Goal: Task Accomplishment & Management: Use online tool/utility

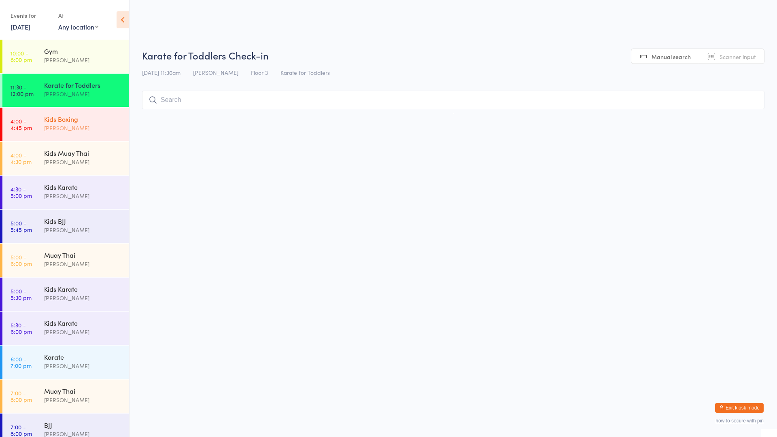
drag, startPoint x: 76, startPoint y: 117, endPoint x: 66, endPoint y: 115, distance: 9.4
click at [76, 115] on div "Kids Boxing" at bounding box center [83, 119] width 78 height 9
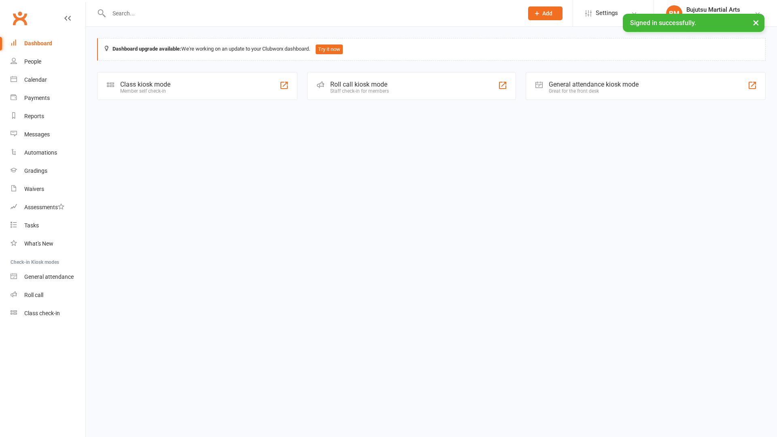
click at [120, 87] on div "Class kiosk mode Member self check-in" at bounding box center [197, 86] width 200 height 28
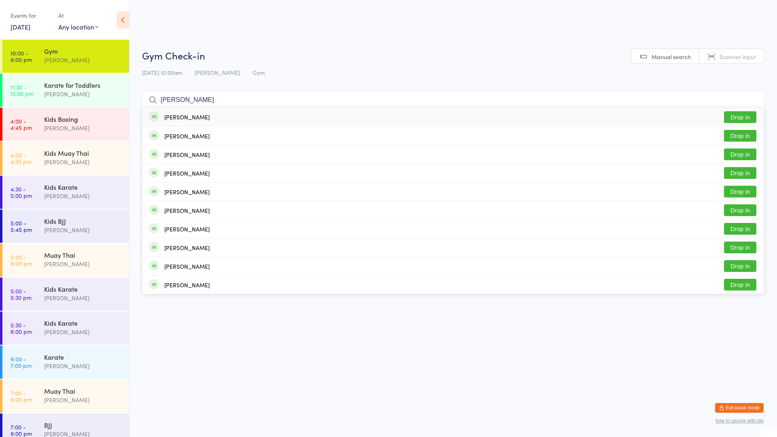
type input "[PERSON_NAME]"
click at [741, 119] on button "Drop in" at bounding box center [740, 117] width 32 height 12
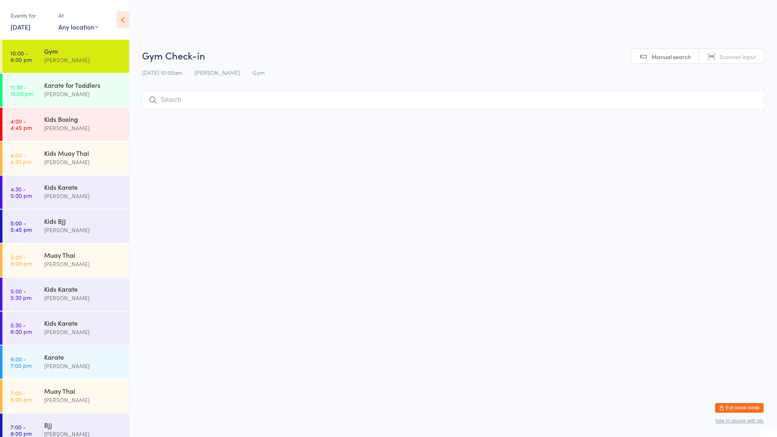
click at [87, 58] on div "[PERSON_NAME]" at bounding box center [83, 59] width 78 height 9
click at [200, 100] on input "search" at bounding box center [453, 100] width 622 height 19
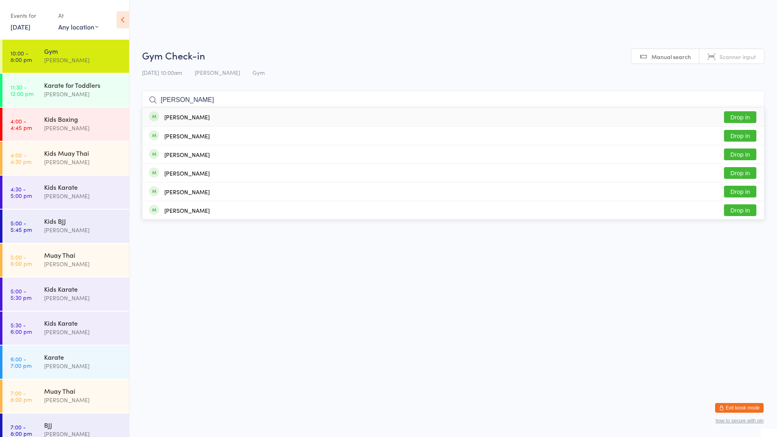
type input "[PERSON_NAME]"
click at [744, 118] on button "Drop in" at bounding box center [740, 117] width 32 height 12
type input "jak"
drag, startPoint x: 743, startPoint y: 110, endPoint x: 738, endPoint y: 110, distance: 5.3
drag, startPoint x: 735, startPoint y: 113, endPoint x: 731, endPoint y: 122, distance: 9.4
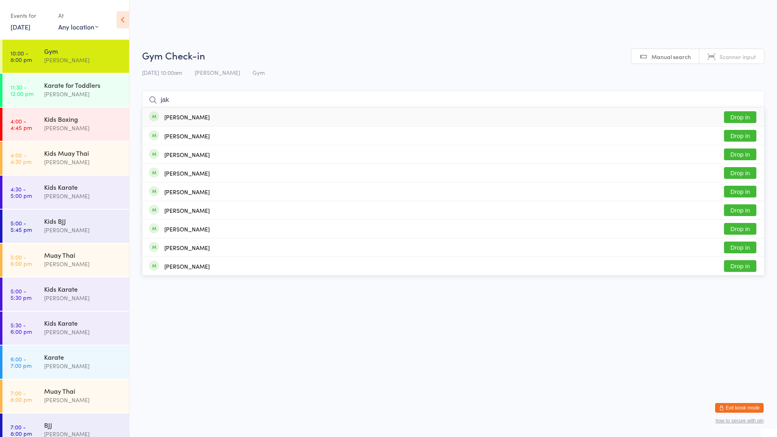
click at [732, 112] on button "Drop in" at bounding box center [740, 117] width 32 height 12
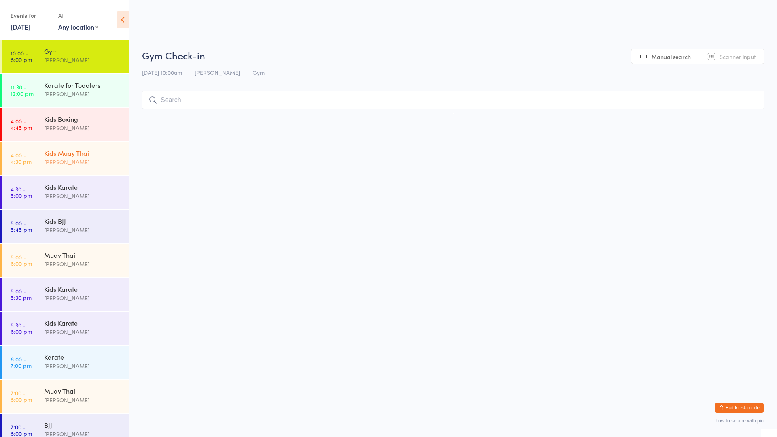
click at [78, 160] on div "[PERSON_NAME]" at bounding box center [83, 161] width 78 height 9
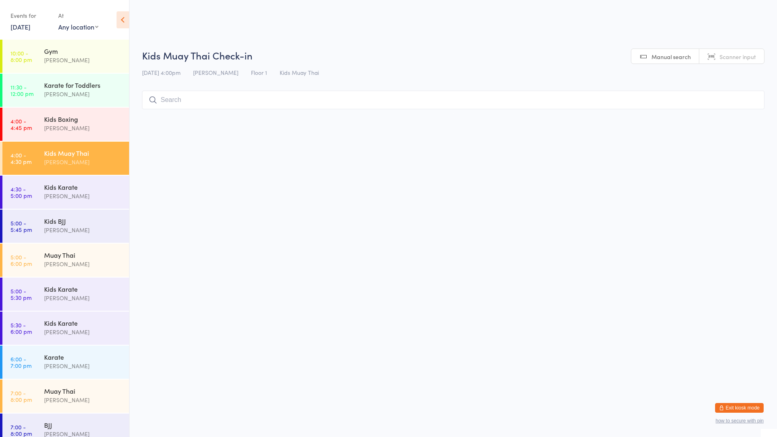
click at [183, 99] on input "search" at bounding box center [453, 100] width 622 height 19
type input "rudm"
drag, startPoint x: 200, startPoint y: 123, endPoint x: 197, endPoint y: 121, distance: 4.3
click at [201, 122] on div "[PERSON_NAME] Drop in" at bounding box center [453, 117] width 622 height 19
click at [188, 108] on input "search" at bounding box center [453, 100] width 622 height 19
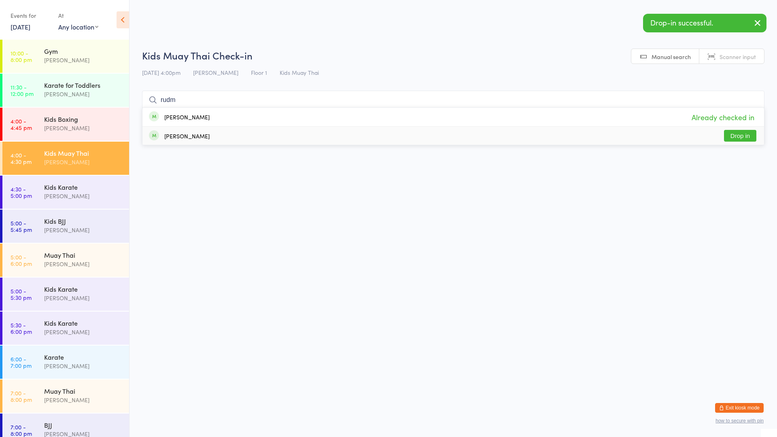
type input "rudm"
click at [200, 139] on div "[PERSON_NAME]" at bounding box center [186, 136] width 45 height 6
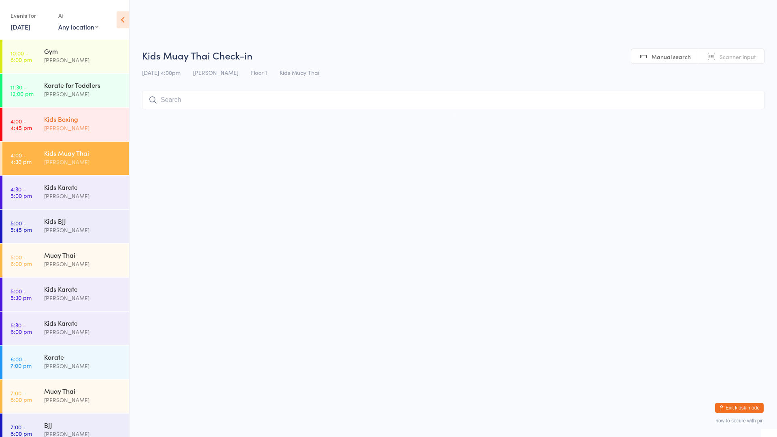
click at [88, 123] on div "[PERSON_NAME]" at bounding box center [83, 127] width 78 height 9
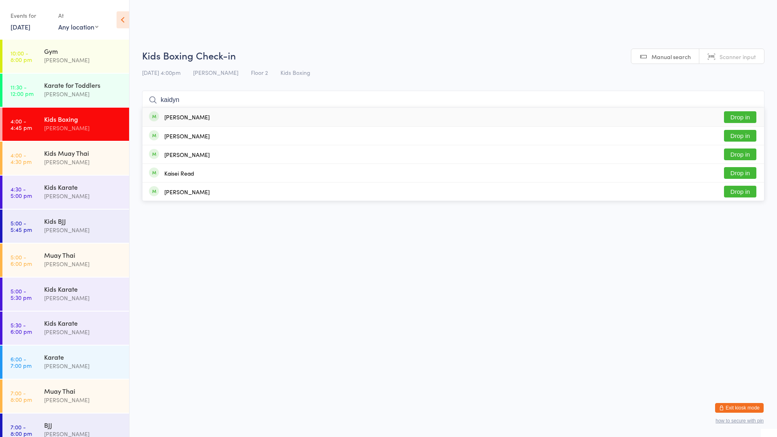
type input "kaidyn"
click at [736, 116] on button "Drop in" at bounding box center [740, 117] width 32 height 12
type input "k"
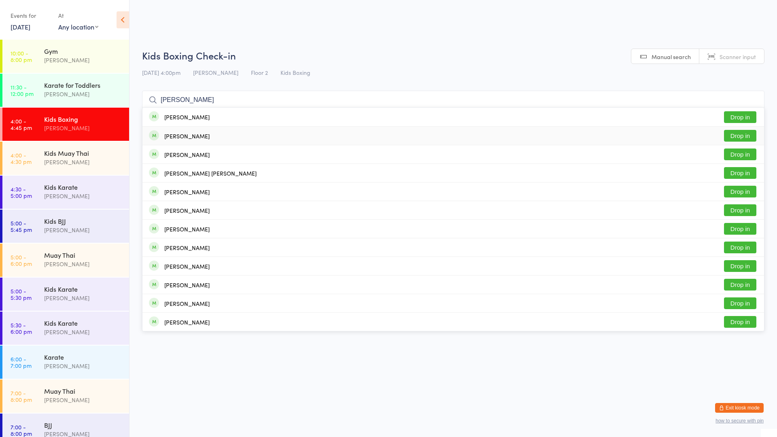
type input "[PERSON_NAME]"
click at [197, 134] on div "[PERSON_NAME]" at bounding box center [186, 136] width 45 height 6
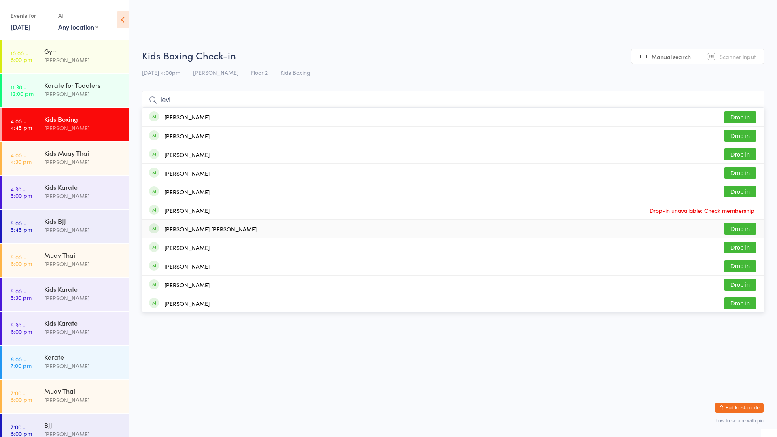
type input "levi"
click at [739, 229] on button "Drop in" at bounding box center [740, 229] width 32 height 12
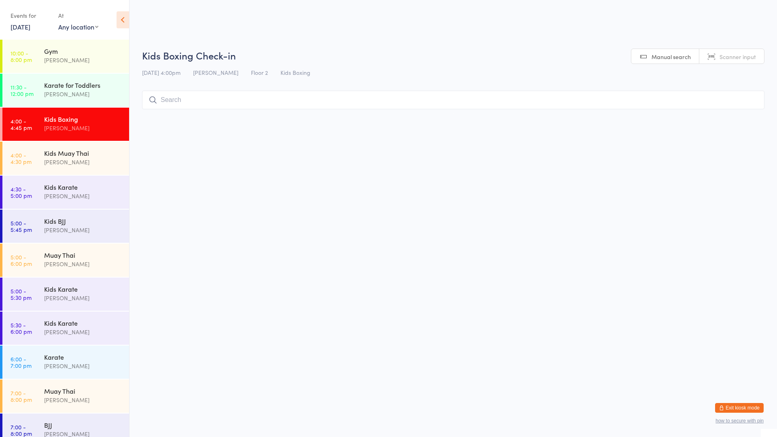
click at [64, 126] on div "[PERSON_NAME]" at bounding box center [83, 127] width 78 height 9
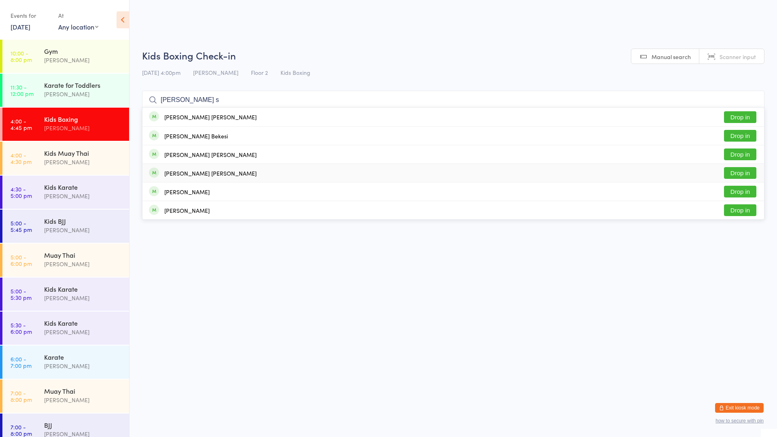
type input "[PERSON_NAME] s"
click at [736, 168] on button "Drop in" at bounding box center [740, 173] width 32 height 12
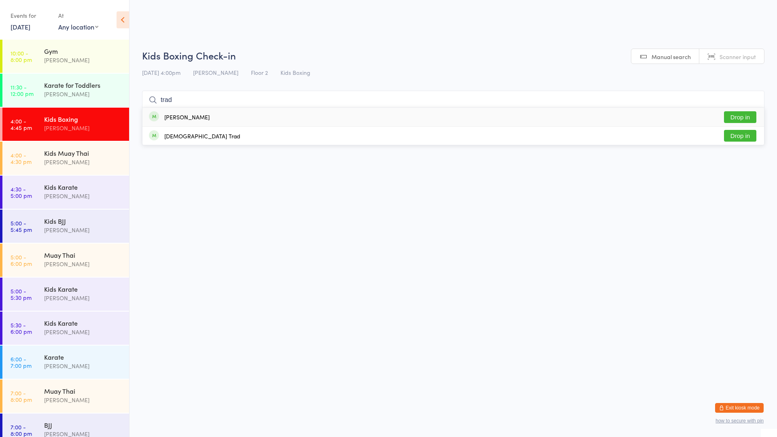
type input "trad"
click at [188, 117] on div "[PERSON_NAME]" at bounding box center [186, 117] width 45 height 6
type input "trad"
click at [169, 136] on div "[DEMOGRAPHIC_DATA] Trad" at bounding box center [202, 136] width 76 height 6
click at [66, 160] on div "[PERSON_NAME]" at bounding box center [83, 161] width 78 height 9
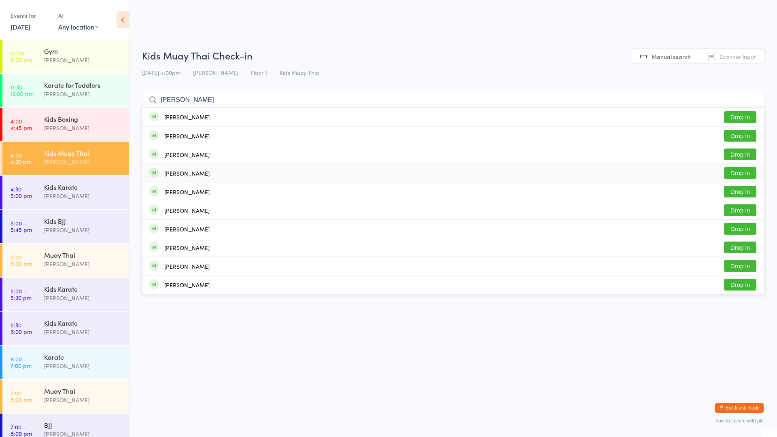
type input "[PERSON_NAME]"
click at [165, 176] on div "[PERSON_NAME]" at bounding box center [179, 173] width 61 height 9
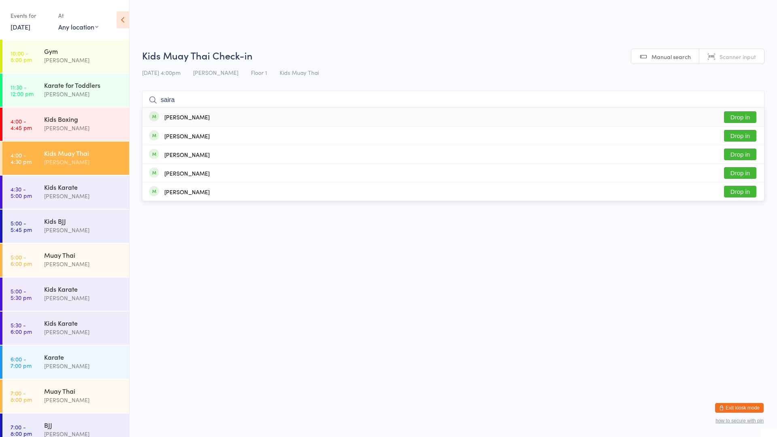
type input "saira"
click at [745, 115] on button "Drop in" at bounding box center [740, 117] width 32 height 12
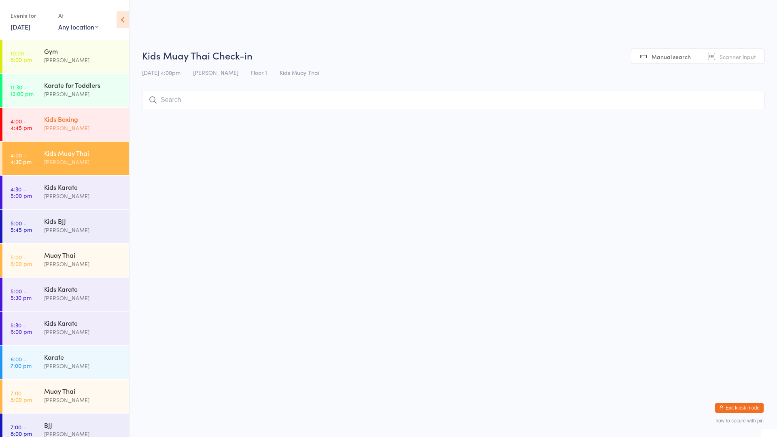
click at [76, 112] on div "Kids Boxing [PERSON_NAME]" at bounding box center [86, 124] width 85 height 32
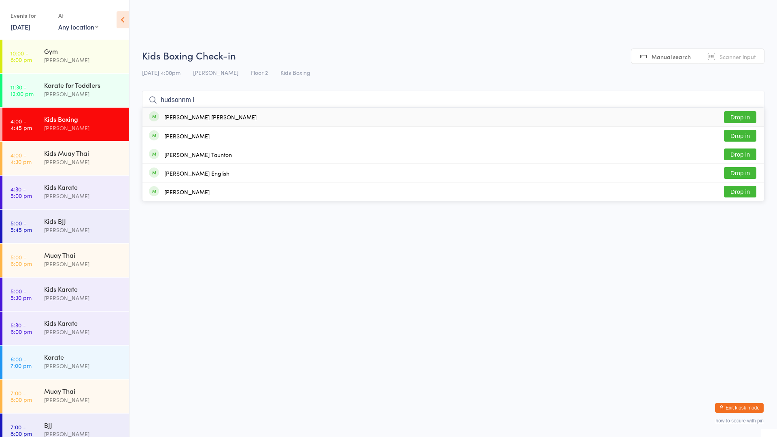
type input "hudsonnm l"
click at [737, 115] on button "Drop in" at bounding box center [740, 117] width 32 height 12
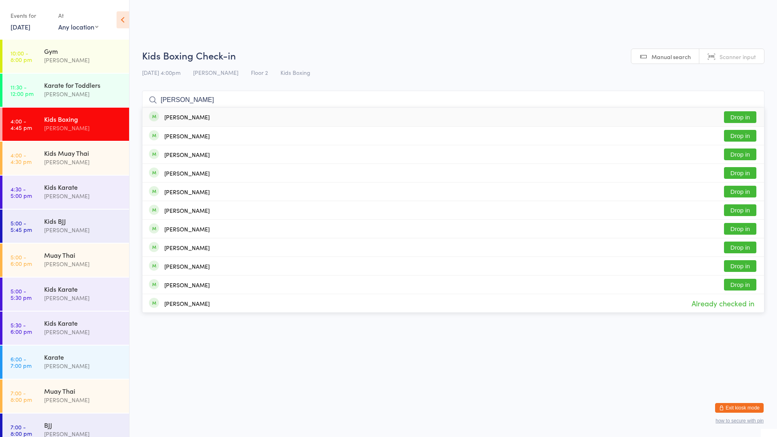
type input "[PERSON_NAME]"
click at [749, 114] on button "Drop in" at bounding box center [740, 117] width 32 height 12
type input "noah"
click at [330, 277] on div "[PERSON_NAME] Drop in" at bounding box center [453, 285] width 622 height 18
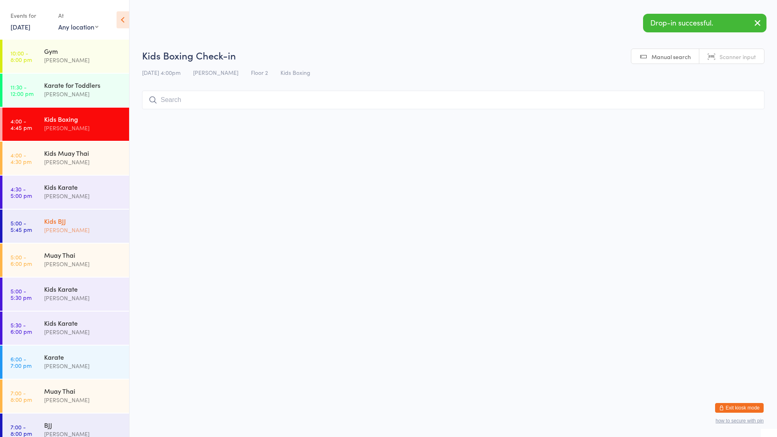
click at [99, 216] on div "Kids BJJ [PERSON_NAME]" at bounding box center [86, 226] width 85 height 32
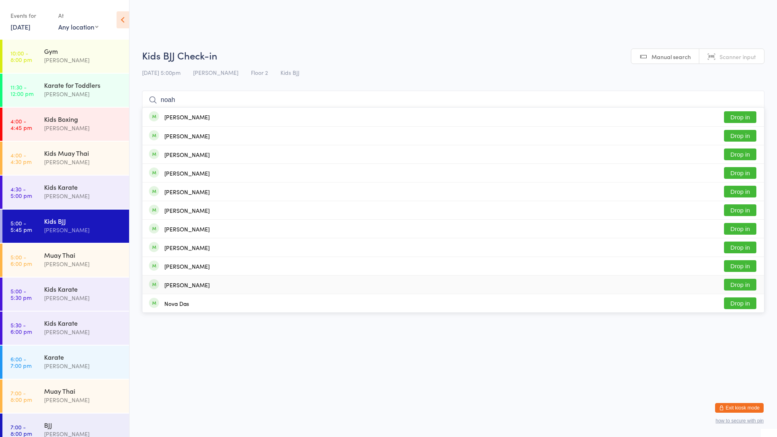
type input "noah"
click at [210, 284] on div "[PERSON_NAME] Drop in" at bounding box center [453, 285] width 622 height 18
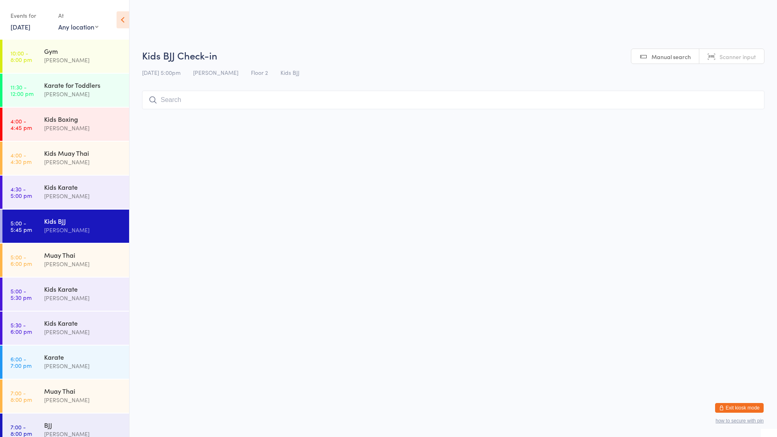
click at [92, 141] on li "4:00 - 4:45 pm Kids Boxing [PERSON_NAME]" at bounding box center [64, 125] width 129 height 34
click at [87, 150] on div "Kids Muay Thai" at bounding box center [83, 153] width 78 height 9
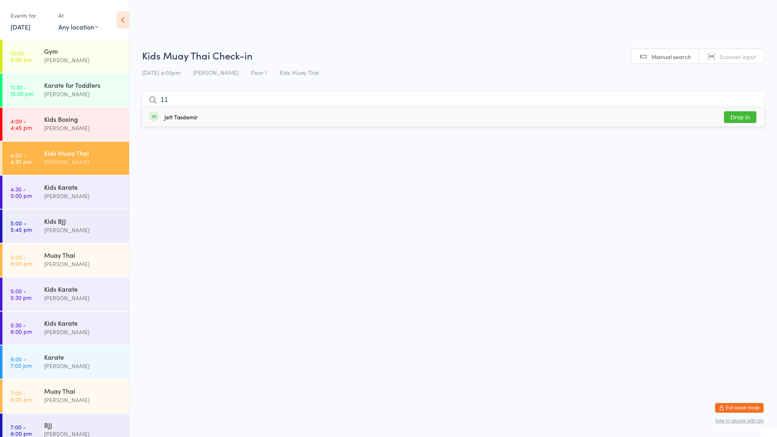
type input "11"
click at [178, 115] on div "Jett Tasdemir" at bounding box center [180, 117] width 33 height 6
click at [100, 180] on div "Kids Karate [PERSON_NAME]" at bounding box center [86, 192] width 85 height 32
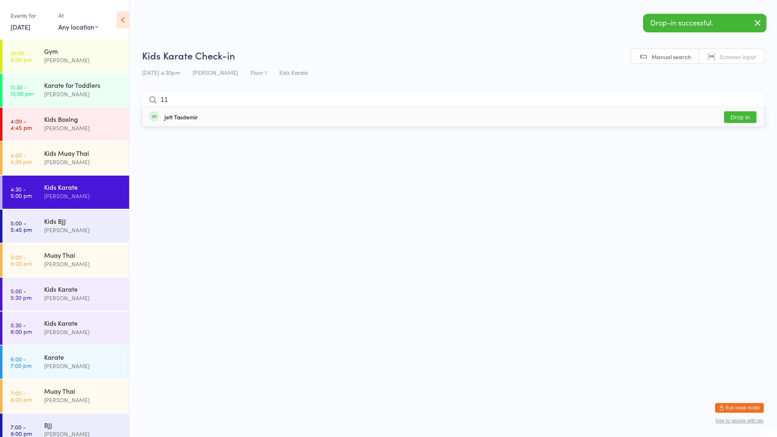
type input "11"
click at [178, 116] on div "Jett Tasdemir" at bounding box center [180, 117] width 33 height 6
click at [97, 241] on div "Kids BJJ [PERSON_NAME]" at bounding box center [86, 226] width 85 height 32
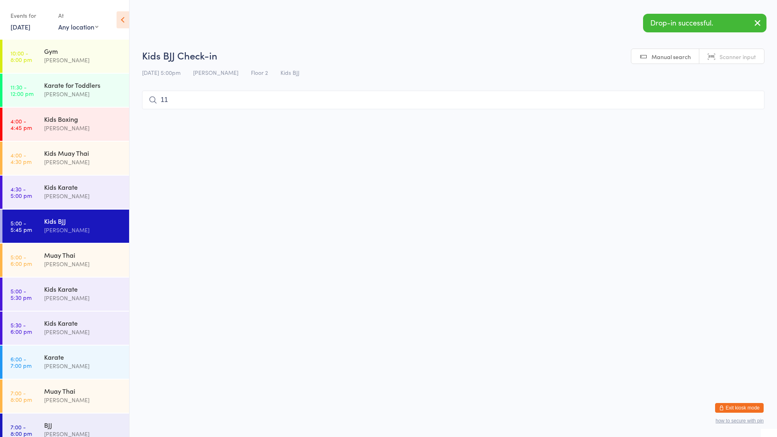
type input "11"
click at [93, 242] on link "5:00 - 5:45 pm Kids BJJ [PERSON_NAME]" at bounding box center [65, 226] width 127 height 33
click at [89, 252] on div "Muay Thai" at bounding box center [83, 254] width 78 height 9
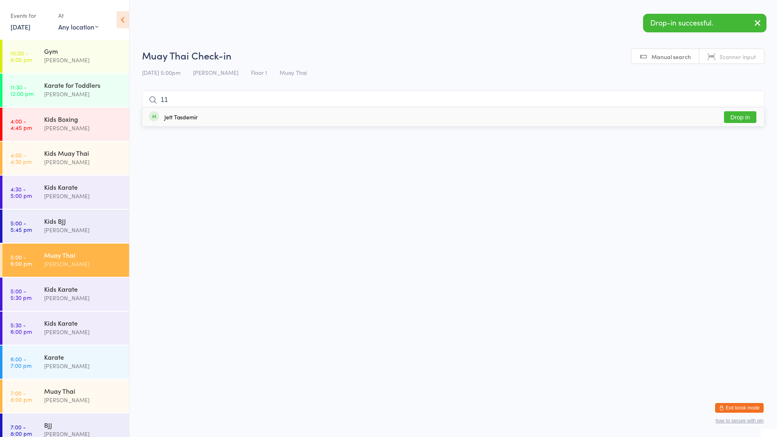
type input "11"
click at [181, 115] on div "Jett Tasdemir" at bounding box center [180, 117] width 33 height 6
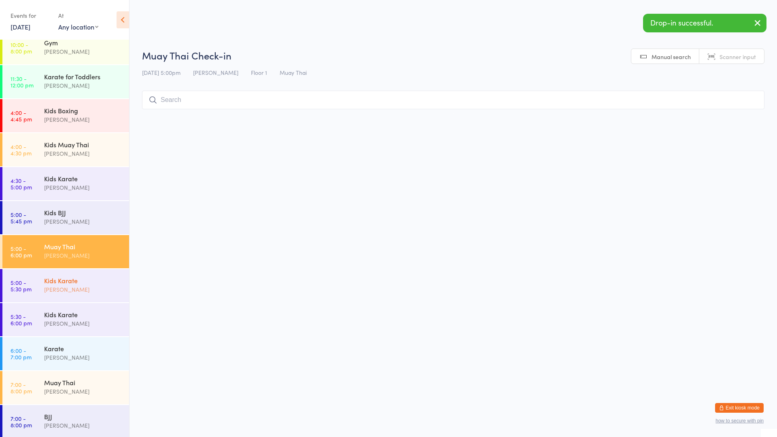
scroll to position [11, 0]
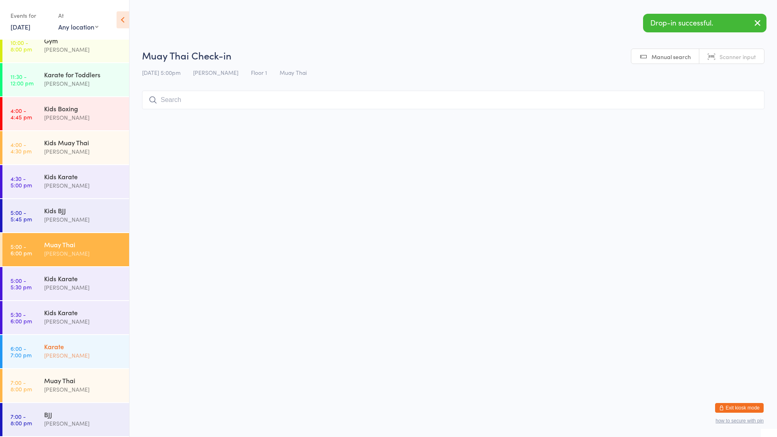
click at [99, 349] on div "Karate" at bounding box center [83, 346] width 78 height 9
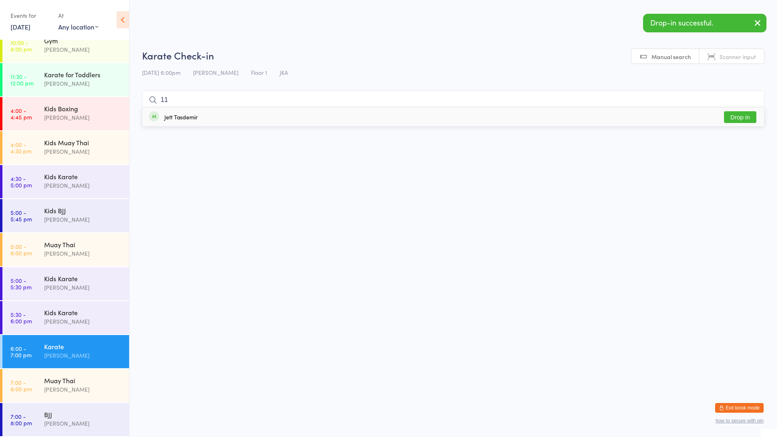
type input "11"
click at [179, 115] on div "Jett Tasdemir" at bounding box center [180, 117] width 33 height 6
click at [65, 393] on div "[PERSON_NAME]" at bounding box center [83, 389] width 78 height 9
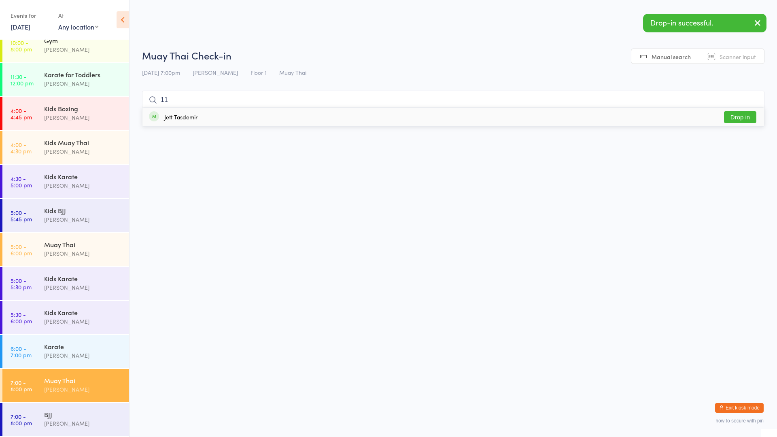
type input "11"
click at [164, 119] on div "Jett Tasdemir" at bounding box center [180, 117] width 33 height 6
click at [86, 134] on div "Kids Muay [DEMOGRAPHIC_DATA] [PERSON_NAME]" at bounding box center [86, 147] width 85 height 32
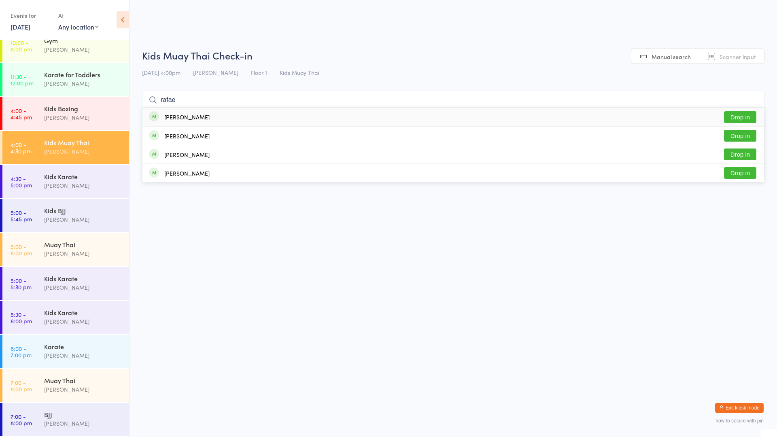
type input "rafae"
click at [736, 116] on button "Drop in" at bounding box center [740, 117] width 32 height 12
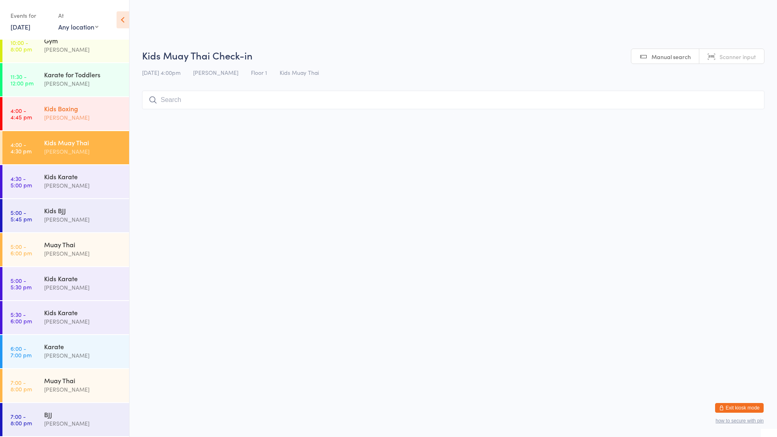
click at [68, 114] on div "[PERSON_NAME]" at bounding box center [83, 117] width 78 height 9
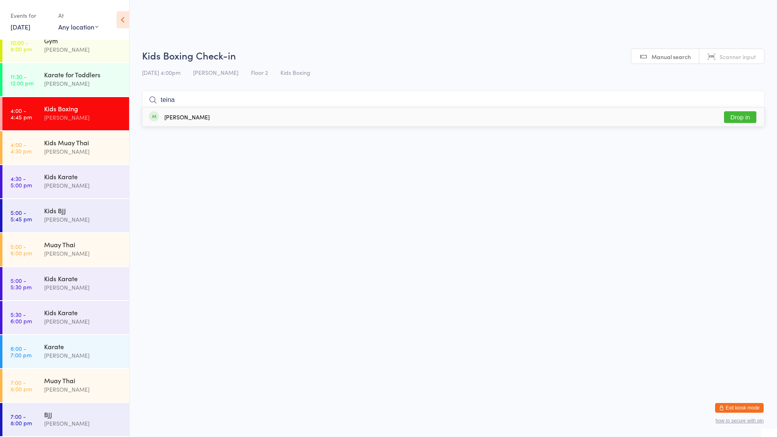
type input "teina"
click at [184, 119] on div "[PERSON_NAME]" at bounding box center [186, 117] width 45 height 6
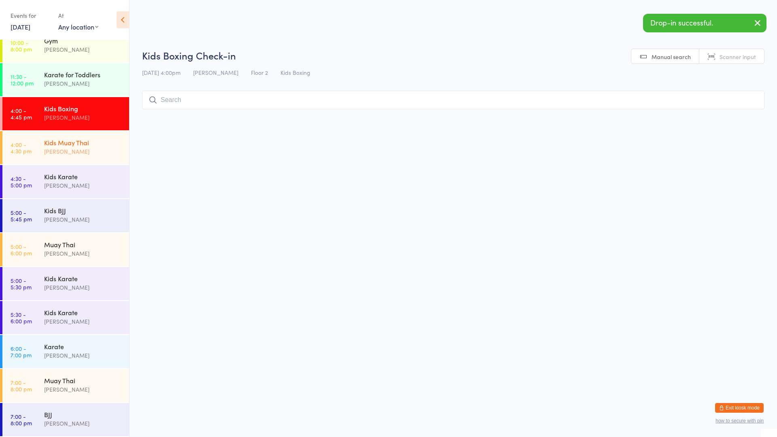
click at [81, 138] on div "Kids Muay Thai" at bounding box center [83, 142] width 78 height 9
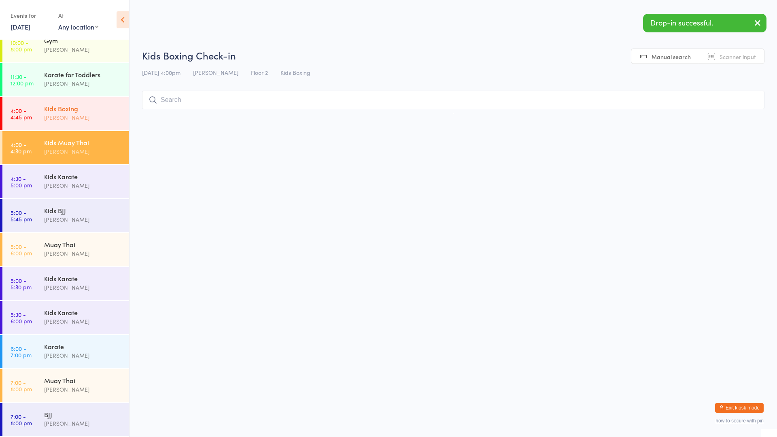
drag, startPoint x: 93, startPoint y: 116, endPoint x: 117, endPoint y: 119, distance: 23.3
click at [94, 116] on div "[PERSON_NAME]" at bounding box center [83, 117] width 78 height 9
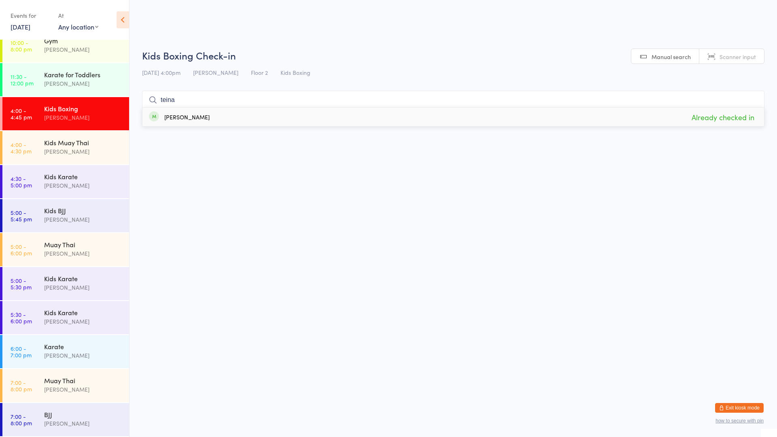
type input "teina"
click at [180, 118] on div "[PERSON_NAME]" at bounding box center [186, 117] width 45 height 6
type input "va"
click at [95, 148] on div "[PERSON_NAME]" at bounding box center [83, 151] width 78 height 9
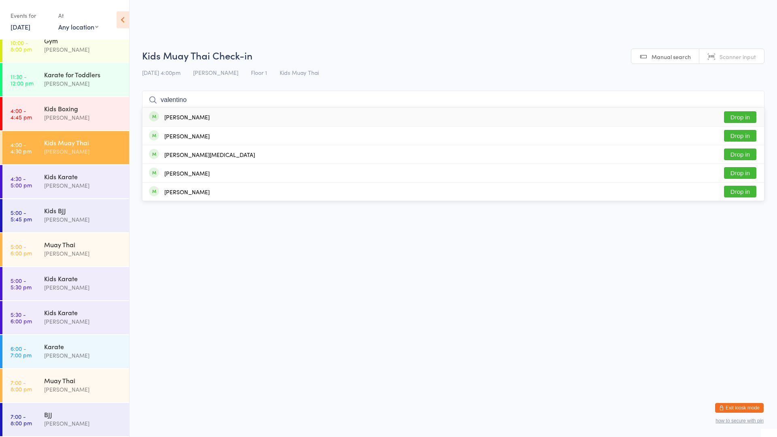
type input "valentino"
click at [188, 119] on div "[PERSON_NAME]" at bounding box center [186, 117] width 45 height 6
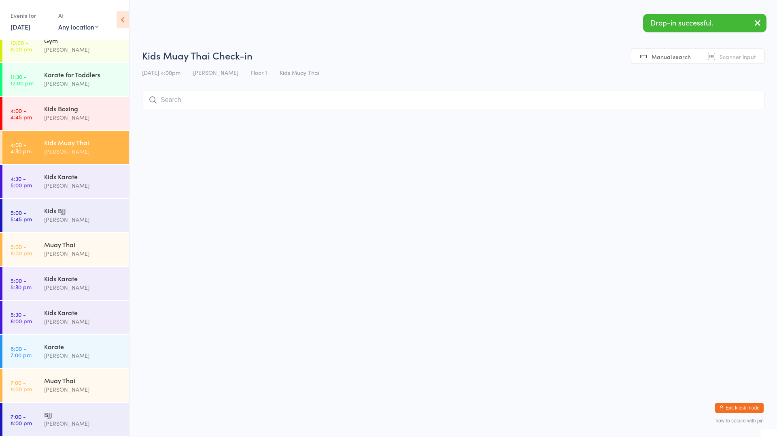
click at [170, 100] on input "search" at bounding box center [453, 100] width 622 height 19
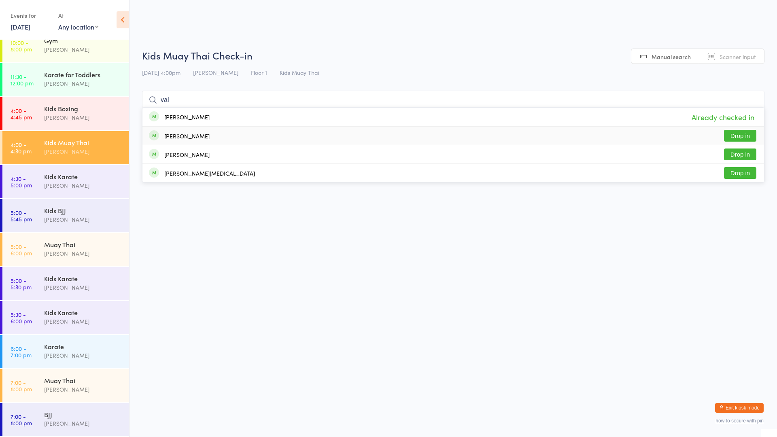
type input "val"
click at [732, 134] on button "Drop in" at bounding box center [740, 136] width 32 height 12
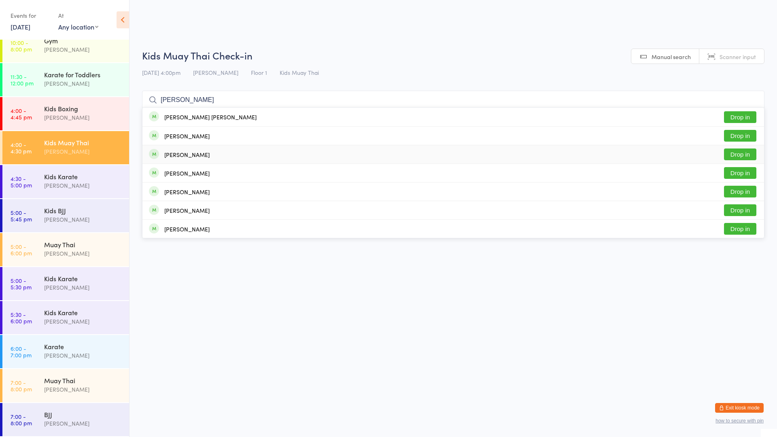
type input "[PERSON_NAME]"
click at [730, 153] on button "Drop in" at bounding box center [740, 155] width 32 height 12
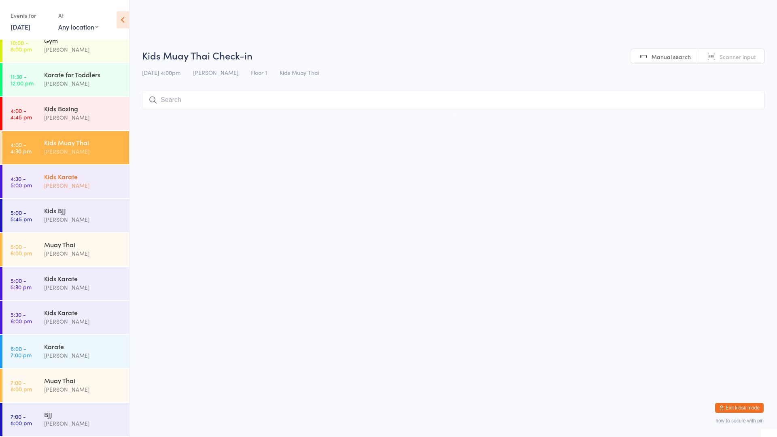
click at [66, 179] on div "Kids Karate" at bounding box center [83, 176] width 78 height 9
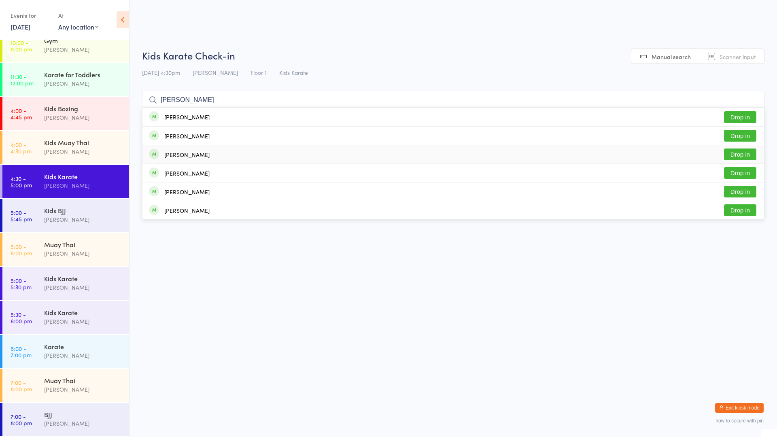
type input "[PERSON_NAME]"
click at [734, 154] on button "Drop in" at bounding box center [740, 155] width 32 height 12
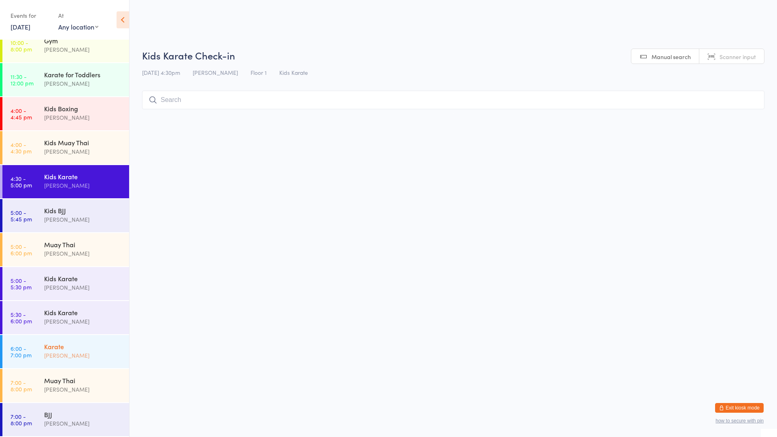
click at [93, 341] on div "Karate [PERSON_NAME]" at bounding box center [86, 351] width 85 height 32
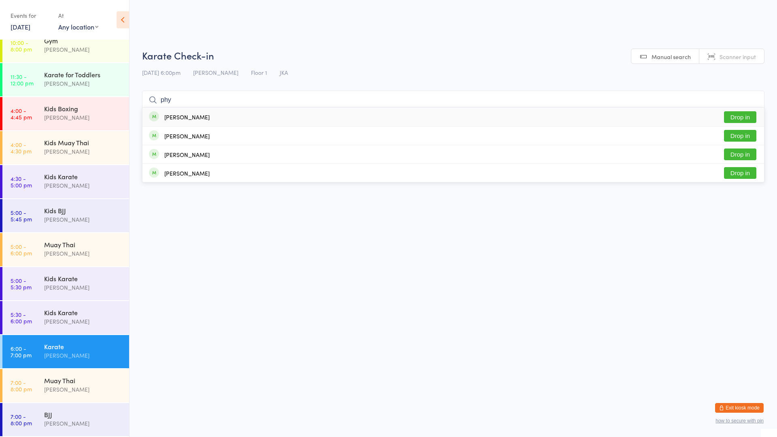
type input "phy"
click at [182, 115] on div "[PERSON_NAME]" at bounding box center [186, 117] width 45 height 6
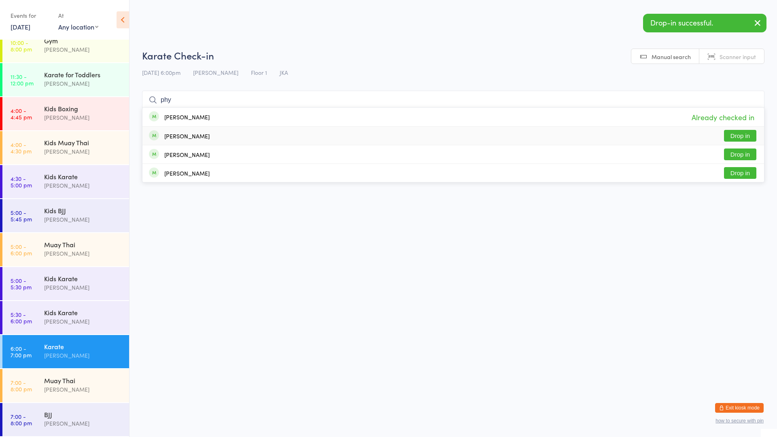
type input "phy"
click at [180, 129] on div "[PERSON_NAME] Drop in" at bounding box center [453, 136] width 622 height 18
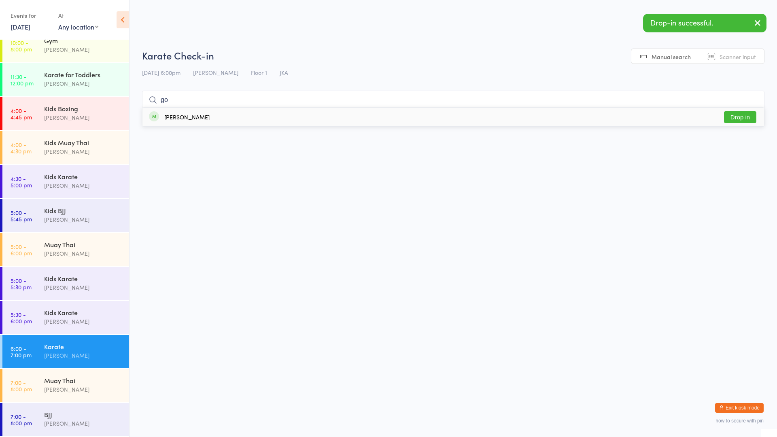
type input "g"
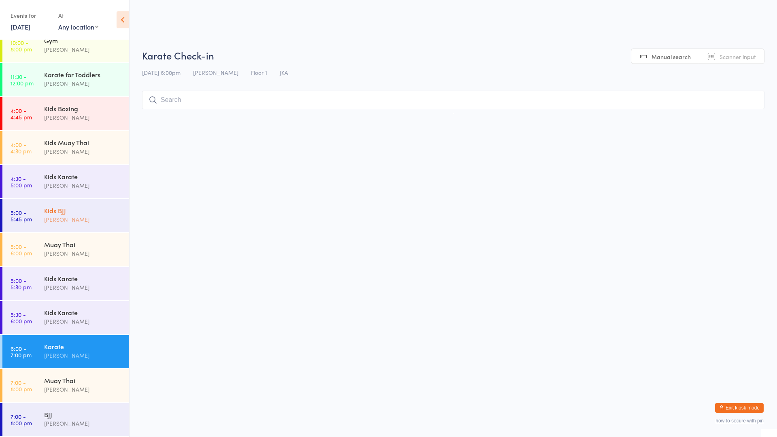
click at [18, 215] on time "5:00 - 5:45 pm" at bounding box center [21, 215] width 21 height 13
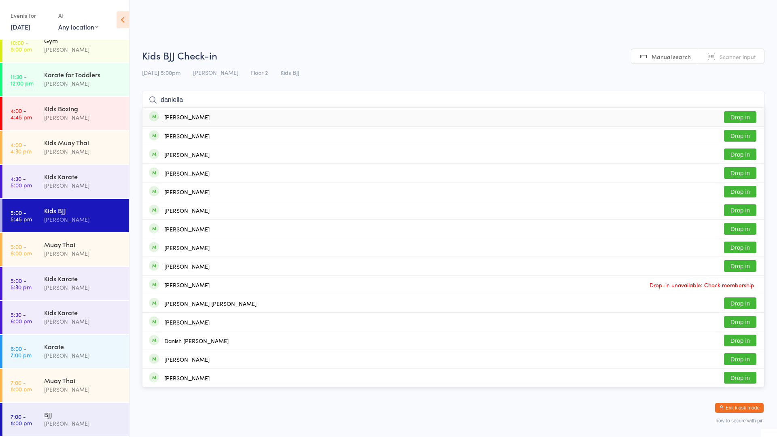
type input "daniella"
click at [180, 122] on div "[PERSON_NAME] Drop in" at bounding box center [453, 117] width 622 height 19
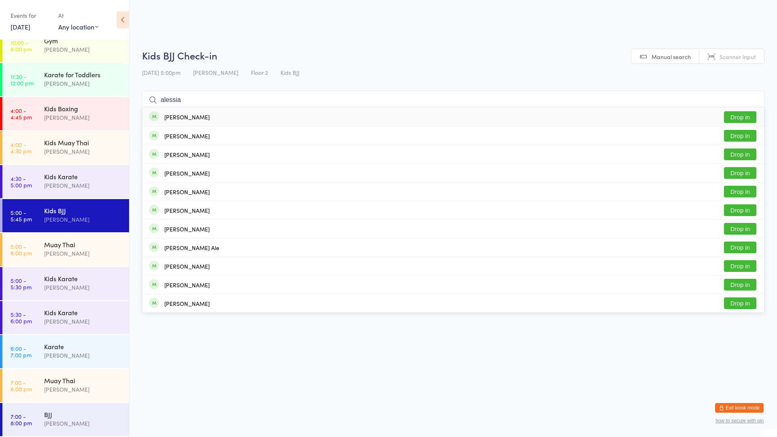
type input "alessia"
click at [179, 115] on div "[PERSON_NAME]" at bounding box center [186, 117] width 45 height 6
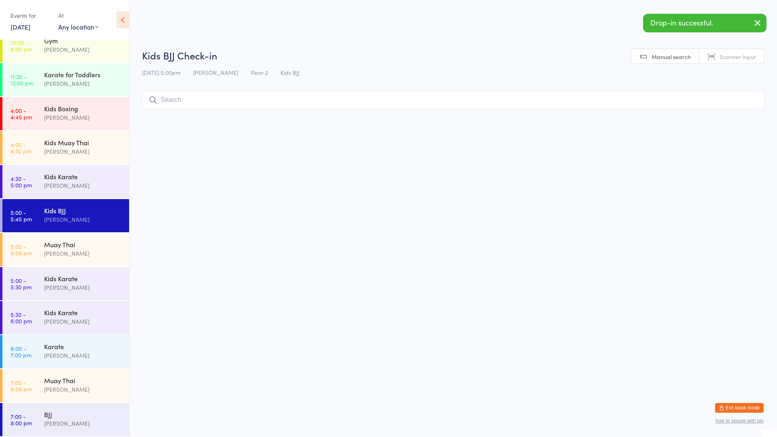
click at [72, 228] on div "Kids BJJ [PERSON_NAME]" at bounding box center [86, 215] width 85 height 32
click at [75, 239] on div "Muay Thai [PERSON_NAME]" at bounding box center [86, 249] width 85 height 32
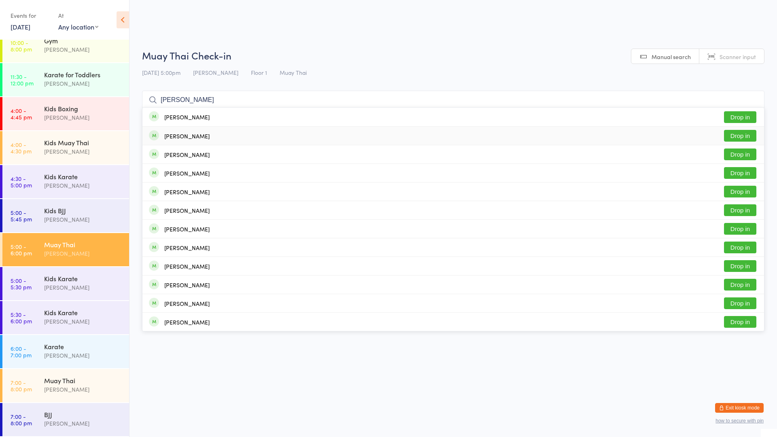
type input "[PERSON_NAME]"
click at [191, 136] on div "[PERSON_NAME]" at bounding box center [186, 136] width 45 height 6
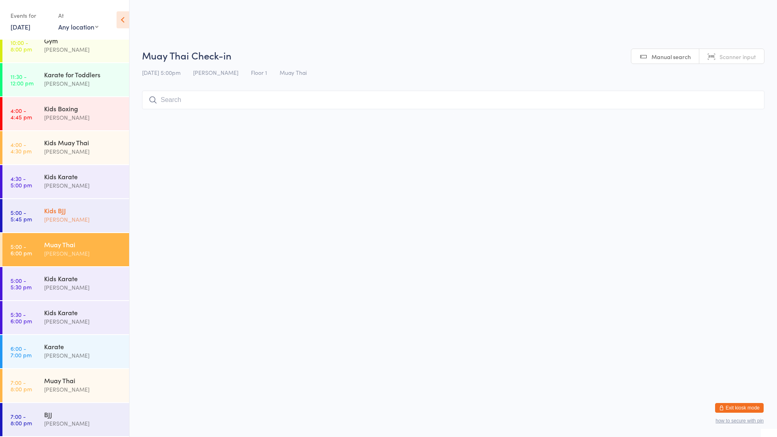
click at [62, 215] on div "[PERSON_NAME]" at bounding box center [83, 219] width 78 height 9
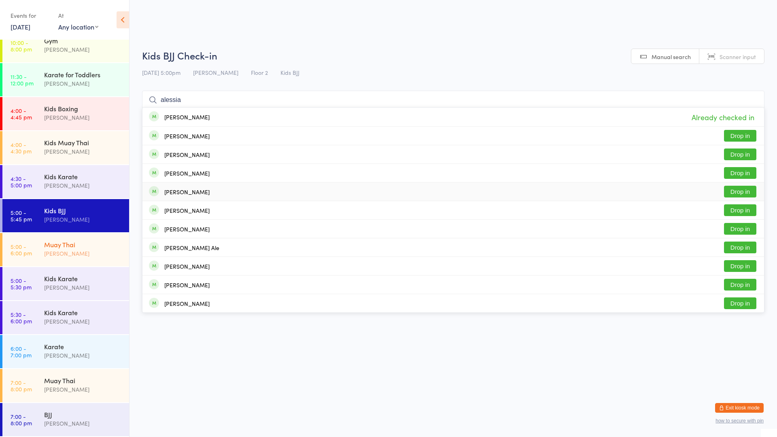
type input "alessia"
click at [65, 255] on div "[PERSON_NAME]" at bounding box center [83, 253] width 78 height 9
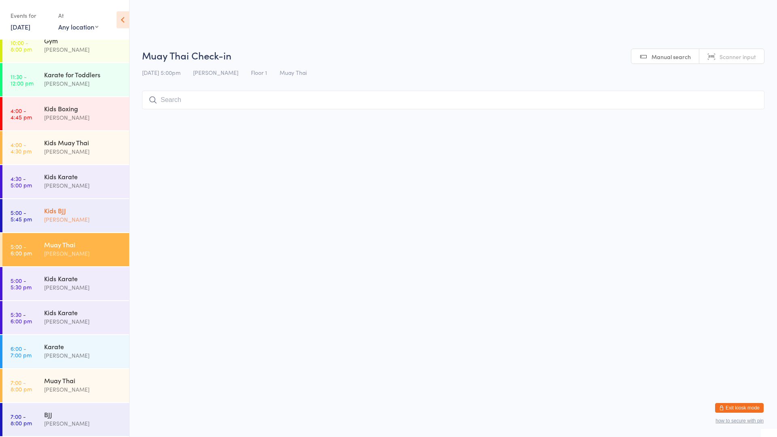
click at [50, 213] on div "Kids BJJ" at bounding box center [83, 210] width 78 height 9
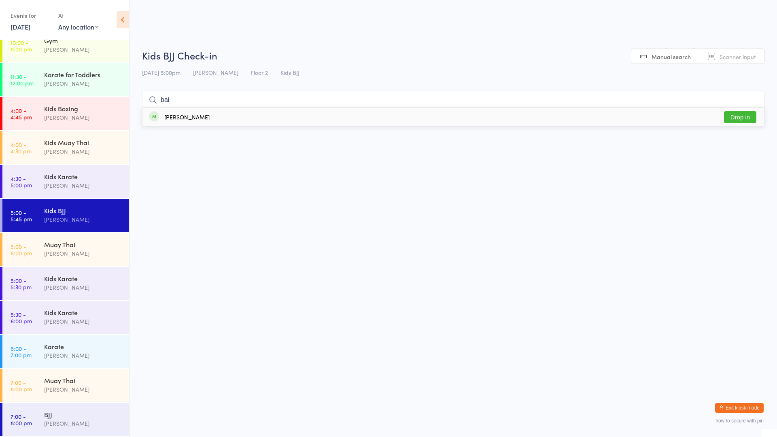
type input "bai"
click at [161, 117] on div "[PERSON_NAME]" at bounding box center [179, 116] width 61 height 9
click at [69, 49] on div "[PERSON_NAME]" at bounding box center [83, 49] width 78 height 9
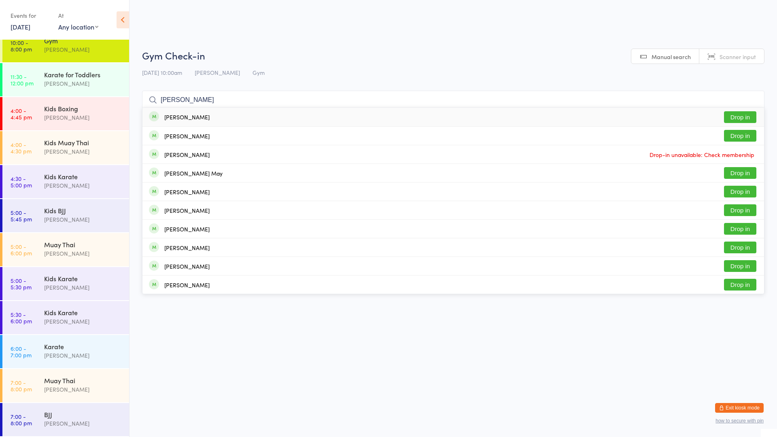
type input "[PERSON_NAME]"
click at [199, 114] on div "[PERSON_NAME]" at bounding box center [186, 117] width 45 height 6
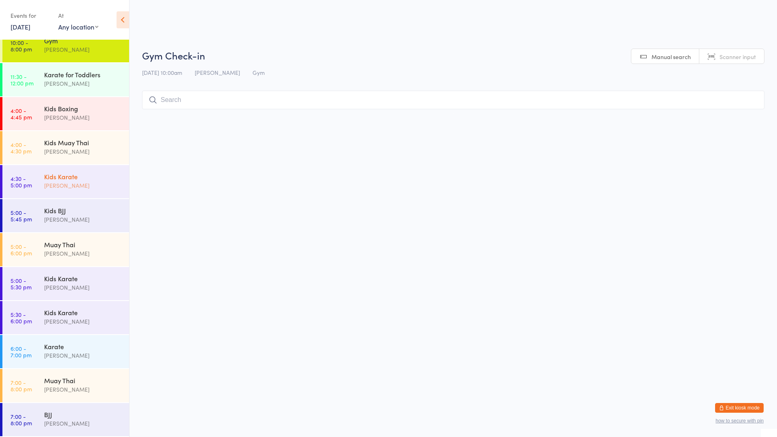
click at [89, 180] on div "Kids Karate" at bounding box center [83, 176] width 78 height 9
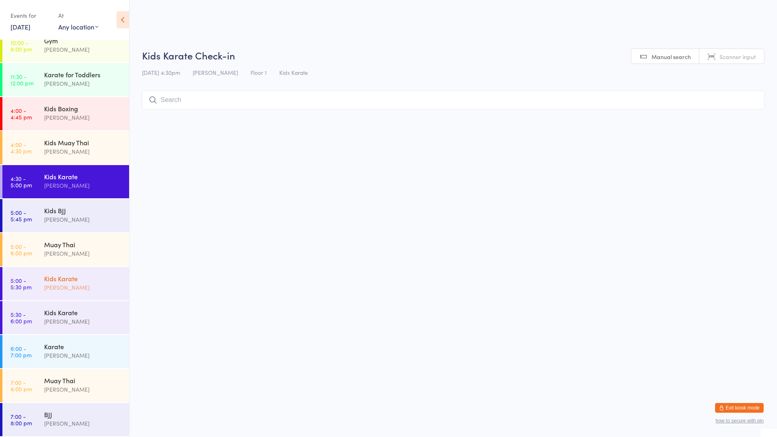
click at [53, 276] on div "Kids Karate" at bounding box center [83, 278] width 78 height 9
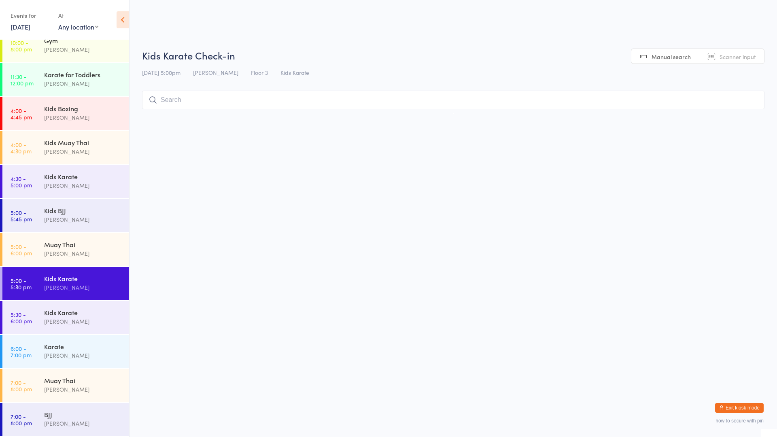
click at [177, 98] on input "search" at bounding box center [453, 100] width 622 height 19
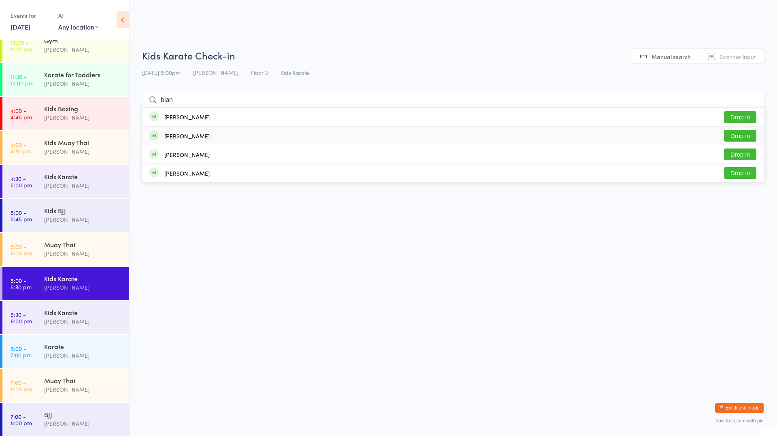
type input "bian"
click at [740, 133] on button "Drop in" at bounding box center [740, 136] width 32 height 12
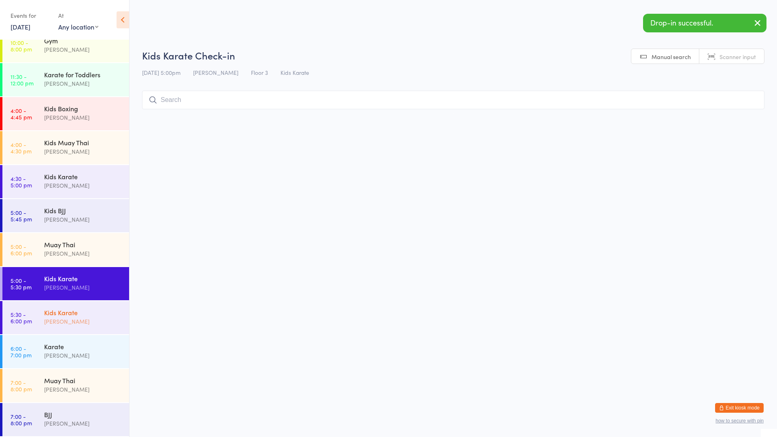
click at [61, 322] on div "[PERSON_NAME]" at bounding box center [83, 321] width 78 height 9
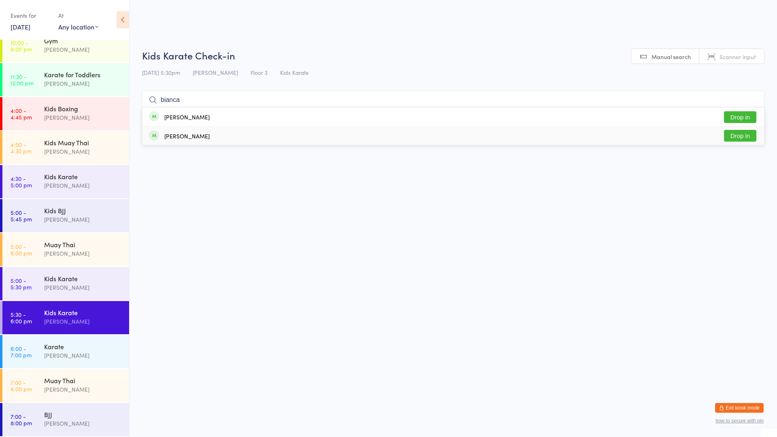
type input "bianca"
click at [729, 138] on button "Drop in" at bounding box center [740, 136] width 32 height 12
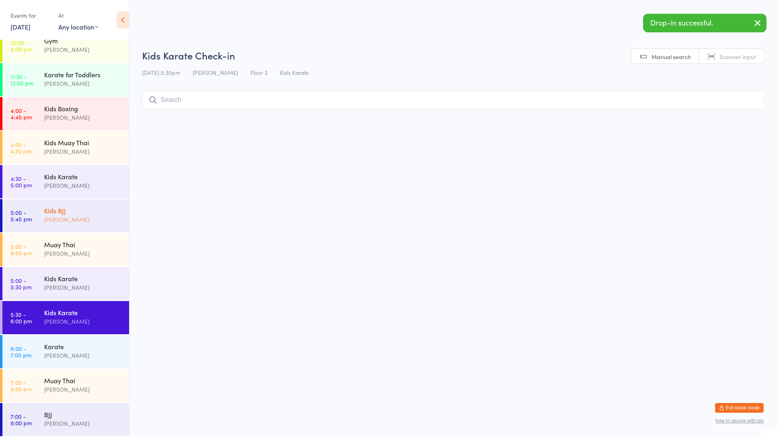
click at [64, 216] on div "[PERSON_NAME]" at bounding box center [83, 219] width 78 height 9
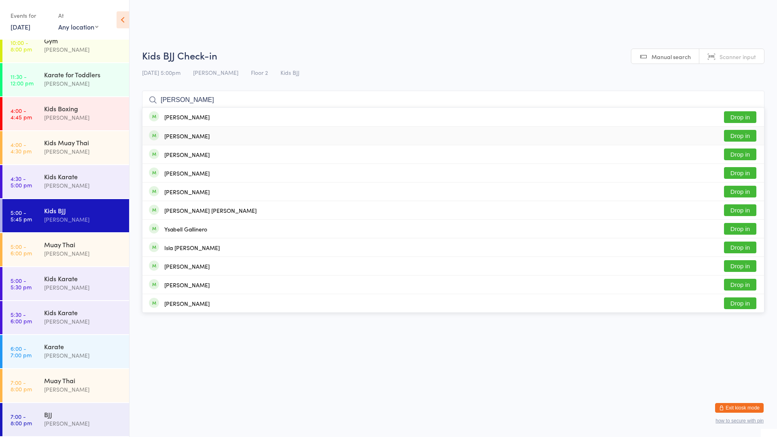
type input "[PERSON_NAME]"
click at [735, 134] on button "Drop in" at bounding box center [740, 136] width 32 height 12
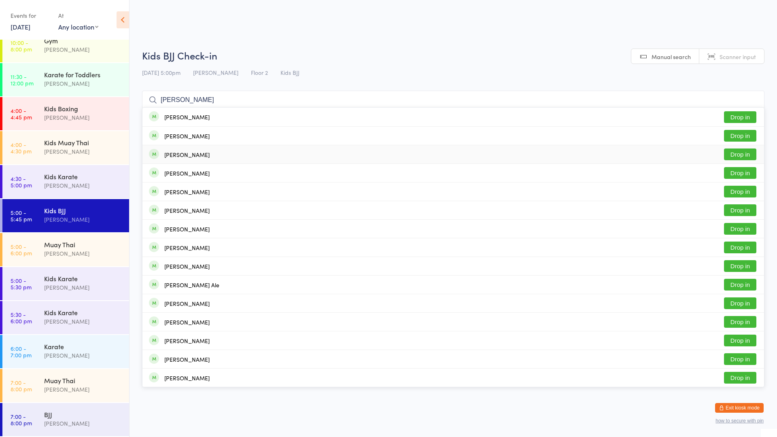
type input "[PERSON_NAME]"
click at [733, 157] on button "Drop in" at bounding box center [740, 155] width 32 height 12
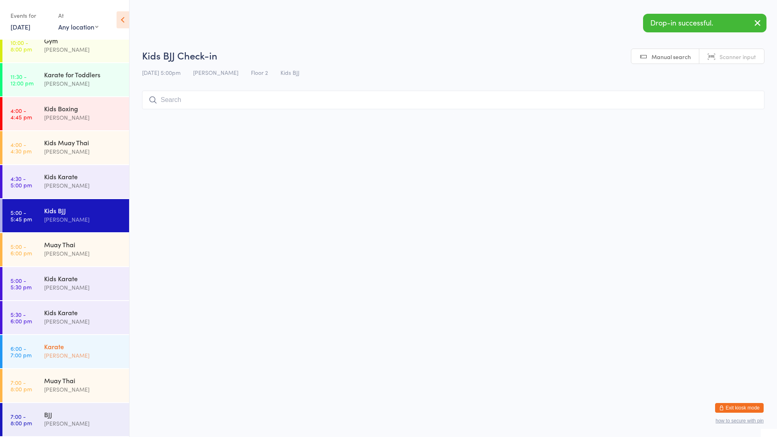
click at [61, 347] on div "Karate" at bounding box center [83, 346] width 78 height 9
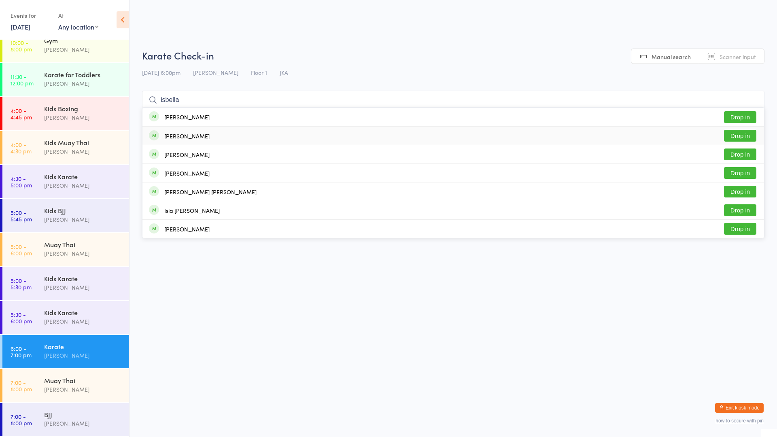
type input "isbella"
click at [737, 136] on button "Drop in" at bounding box center [740, 136] width 32 height 12
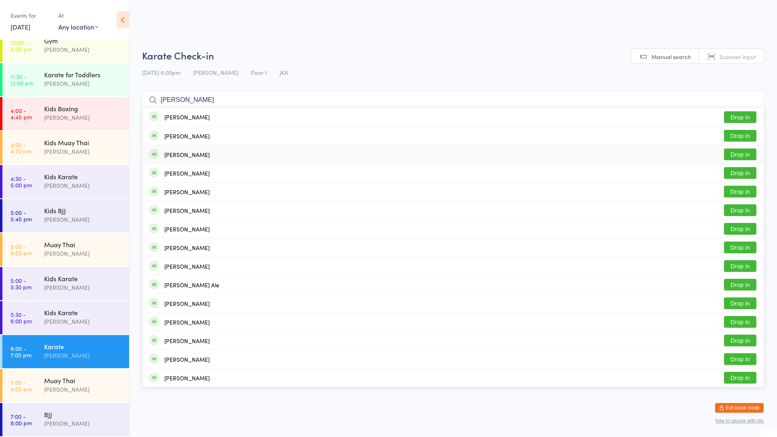
type input "[PERSON_NAME]"
click at [737, 153] on button "Drop in" at bounding box center [740, 155] width 32 height 12
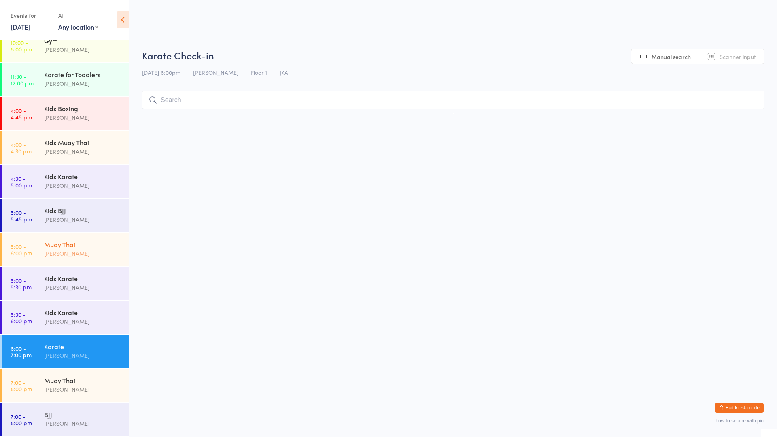
click at [66, 252] on div "[PERSON_NAME]" at bounding box center [83, 253] width 78 height 9
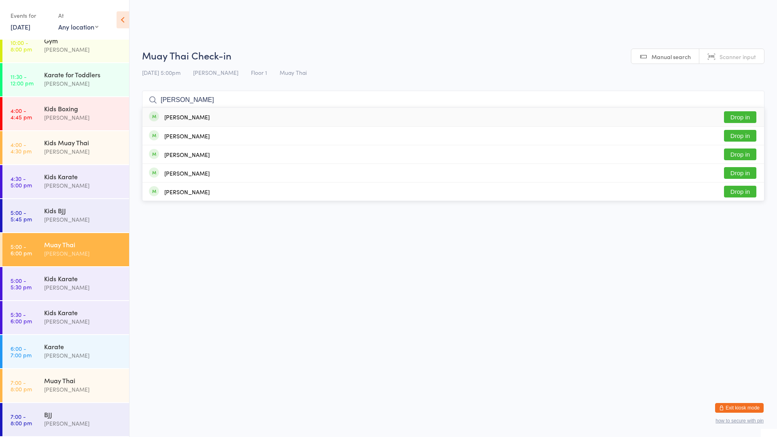
type input "[PERSON_NAME]"
click at [187, 115] on div "[PERSON_NAME]" at bounding box center [186, 117] width 45 height 6
type input "ty"
click at [740, 115] on button "Drop in" at bounding box center [740, 117] width 32 height 12
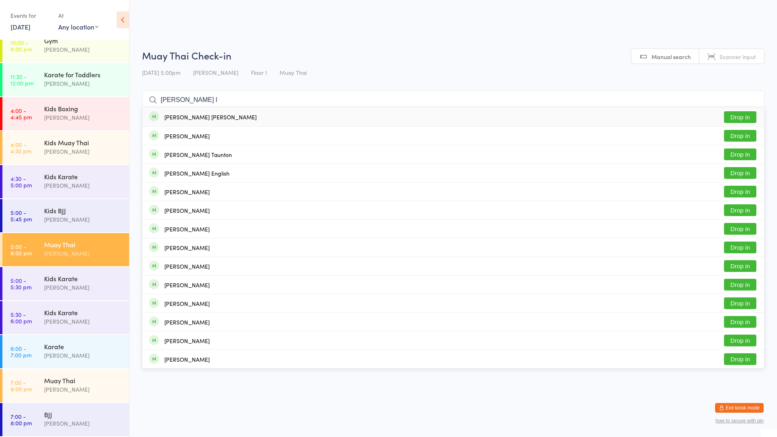
type input "[PERSON_NAME] l"
click at [746, 118] on button "Drop in" at bounding box center [740, 117] width 32 height 12
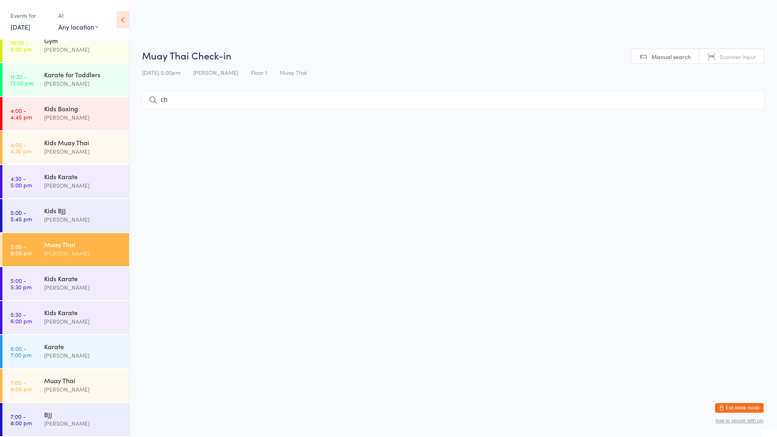
type input "c"
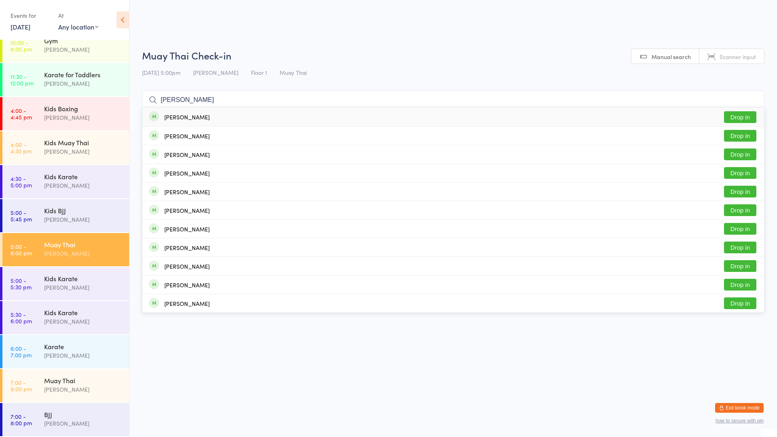
type input "[PERSON_NAME]"
click at [741, 116] on button "Drop in" at bounding box center [740, 117] width 32 height 12
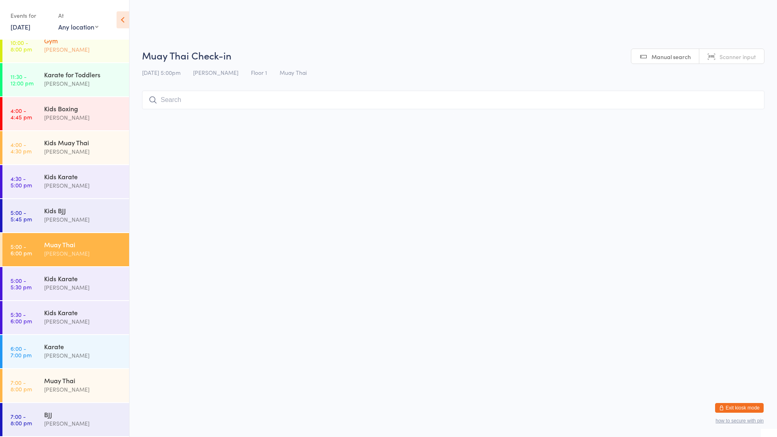
click at [76, 55] on div "Gym [PERSON_NAME]" at bounding box center [86, 45] width 85 height 32
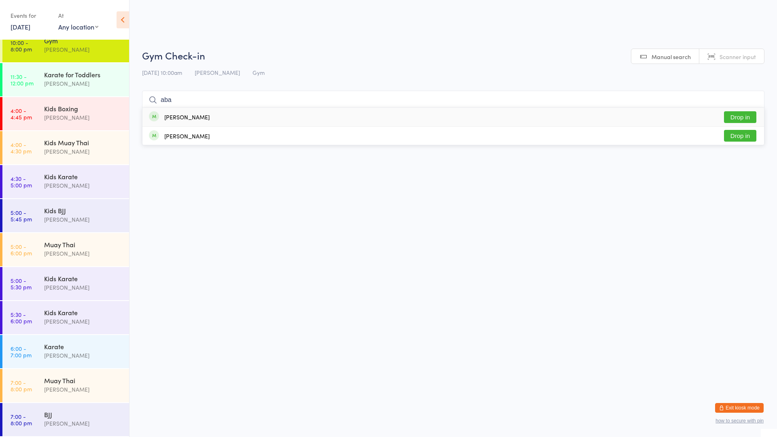
type input "aba"
drag, startPoint x: 266, startPoint y: 115, endPoint x: 267, endPoint y: 109, distance: 5.4
click at [267, 111] on div "[PERSON_NAME] Drop in" at bounding box center [453, 117] width 622 height 19
click at [77, 253] on div "[PERSON_NAME]" at bounding box center [83, 253] width 78 height 9
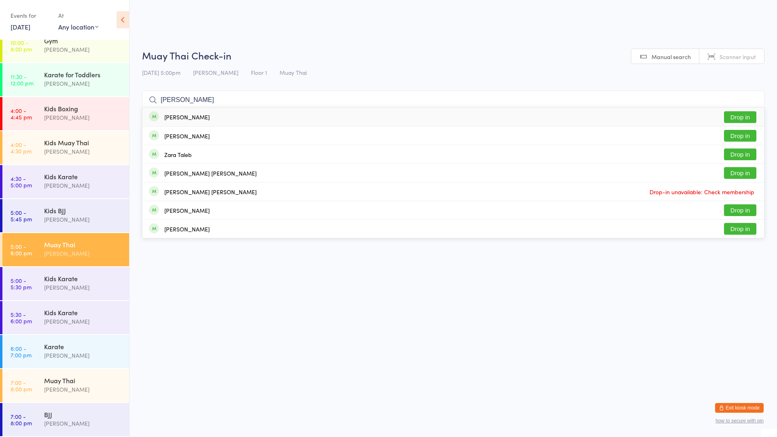
type input "[PERSON_NAME]"
click at [183, 120] on div "[PERSON_NAME]" at bounding box center [186, 117] width 45 height 6
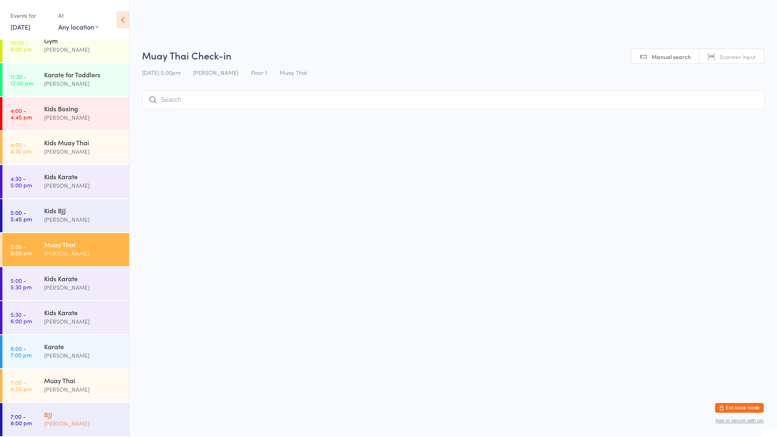
click at [61, 412] on div "BJJ" at bounding box center [83, 414] width 78 height 9
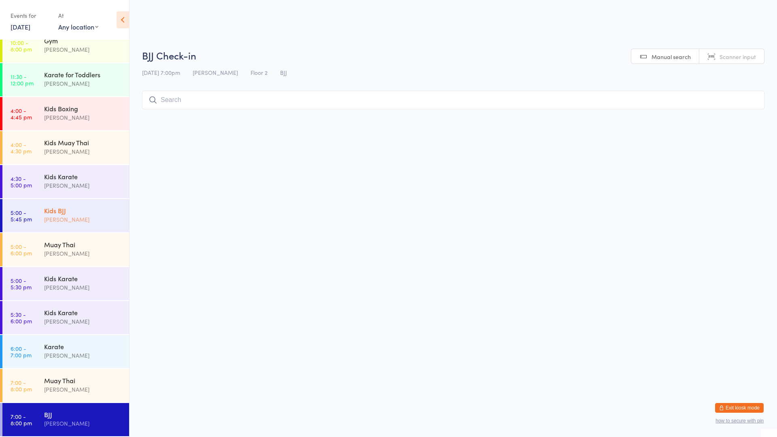
click at [71, 217] on div "[PERSON_NAME]" at bounding box center [83, 219] width 78 height 9
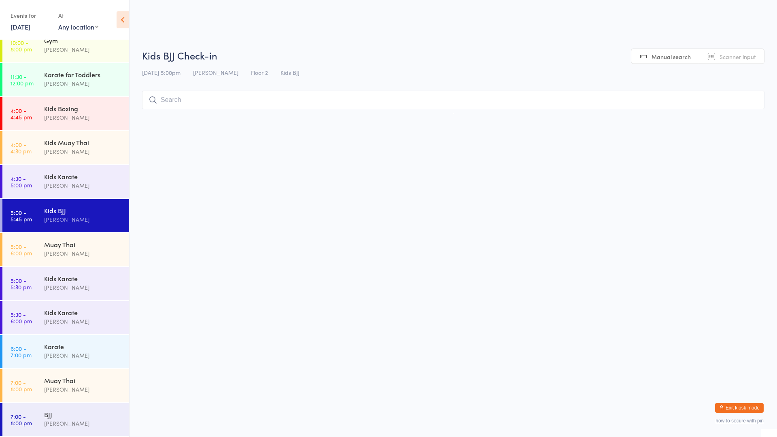
click at [172, 104] on input "search" at bounding box center [453, 100] width 622 height 19
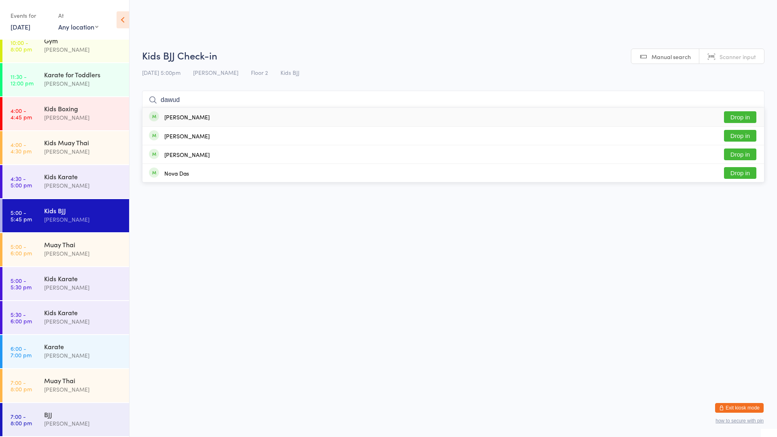
type input "dawud"
click at [179, 122] on div "[PERSON_NAME] Drop in" at bounding box center [453, 117] width 622 height 19
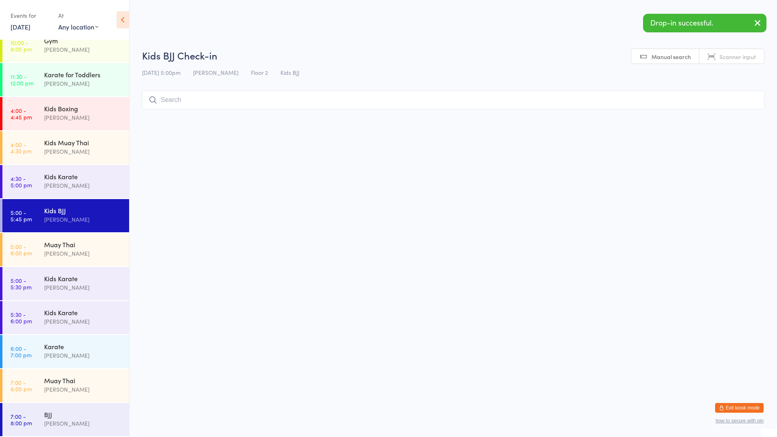
click at [245, 98] on input "search" at bounding box center [453, 100] width 622 height 19
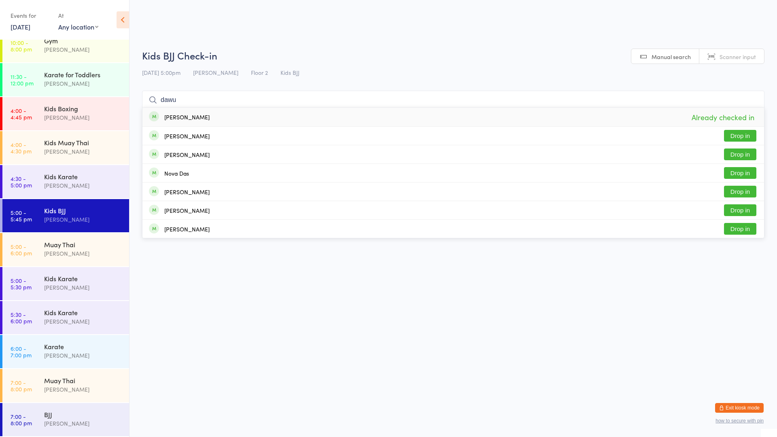
click at [187, 96] on input "dawu" at bounding box center [453, 100] width 622 height 19
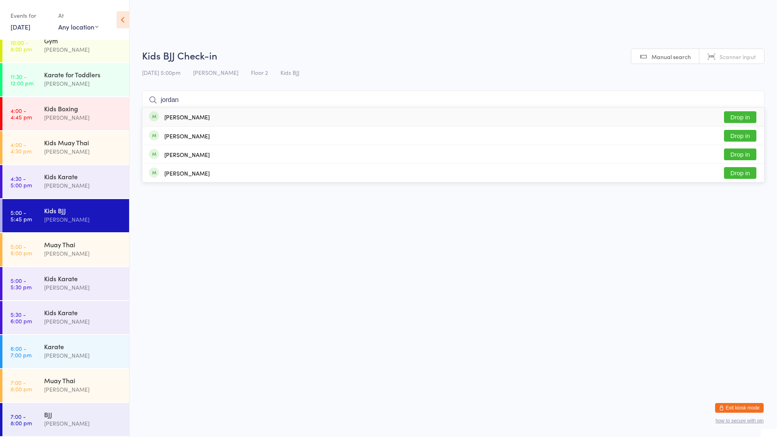
type input "jordan"
click at [734, 116] on button "Drop in" at bounding box center [740, 117] width 32 height 12
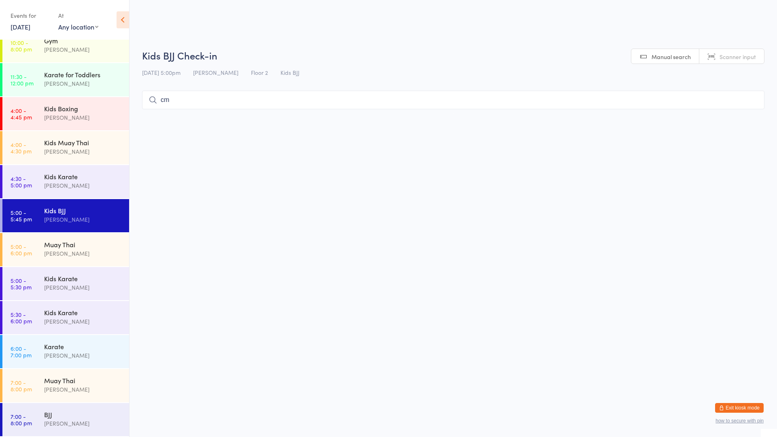
type input "c"
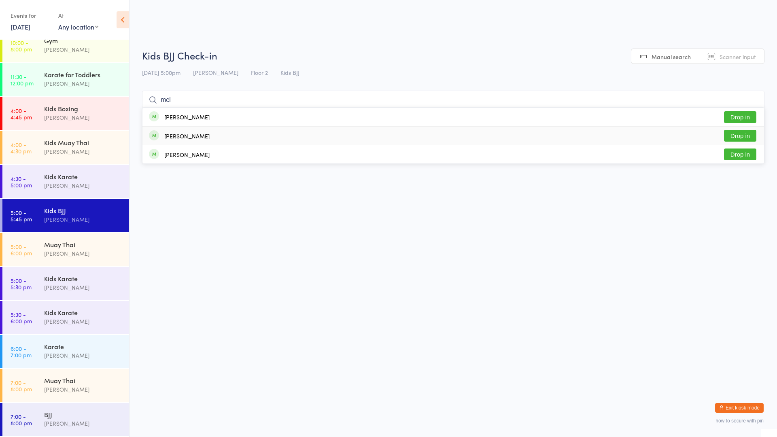
type input "mcl"
click at [315, 136] on div "[PERSON_NAME] Drop in" at bounding box center [453, 136] width 622 height 18
type input "mcl"
click at [318, 150] on div "[PERSON_NAME] Drop in" at bounding box center [453, 154] width 622 height 18
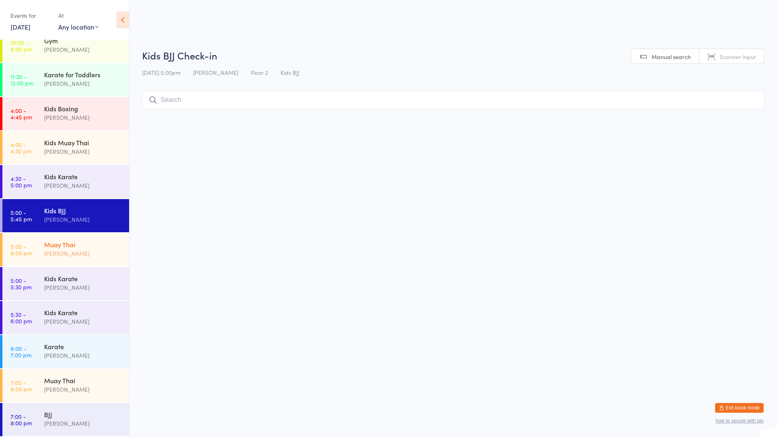
click at [79, 255] on div "[PERSON_NAME]" at bounding box center [83, 253] width 78 height 9
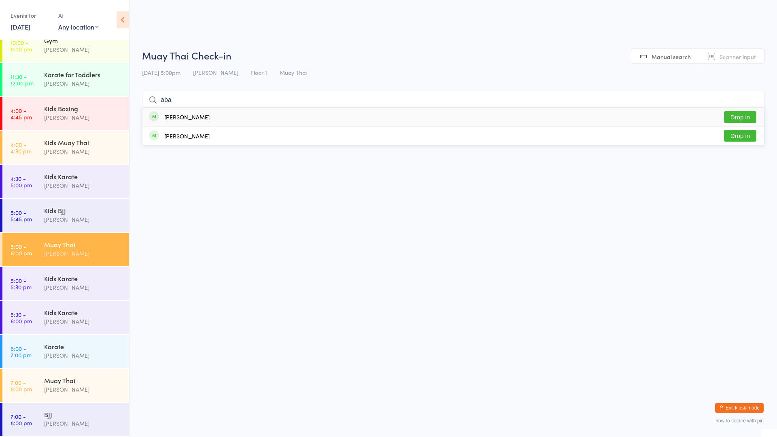
type input "aba"
click at [253, 110] on div "[PERSON_NAME] Drop in" at bounding box center [453, 117] width 622 height 19
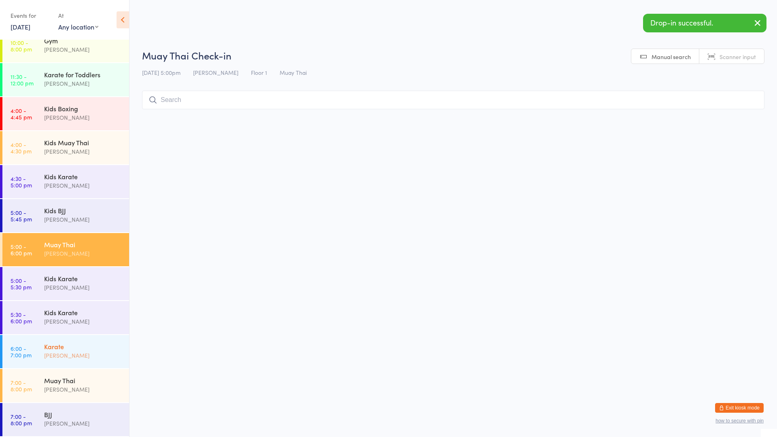
click at [111, 354] on div "[PERSON_NAME]" at bounding box center [83, 355] width 78 height 9
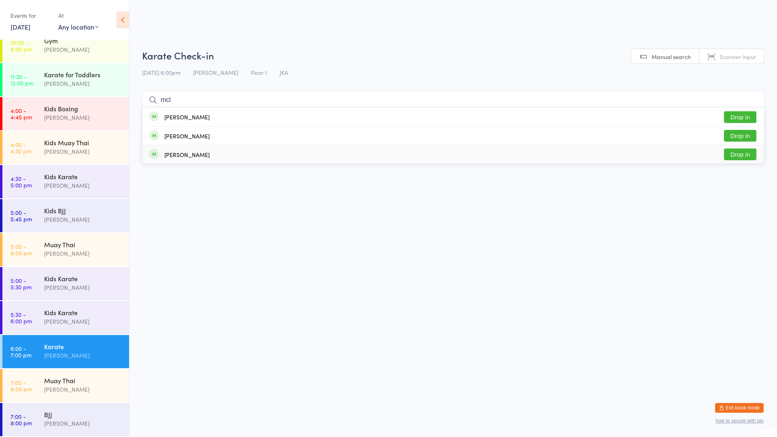
type input "mcl"
click at [240, 151] on div "[PERSON_NAME] Drop in" at bounding box center [453, 154] width 622 height 18
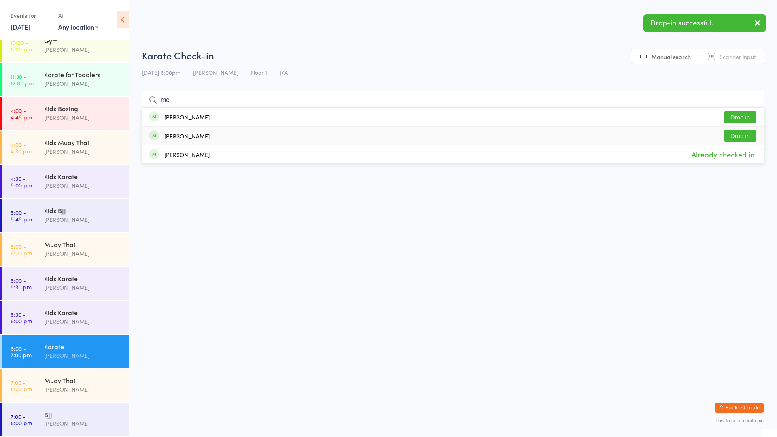
type input "mcl"
click at [240, 137] on div "[PERSON_NAME] Drop in" at bounding box center [453, 136] width 622 height 18
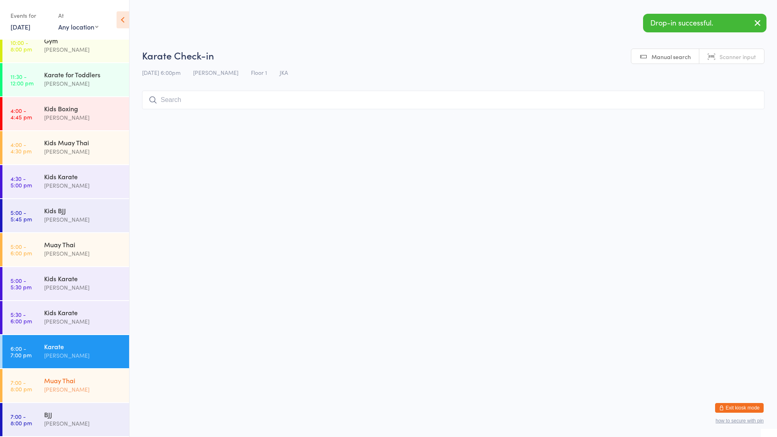
click at [89, 388] on div "[PERSON_NAME]" at bounding box center [83, 389] width 78 height 9
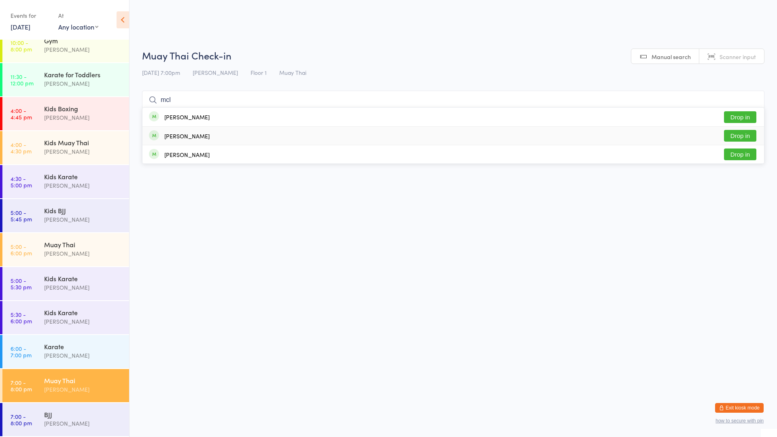
type input "mcl"
click at [225, 134] on div "[PERSON_NAME] Drop in" at bounding box center [453, 136] width 622 height 18
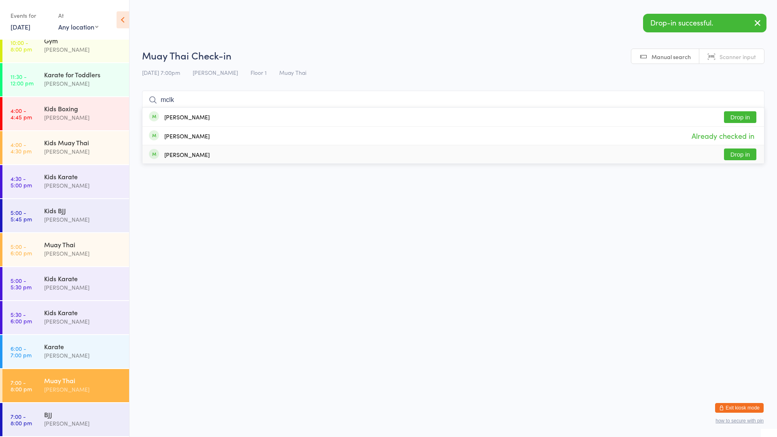
type input "mclk"
drag, startPoint x: 231, startPoint y: 149, endPoint x: 227, endPoint y: 152, distance: 4.4
click at [231, 150] on div "[PERSON_NAME] Drop in" at bounding box center [453, 154] width 622 height 18
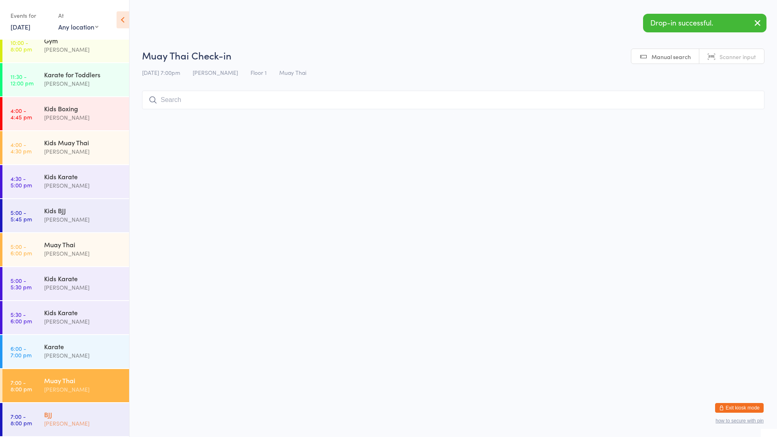
drag, startPoint x: 87, startPoint y: 408, endPoint x: 87, endPoint y: 394, distance: 14.2
click at [87, 408] on div "BJJ [PERSON_NAME]" at bounding box center [86, 419] width 85 height 32
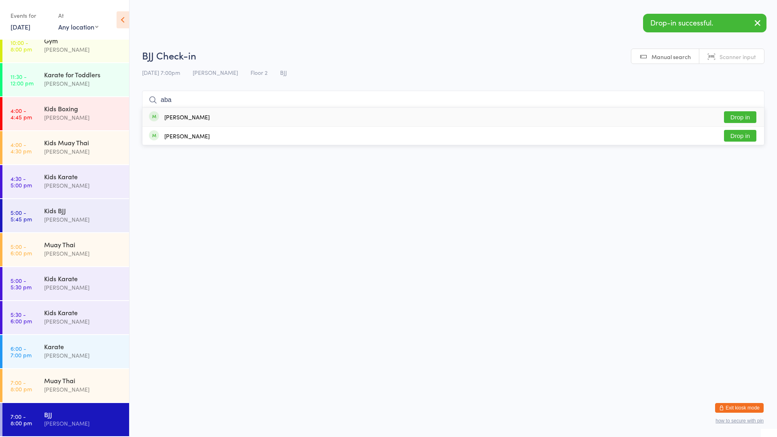
type input "aba"
click at [246, 116] on div "[PERSON_NAME] Drop in" at bounding box center [453, 117] width 622 height 19
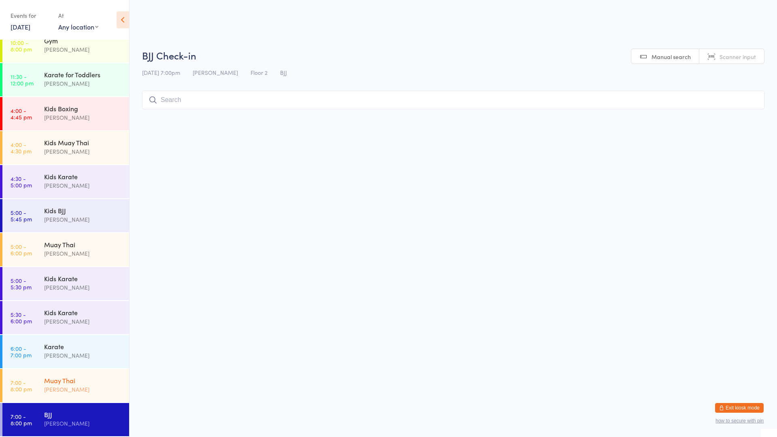
click at [64, 378] on div "Muay Thai" at bounding box center [83, 380] width 78 height 9
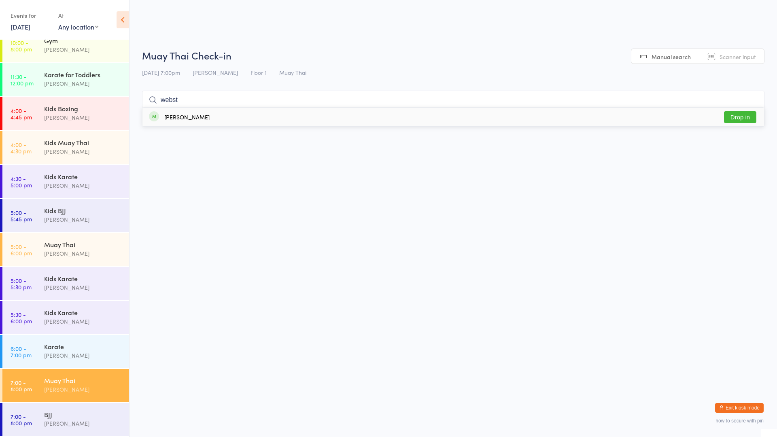
type input "webst"
click at [244, 121] on div "[PERSON_NAME] Drop in" at bounding box center [453, 117] width 622 height 19
click at [79, 221] on div "[PERSON_NAME]" at bounding box center [83, 219] width 78 height 9
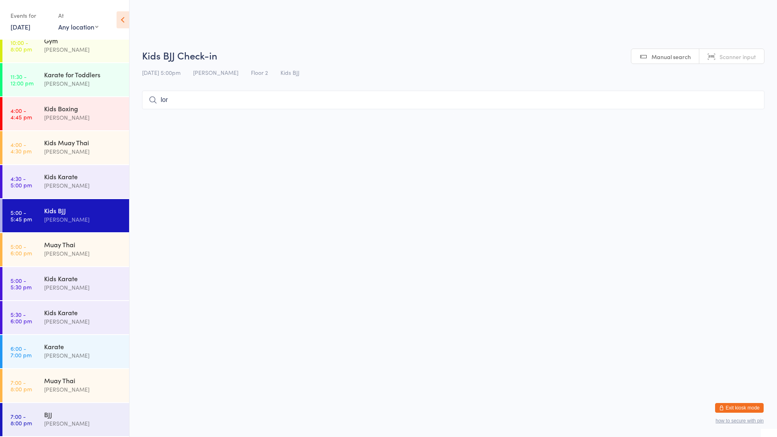
type input "lore"
type input "indie"
click at [255, 116] on div "Indie [PERSON_NAME] Drop in" at bounding box center [453, 117] width 622 height 19
click at [49, 250] on div "[PERSON_NAME]" at bounding box center [83, 253] width 78 height 9
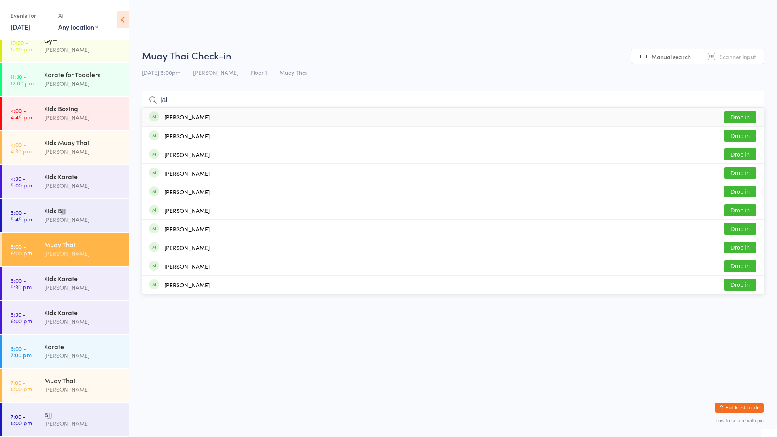
type input "jai"
click at [193, 118] on div "[PERSON_NAME] Drop in" at bounding box center [453, 117] width 622 height 19
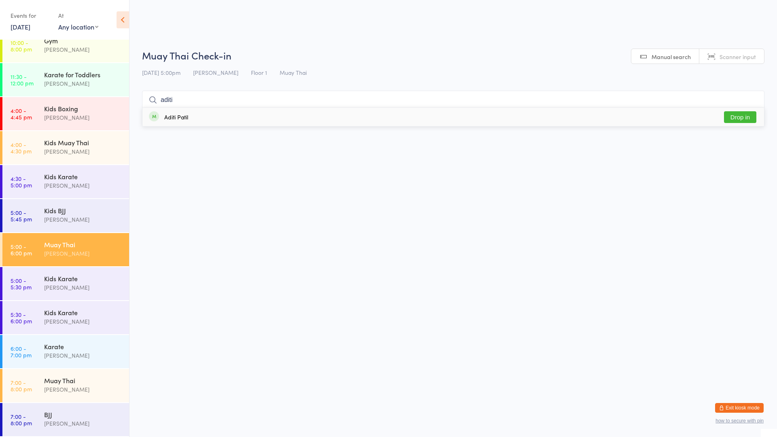
type input "aditi"
click at [219, 117] on div "Aditi Patil Drop in" at bounding box center [453, 117] width 622 height 19
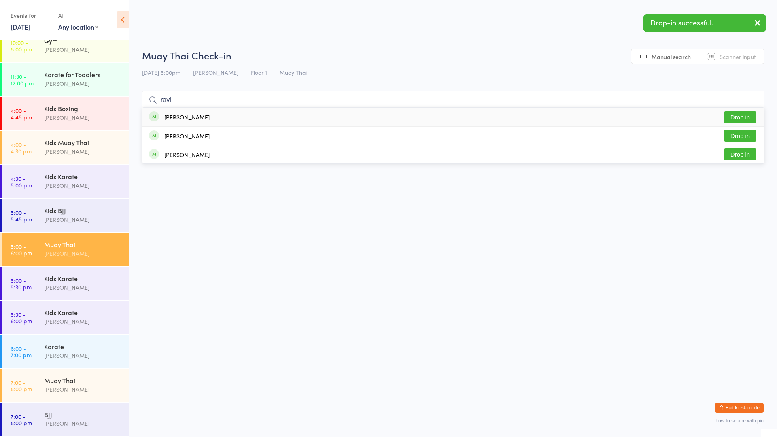
type input "ravi"
click at [223, 117] on div "[PERSON_NAME] Drop in" at bounding box center [453, 117] width 622 height 19
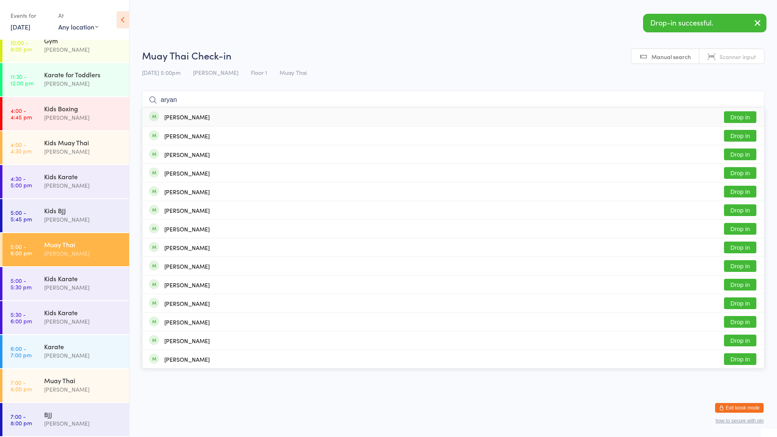
type input "aryan"
click at [245, 115] on div "[PERSON_NAME] Drop in" at bounding box center [453, 117] width 622 height 19
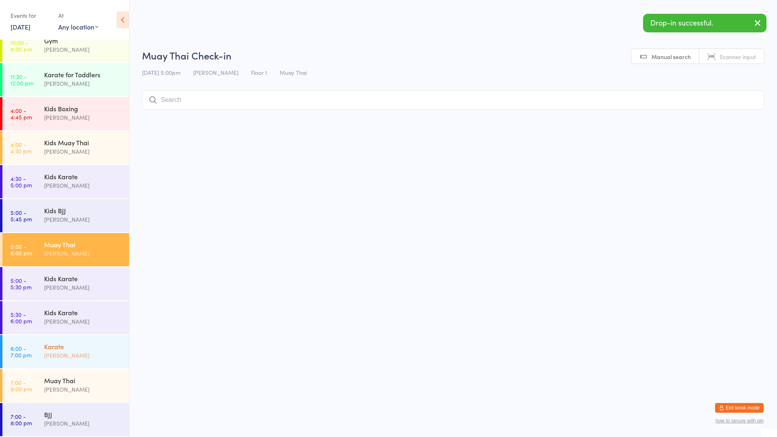
drag, startPoint x: 97, startPoint y: 348, endPoint x: 103, endPoint y: 346, distance: 6.0
click at [97, 348] on div "Karate" at bounding box center [83, 346] width 78 height 9
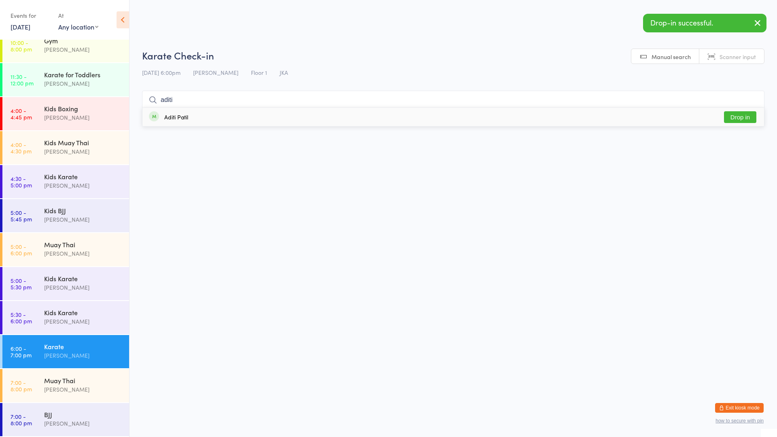
type input "aditi"
click at [213, 111] on div "Aditi Patil Drop in" at bounding box center [453, 117] width 622 height 19
type input "ravi"
click at [213, 111] on div "[PERSON_NAME] Drop in" at bounding box center [453, 117] width 622 height 19
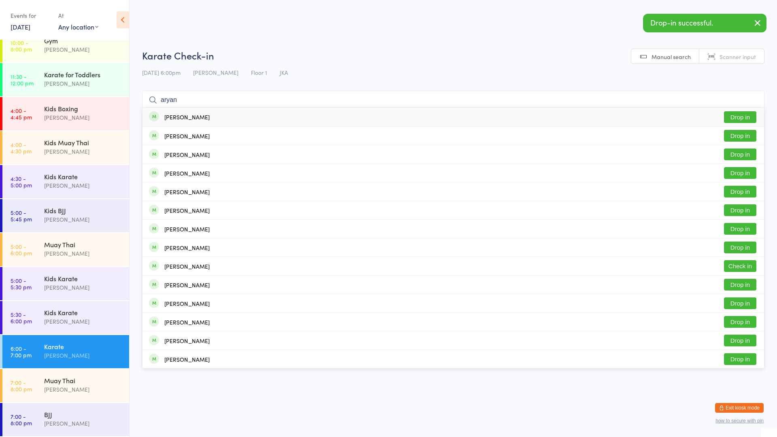
type input "aryan"
click at [216, 112] on div "[PERSON_NAME] Drop in" at bounding box center [453, 117] width 622 height 19
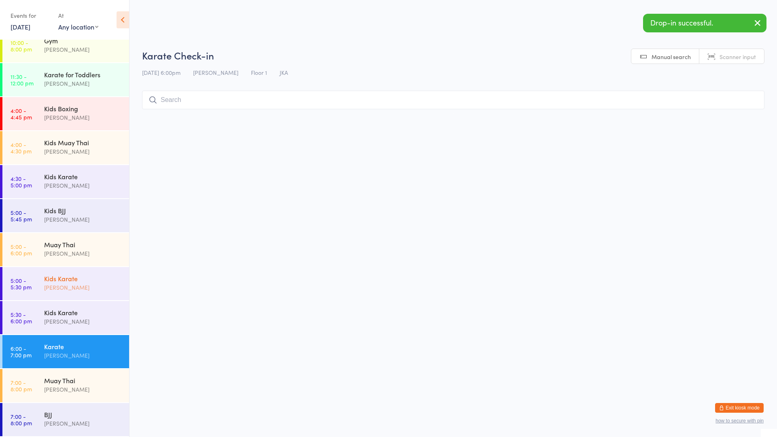
click at [104, 280] on div "Kids Karate" at bounding box center [83, 278] width 78 height 9
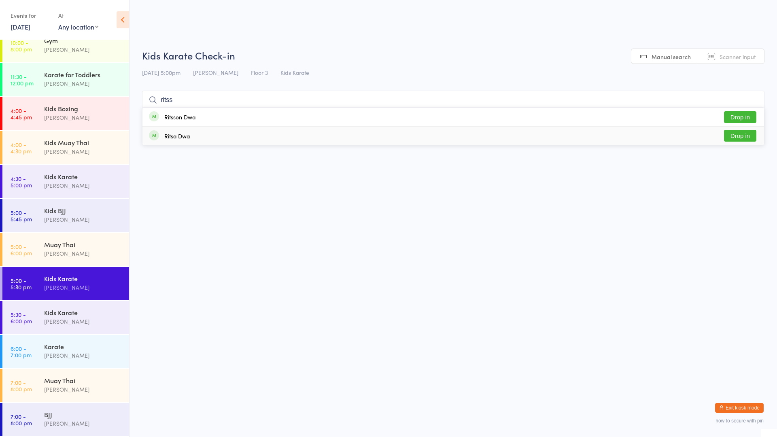
type input "ritss"
click at [248, 115] on div "Ritsson Dwa Drop in" at bounding box center [453, 117] width 622 height 19
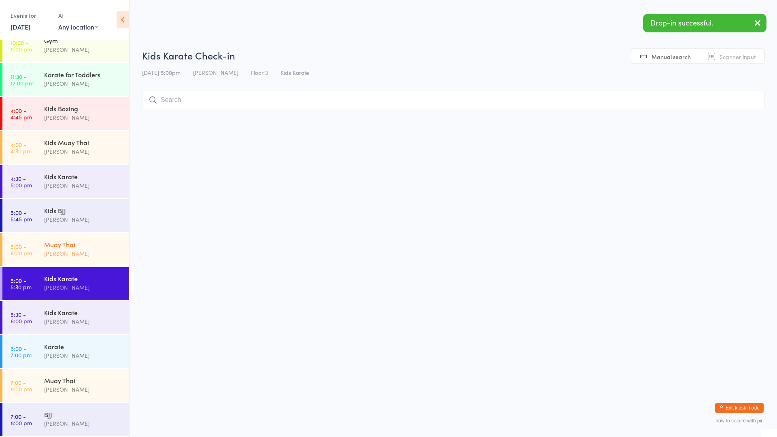
click at [73, 254] on div "[PERSON_NAME]" at bounding box center [83, 253] width 78 height 9
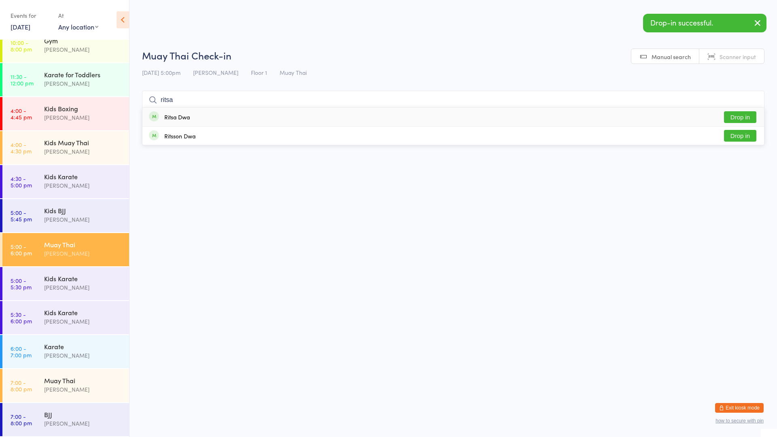
type input "ritsa"
click at [194, 122] on div "Ritsa Dwa Drop in" at bounding box center [453, 117] width 622 height 19
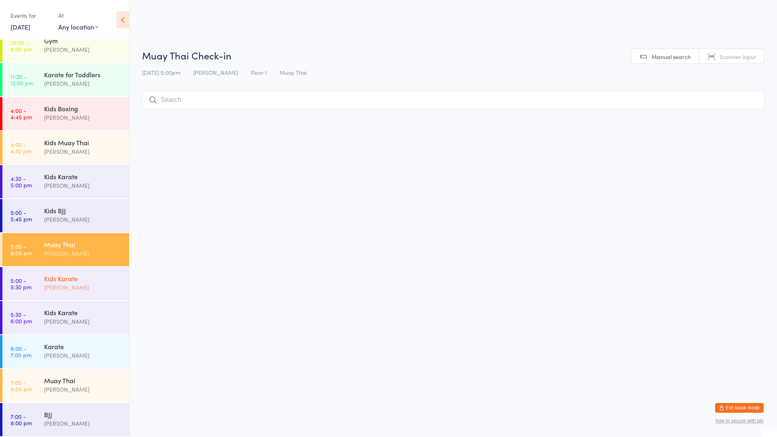
click at [96, 277] on div "Kids Karate" at bounding box center [83, 278] width 78 height 9
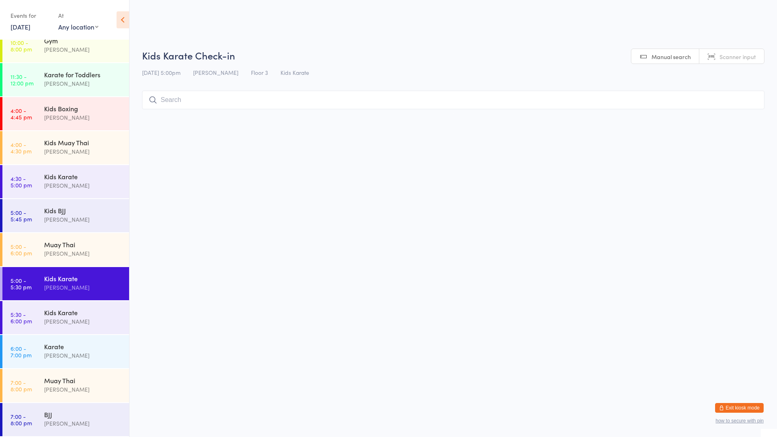
click at [188, 96] on input "search" at bounding box center [453, 100] width 622 height 19
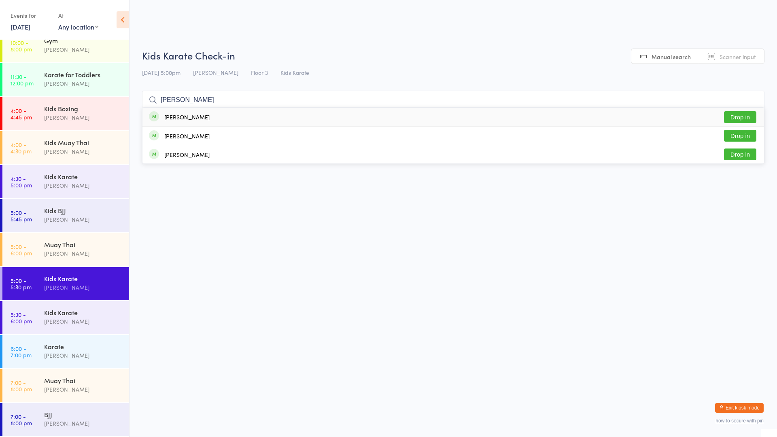
type input "[PERSON_NAME]"
click at [741, 120] on button "Drop in" at bounding box center [740, 117] width 32 height 12
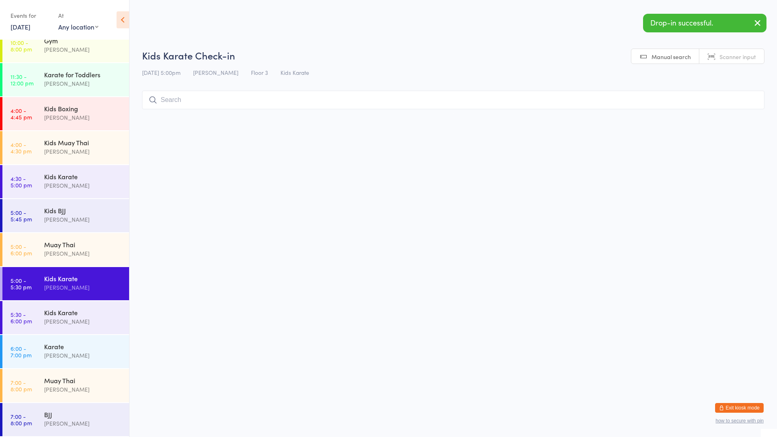
click at [713, 102] on input "search" at bounding box center [453, 100] width 622 height 19
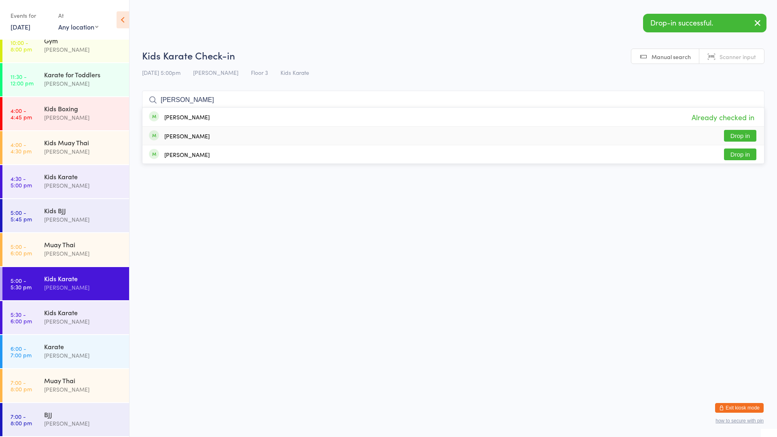
type input "[PERSON_NAME]"
click at [739, 134] on button "Drop in" at bounding box center [740, 136] width 32 height 12
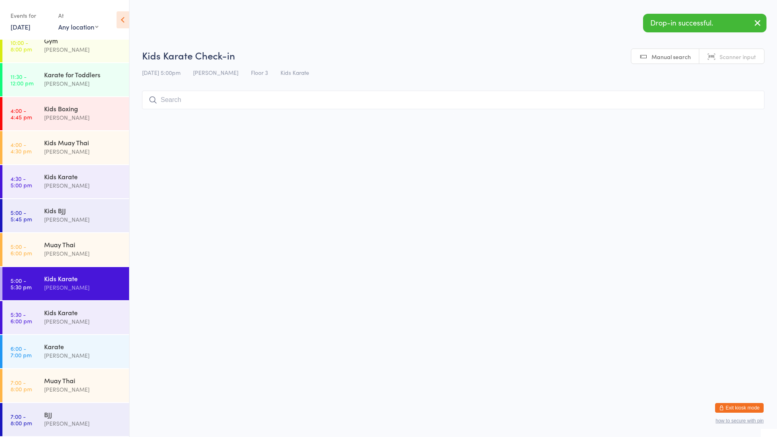
click at [510, 196] on html "You have now entered Kiosk Mode. Members will be able to check themselves in us…" at bounding box center [388, 218] width 777 height 437
click at [74, 212] on div "Kids BJJ" at bounding box center [83, 210] width 78 height 9
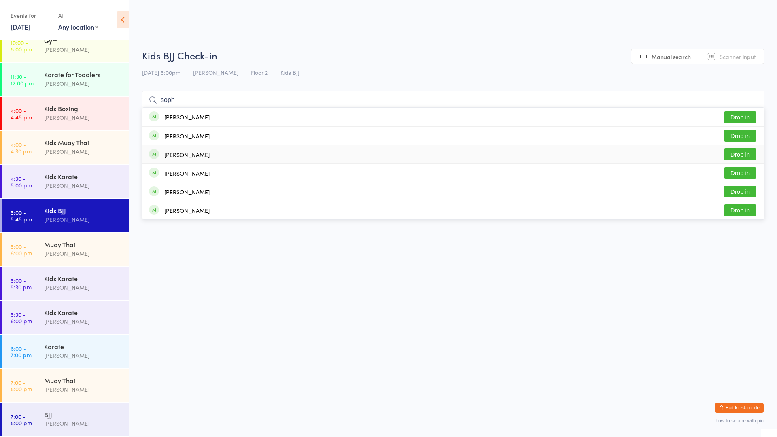
type input "soph"
drag, startPoint x: 182, startPoint y: 154, endPoint x: 183, endPoint y: 160, distance: 5.9
click at [183, 160] on div "[PERSON_NAME] Drop in" at bounding box center [453, 154] width 622 height 18
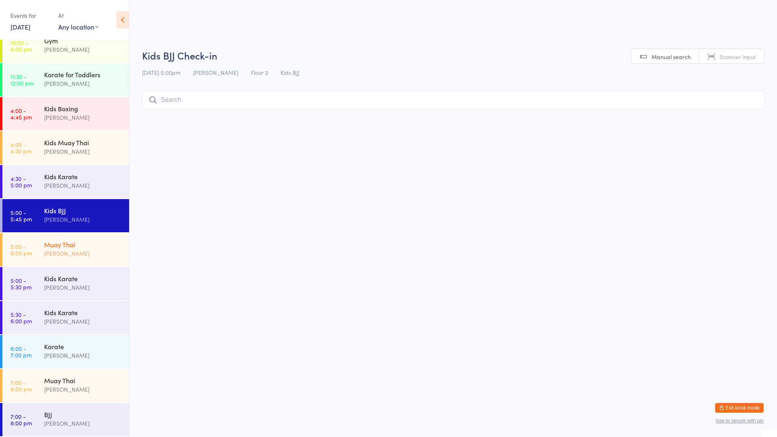
click at [78, 238] on div "Muay Thai [PERSON_NAME]" at bounding box center [86, 249] width 85 height 32
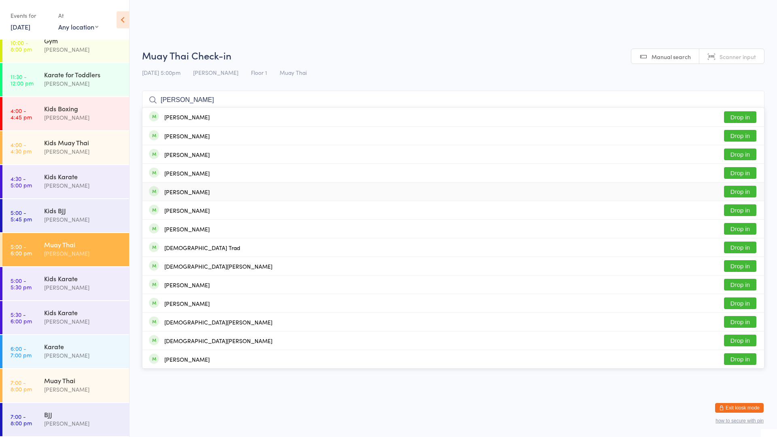
type input "[PERSON_NAME]"
click at [168, 194] on div "[PERSON_NAME]" at bounding box center [186, 192] width 45 height 6
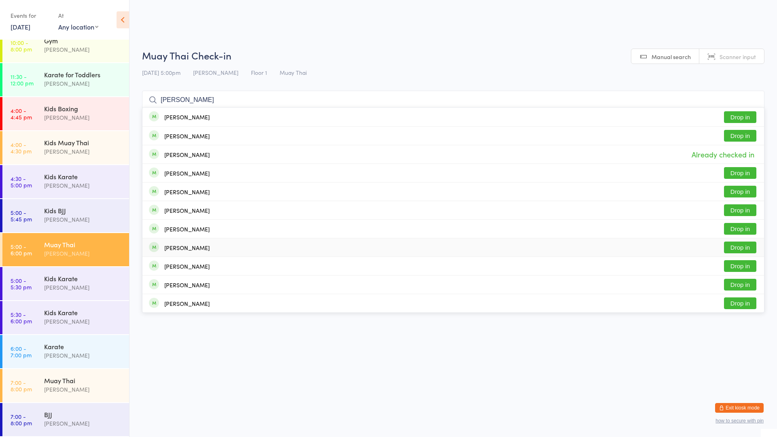
type input "[PERSON_NAME]"
click at [156, 248] on span at bounding box center [154, 247] width 10 height 10
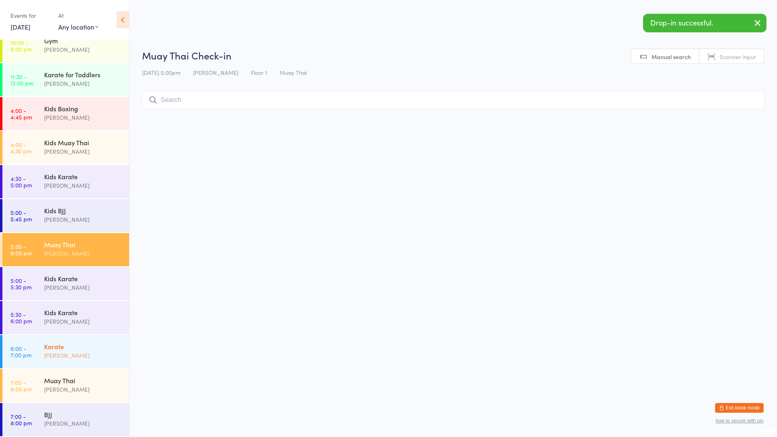
click at [58, 348] on div "Karate" at bounding box center [83, 346] width 78 height 9
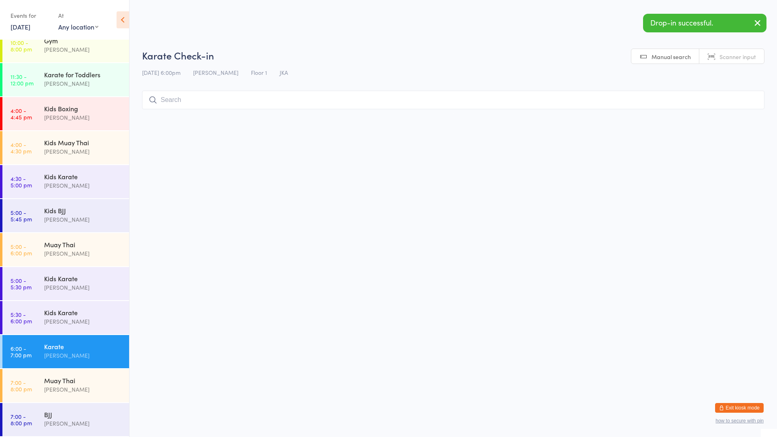
click at [172, 97] on input "search" at bounding box center [453, 100] width 622 height 19
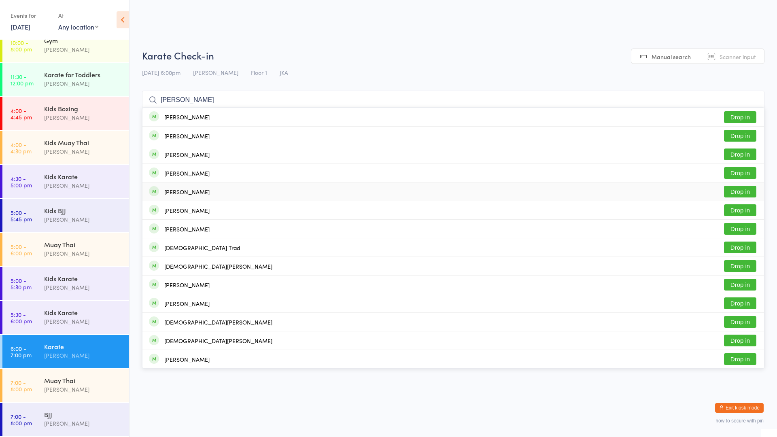
type input "[PERSON_NAME]"
click at [191, 193] on div "[PERSON_NAME]" at bounding box center [186, 192] width 45 height 6
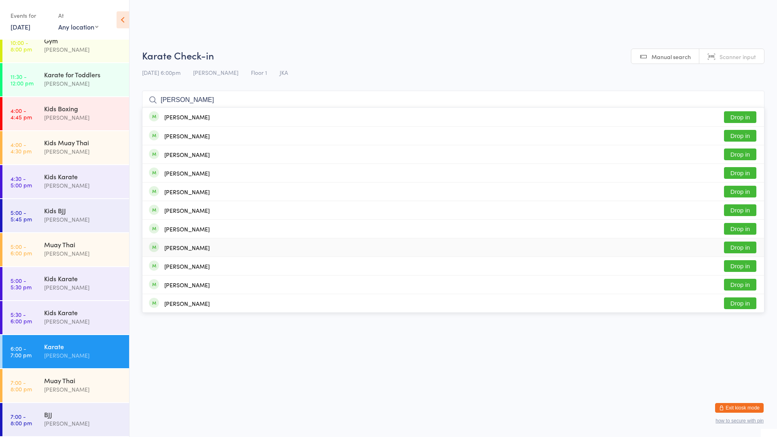
type input "[PERSON_NAME]"
click at [187, 242] on div "[PERSON_NAME] Drop in" at bounding box center [453, 247] width 622 height 18
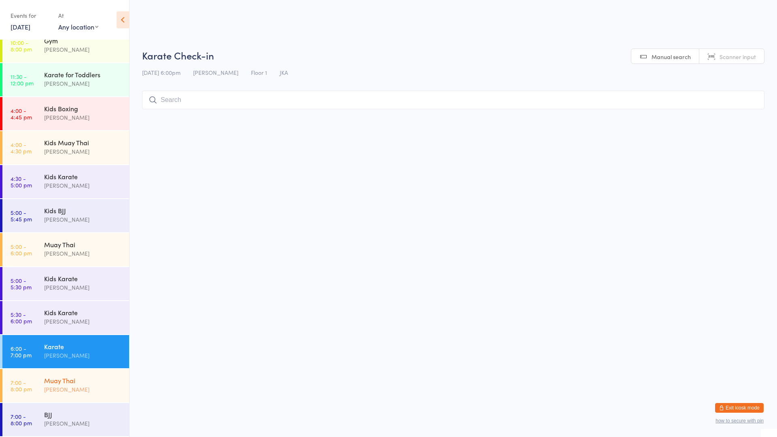
click at [61, 385] on div "[PERSON_NAME]" at bounding box center [83, 389] width 78 height 9
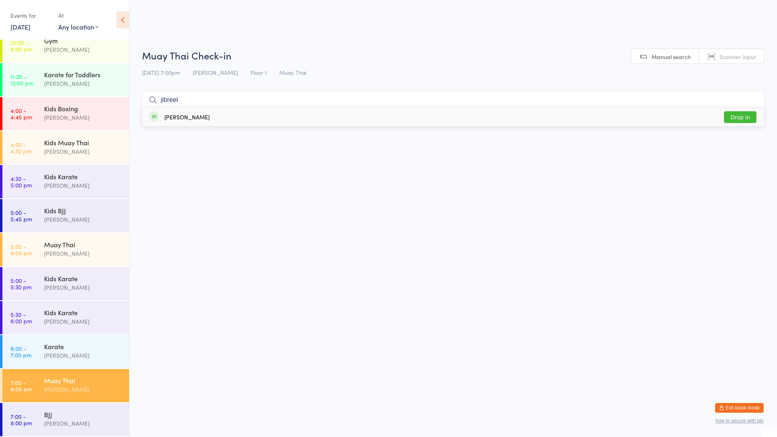
type input "jibreel"
click at [740, 120] on button "Drop in" at bounding box center [740, 117] width 32 height 12
type input "eymen"
click at [726, 118] on button "Drop in" at bounding box center [740, 117] width 32 height 12
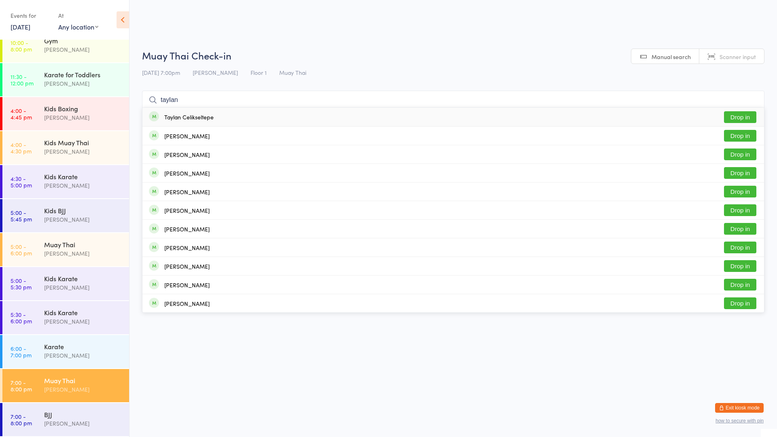
type input "taylan"
click at [737, 114] on button "Drop in" at bounding box center [740, 117] width 32 height 12
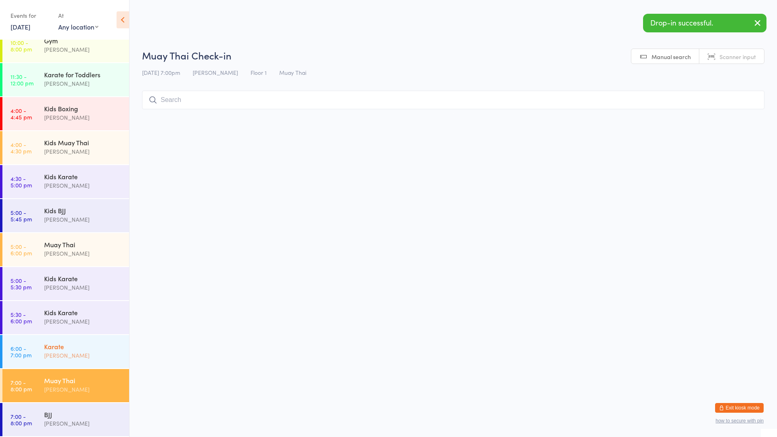
click at [81, 340] on div "Karate [PERSON_NAME]" at bounding box center [86, 351] width 85 height 32
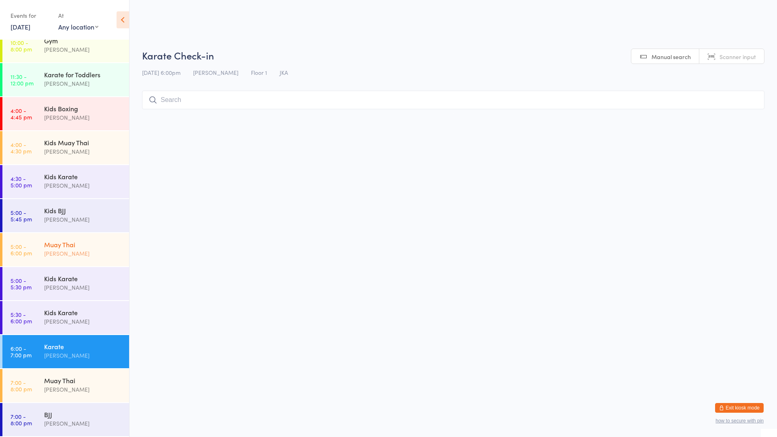
click at [40, 254] on link "5:00 - 6:00 pm Muay Thai [PERSON_NAME]" at bounding box center [65, 249] width 127 height 33
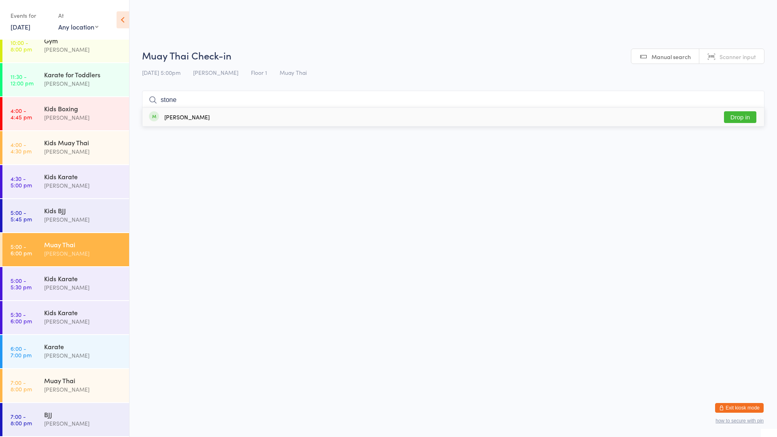
type input "stone"
click at [250, 120] on div "[PERSON_NAME] Drop in" at bounding box center [453, 117] width 622 height 19
type input "[PERSON_NAME]"
click at [259, 117] on div "[PERSON_NAME] Drop in" at bounding box center [453, 117] width 622 height 19
click at [213, 95] on input "search" at bounding box center [453, 100] width 622 height 19
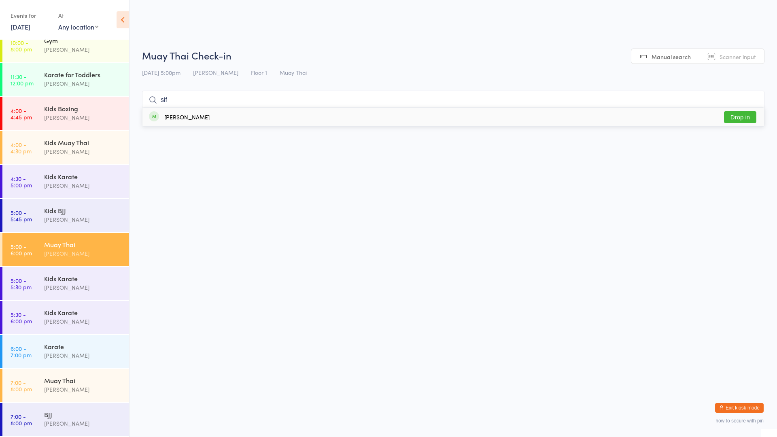
type input "sif"
click at [744, 116] on button "Drop in" at bounding box center [740, 117] width 32 height 12
click at [78, 342] on div "Karate" at bounding box center [83, 346] width 78 height 9
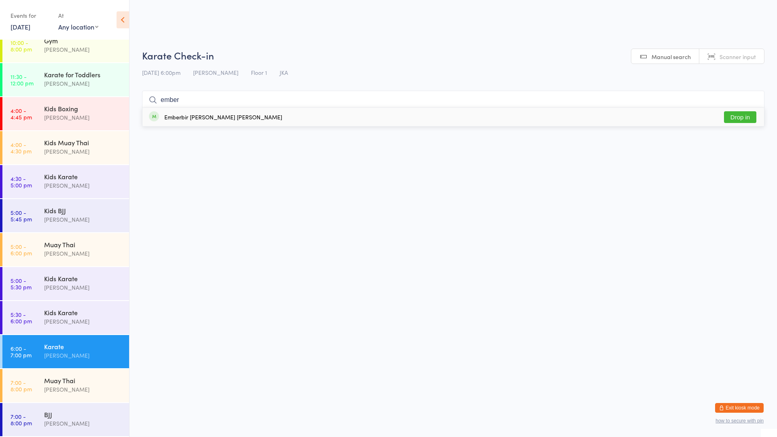
type input "ember"
click at [745, 119] on button "Drop in" at bounding box center [740, 117] width 32 height 12
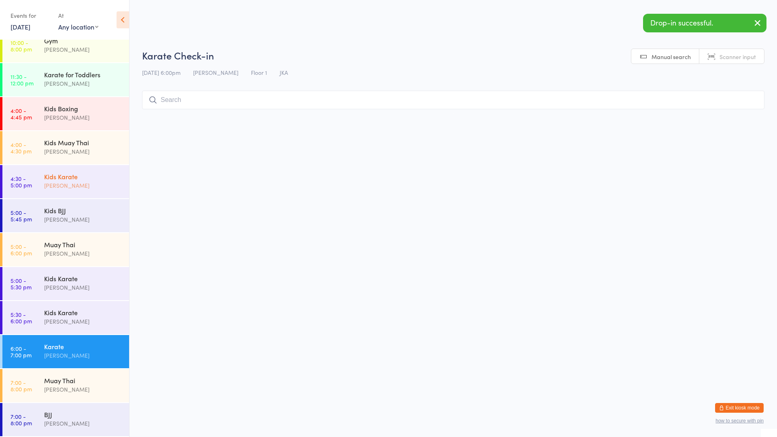
click at [88, 175] on div "Kids Karate" at bounding box center [83, 176] width 78 height 9
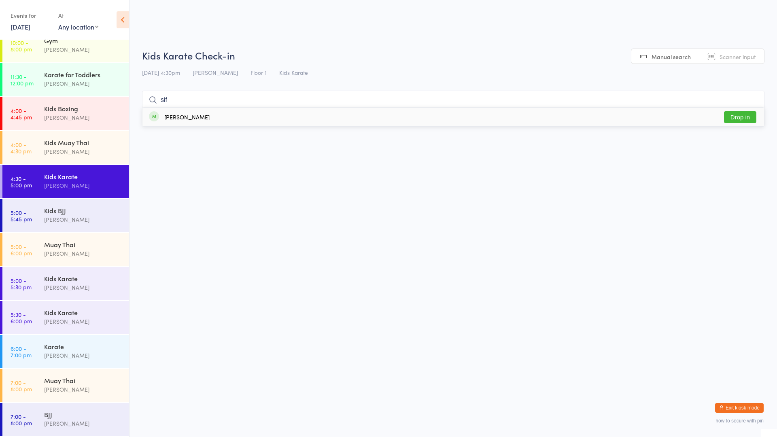
type input "sif"
click at [739, 116] on button "Drop in" at bounding box center [740, 117] width 32 height 12
click at [69, 322] on div "[PERSON_NAME]" at bounding box center [83, 321] width 78 height 9
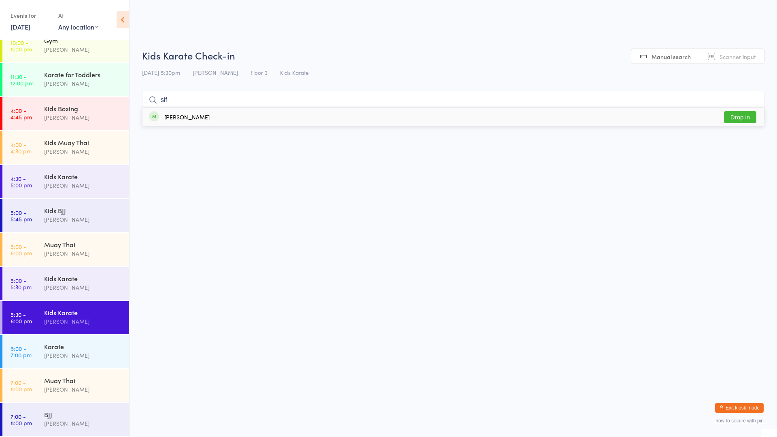
type input "sif"
click at [738, 114] on button "Drop in" at bounding box center [740, 117] width 32 height 12
click at [74, 248] on div "Muay Thai" at bounding box center [83, 244] width 78 height 9
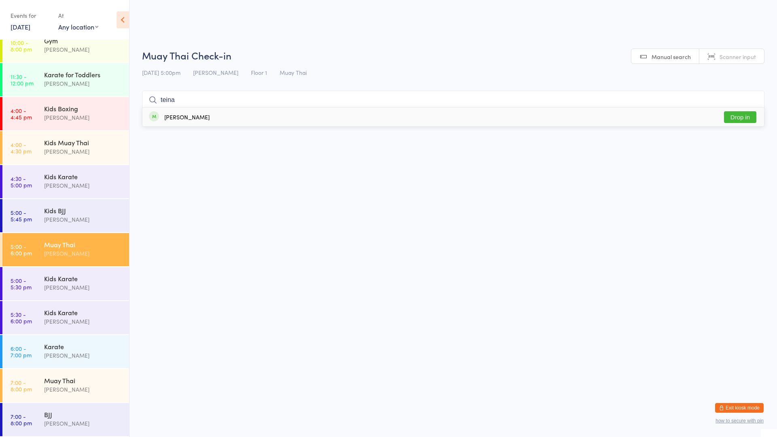
type input "teina"
click at [216, 117] on div "[PERSON_NAME] Drop in" at bounding box center [453, 117] width 622 height 19
click at [78, 358] on div "[PERSON_NAME]" at bounding box center [83, 355] width 78 height 9
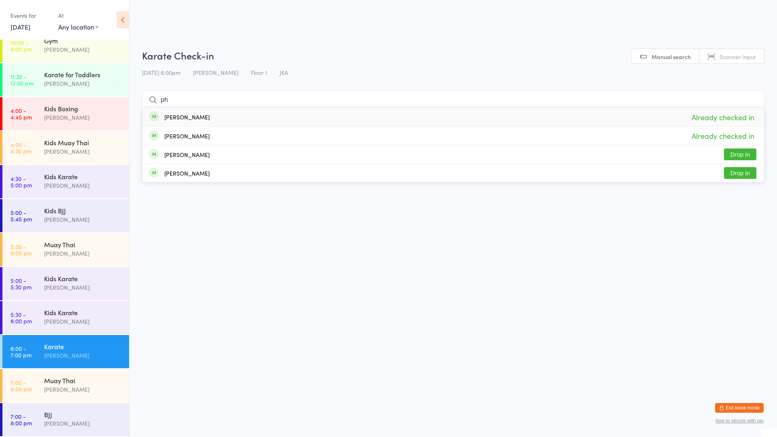
type input "p"
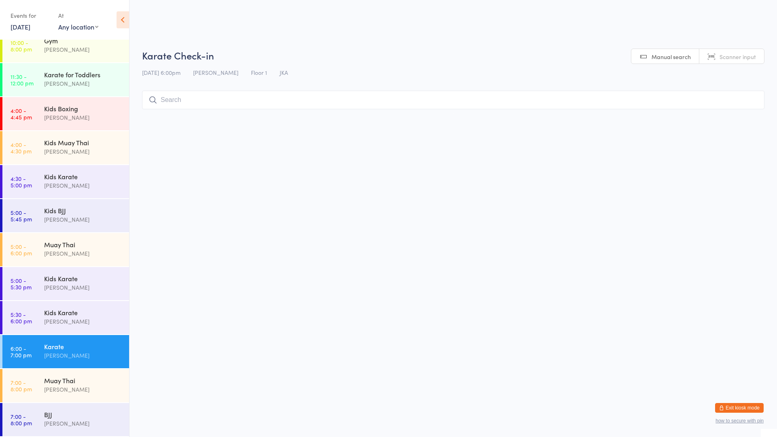
click at [163, 102] on input "search" at bounding box center [453, 100] width 622 height 19
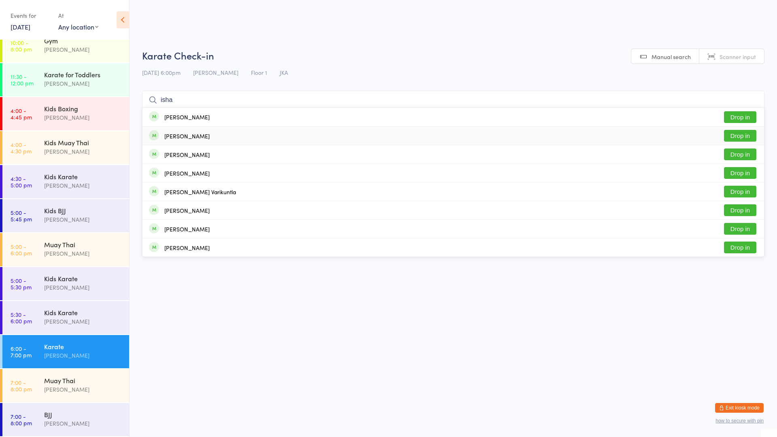
type input "isha"
click at [163, 138] on div "[PERSON_NAME]" at bounding box center [179, 136] width 61 height 9
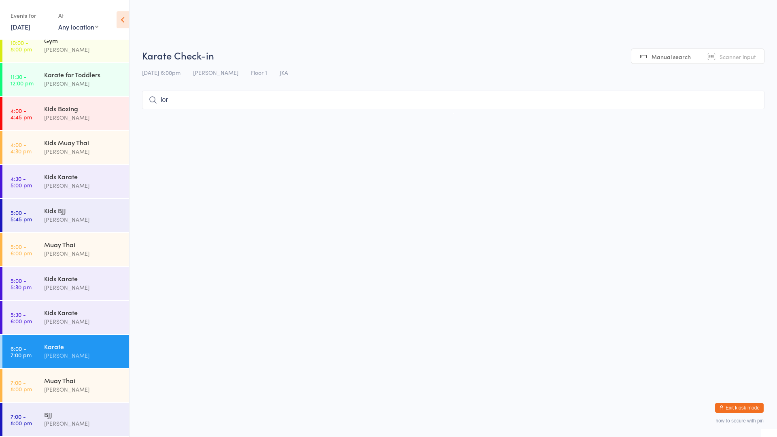
type input "lore"
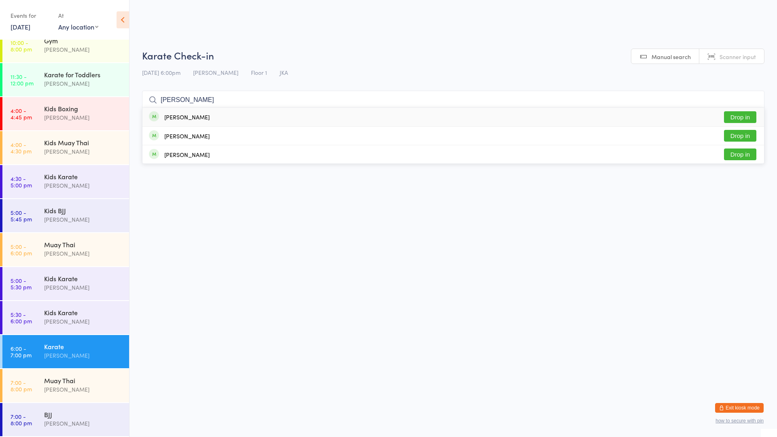
type input "[PERSON_NAME]"
click at [729, 113] on button "Drop in" at bounding box center [740, 117] width 32 height 12
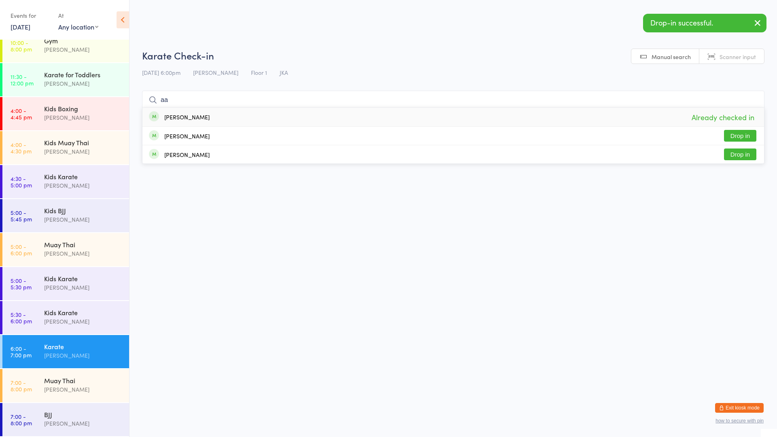
type input "a"
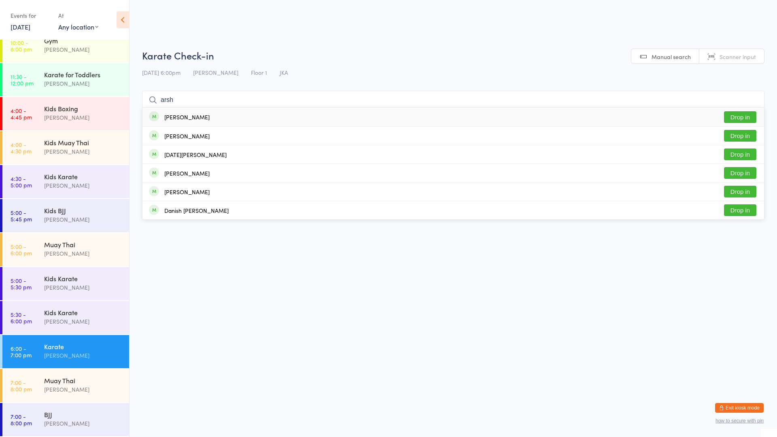
type input "arsh"
click at [738, 114] on button "Drop in" at bounding box center [740, 117] width 32 height 12
type input "a"
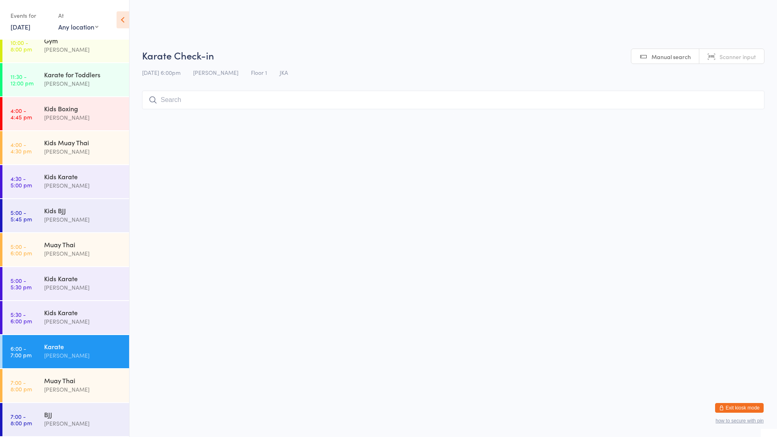
click at [240, 104] on input "search" at bounding box center [453, 100] width 622 height 19
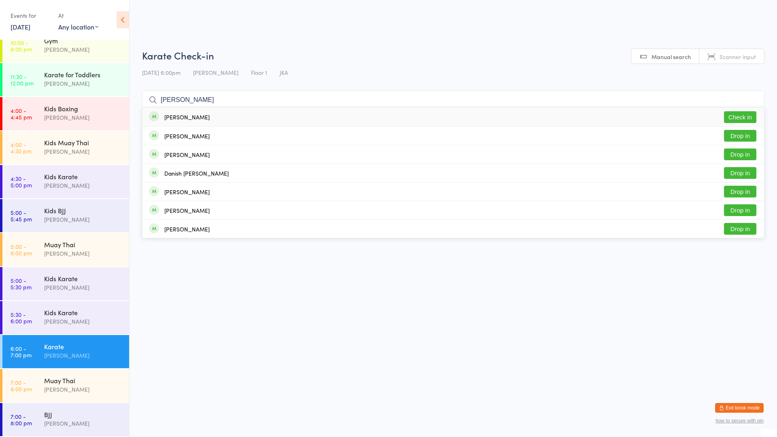
type input "[PERSON_NAME]"
click at [278, 113] on div "[PERSON_NAME] Check in" at bounding box center [453, 117] width 622 height 19
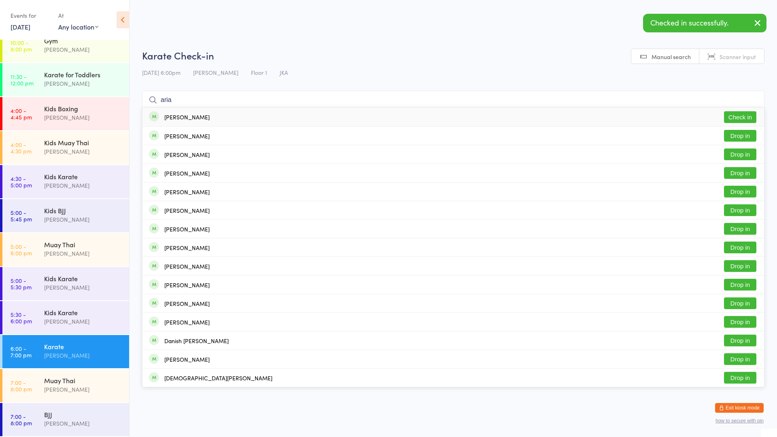
type input "aria"
click at [244, 116] on div "[PERSON_NAME] Check in" at bounding box center [453, 117] width 622 height 19
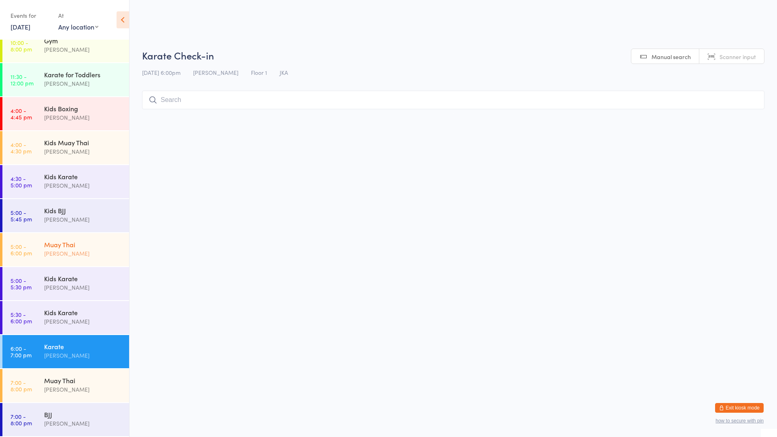
click at [82, 249] on div "[PERSON_NAME]" at bounding box center [83, 253] width 78 height 9
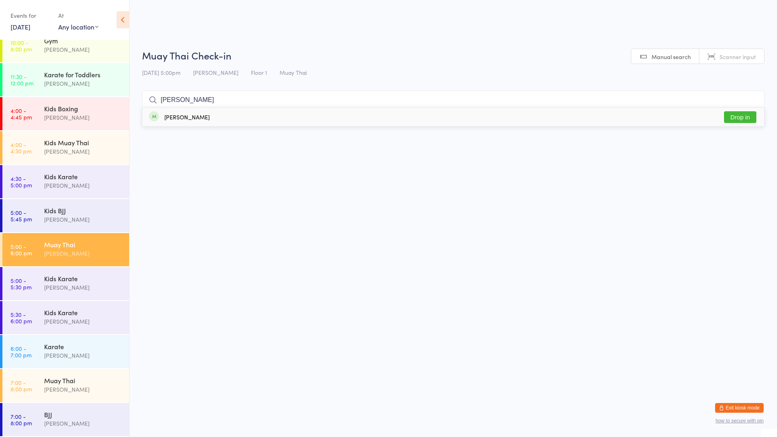
type input "[PERSON_NAME]"
click at [730, 115] on button "Drop in" at bounding box center [740, 117] width 32 height 12
click at [95, 350] on div "Karate" at bounding box center [83, 346] width 78 height 9
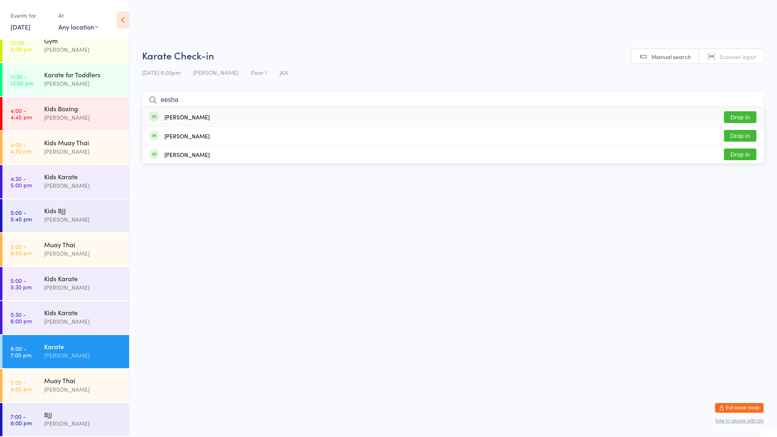
type input "eesha"
click at [731, 117] on button "Drop in" at bounding box center [740, 117] width 32 height 12
type input "[PERSON_NAME]"
click at [163, 133] on div "[PERSON_NAME]" at bounding box center [179, 136] width 61 height 9
type input "[PERSON_NAME]"
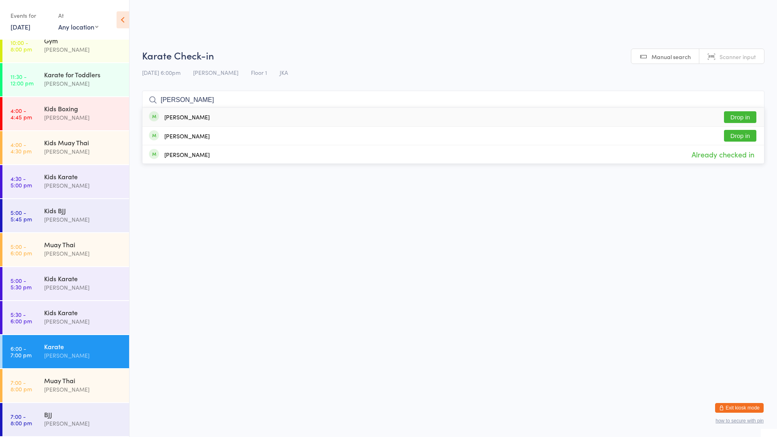
click at [184, 119] on div "[PERSON_NAME]" at bounding box center [186, 117] width 45 height 6
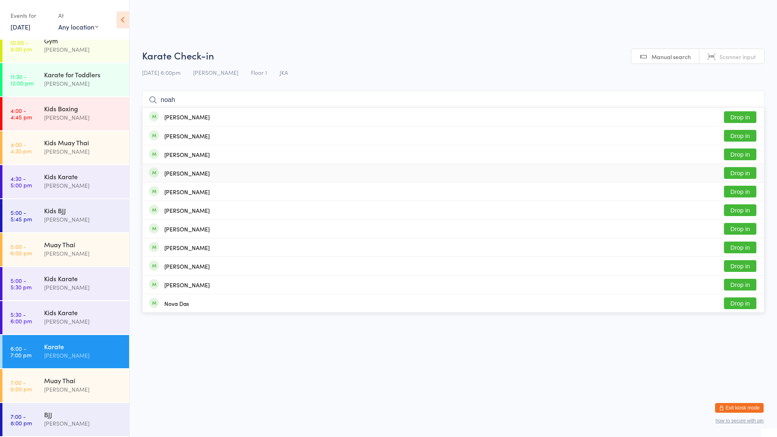
type input "noah"
click at [164, 174] on div "[PERSON_NAME]" at bounding box center [179, 173] width 61 height 9
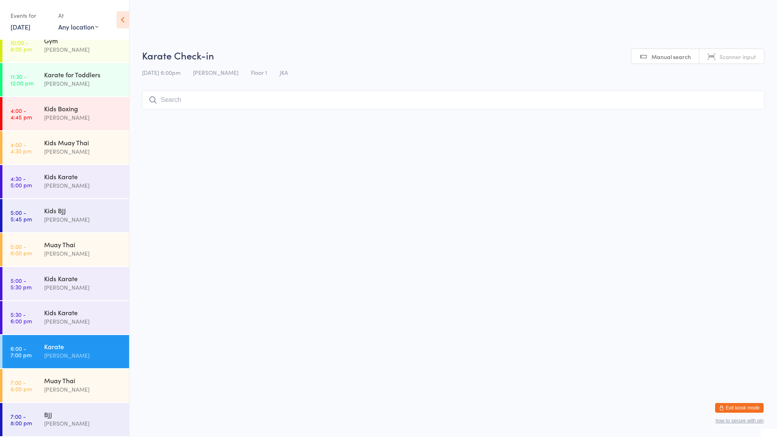
click at [180, 100] on input "search" at bounding box center [453, 100] width 622 height 19
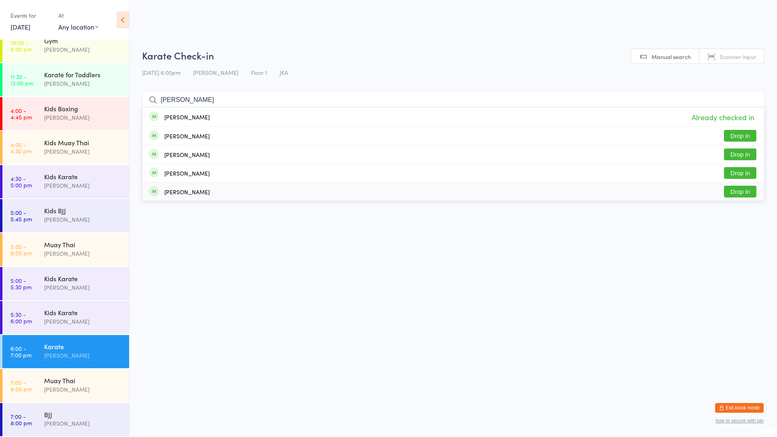
type input "[PERSON_NAME]"
click at [355, 213] on html "You have now entered Kiosk Mode. Members will be able to check themselves in us…" at bounding box center [388, 218] width 777 height 437
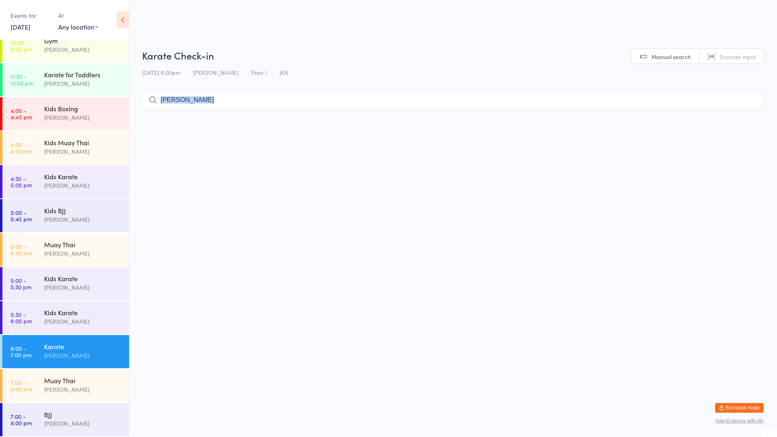
click at [355, 213] on html "You have now entered Kiosk Mode. Members will be able to check themselves in us…" at bounding box center [388, 218] width 777 height 437
click at [79, 353] on div "[PERSON_NAME]" at bounding box center [83, 355] width 78 height 9
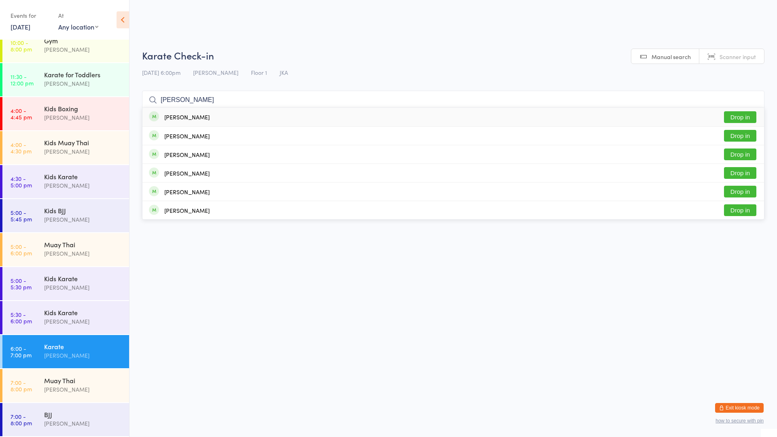
type input "[PERSON_NAME]"
click at [206, 115] on div "[PERSON_NAME] Drop in" at bounding box center [453, 117] width 622 height 19
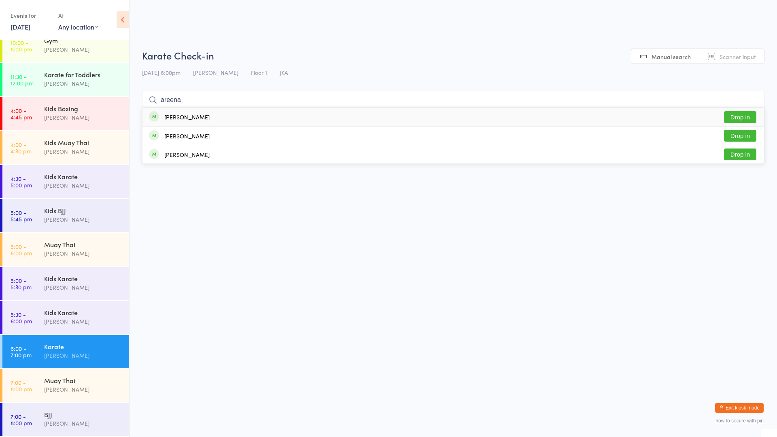
type input "areena"
click at [740, 113] on button "Drop in" at bounding box center [740, 117] width 32 height 12
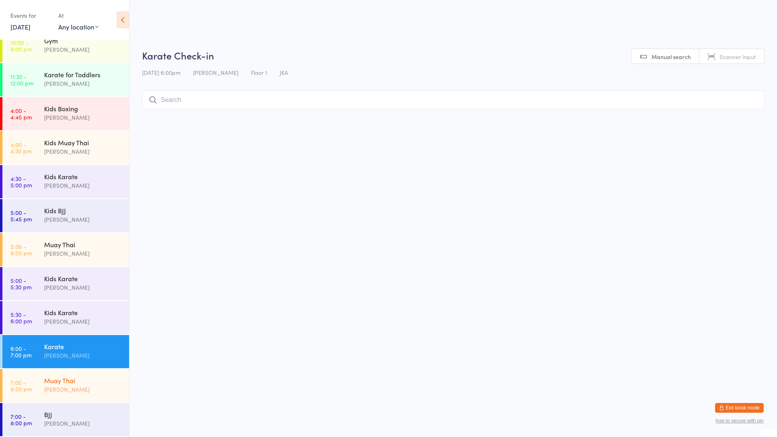
click at [83, 381] on div "Muay Thai" at bounding box center [83, 380] width 78 height 9
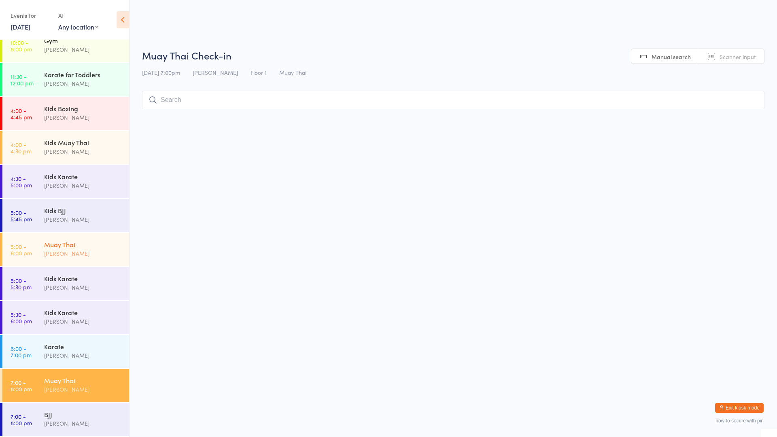
click at [102, 251] on div "[PERSON_NAME]" at bounding box center [83, 253] width 78 height 9
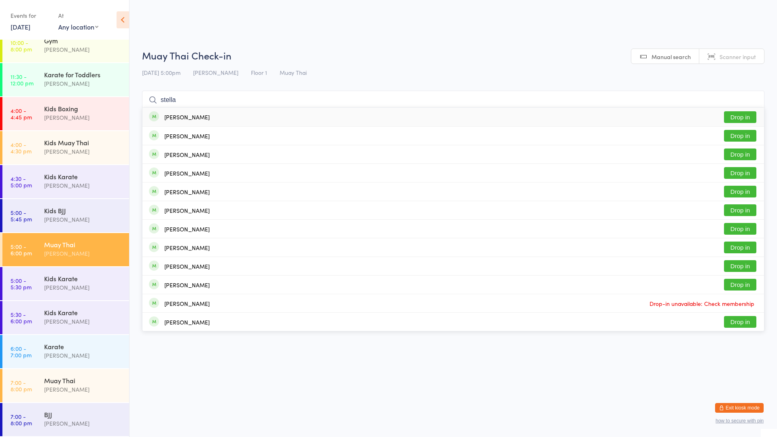
type input "stella"
click at [745, 116] on button "Drop in" at bounding box center [740, 117] width 32 height 12
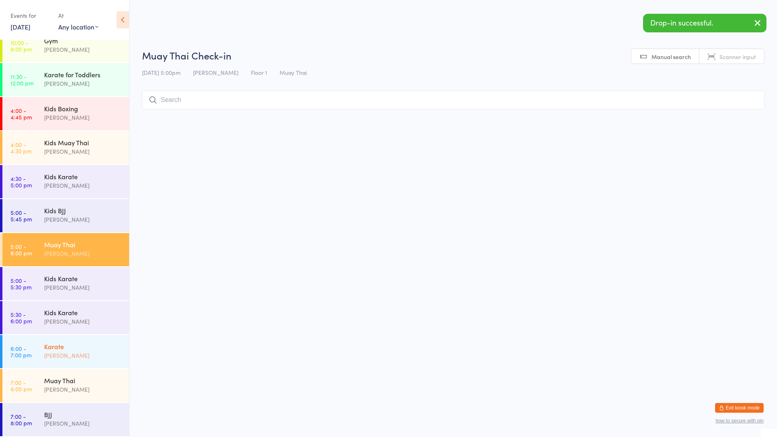
click at [96, 352] on div "[PERSON_NAME]" at bounding box center [83, 355] width 78 height 9
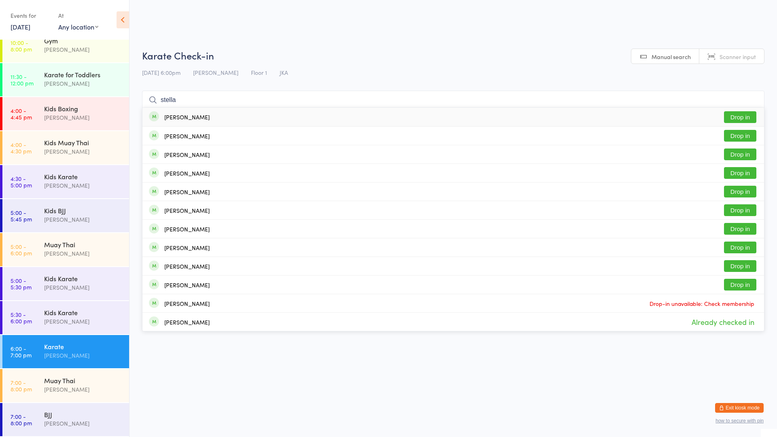
type input "stella"
click at [735, 116] on button "Drop in" at bounding box center [740, 117] width 32 height 12
type input "s"
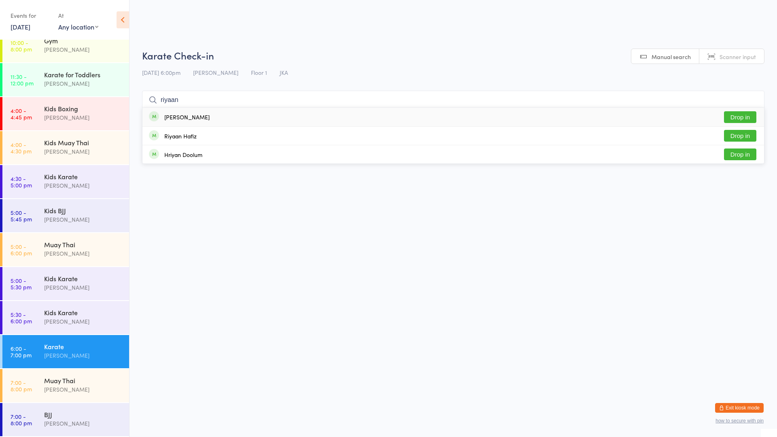
type input "riyaan"
click at [743, 118] on button "Drop in" at bounding box center [740, 117] width 32 height 12
type input "lilas"
click at [740, 117] on button "Drop in" at bounding box center [740, 117] width 32 height 12
type input "saii"
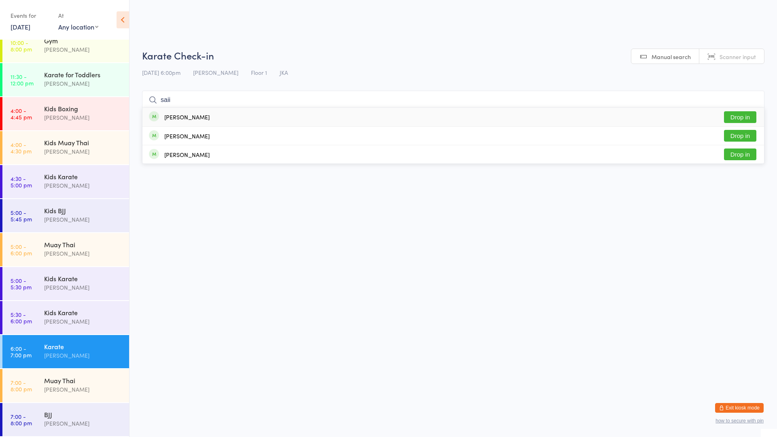
click at [737, 117] on button "Drop in" at bounding box center [740, 117] width 32 height 12
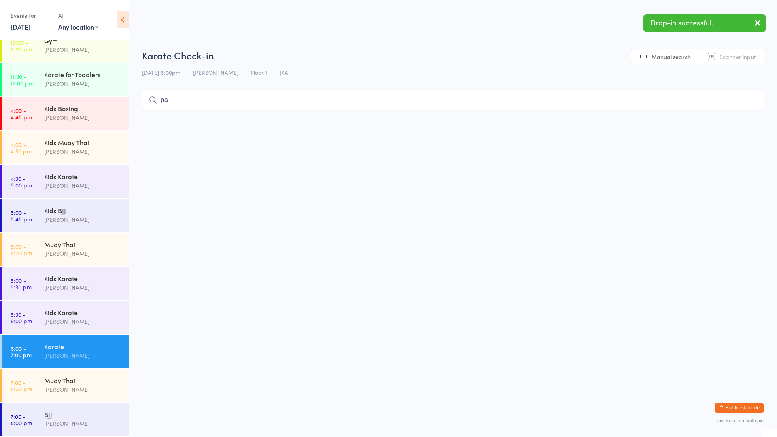
type input "par"
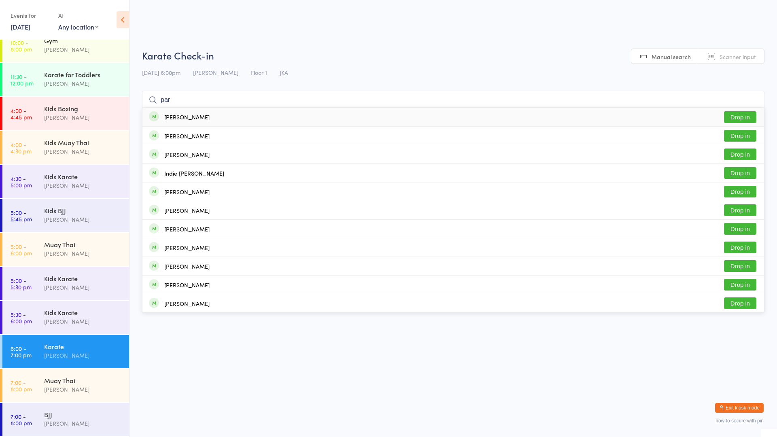
click at [752, 100] on input "par" at bounding box center [453, 100] width 622 height 19
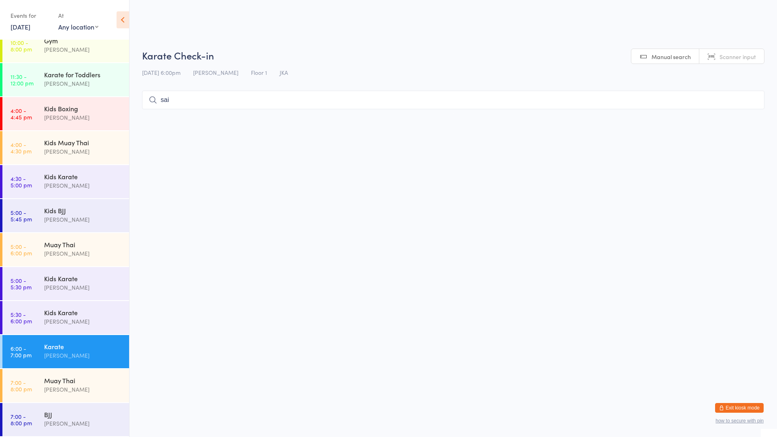
type input "saii"
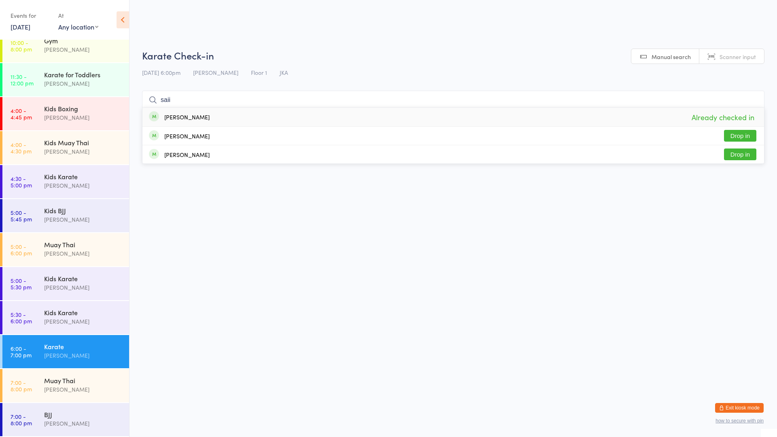
click at [752, 100] on input "saii" at bounding box center [453, 100] width 622 height 19
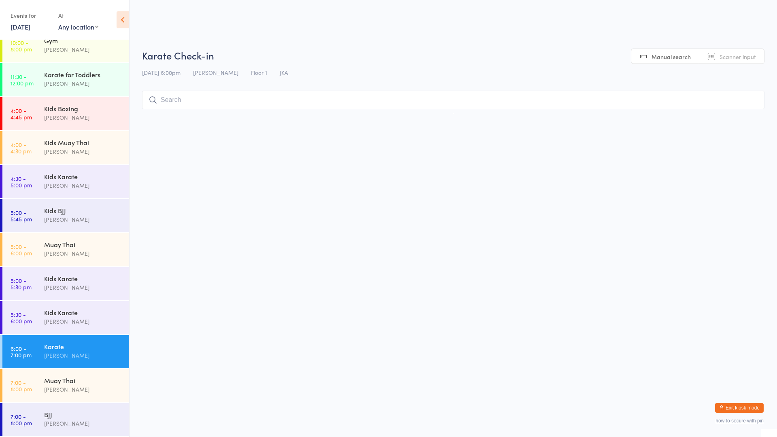
click at [631, 174] on html "You have now entered Kiosk Mode. Members will be able to check themselves in us…" at bounding box center [388, 218] width 777 height 437
click at [85, 384] on div "Muay Thai" at bounding box center [83, 380] width 78 height 9
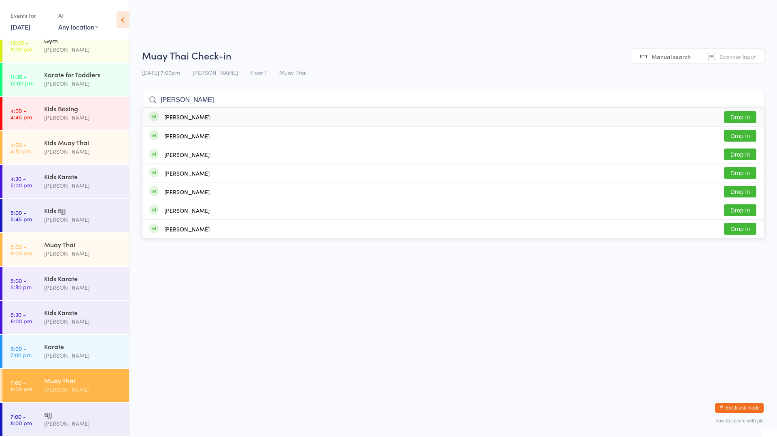
type input "[PERSON_NAME]"
click at [224, 114] on div "[PERSON_NAME] Drop in" at bounding box center [453, 117] width 622 height 19
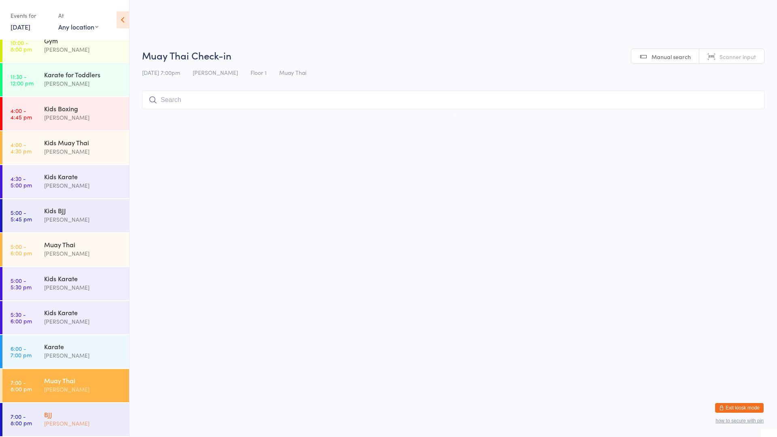
click at [54, 419] on div "[PERSON_NAME]" at bounding box center [83, 423] width 78 height 9
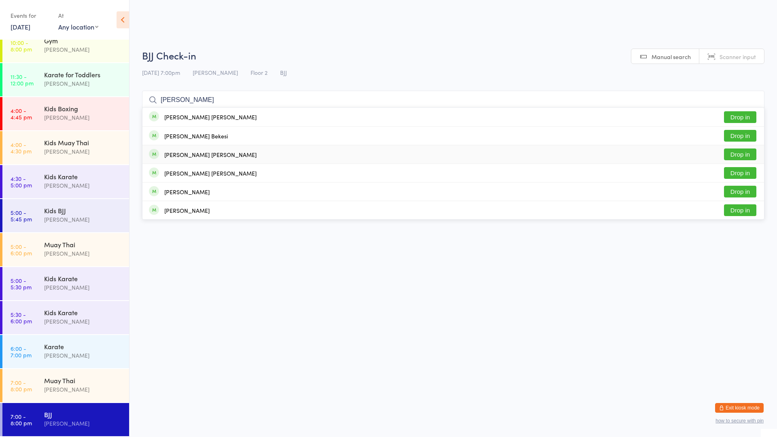
type input "[PERSON_NAME]"
click at [736, 151] on button "Drop in" at bounding box center [740, 155] width 32 height 12
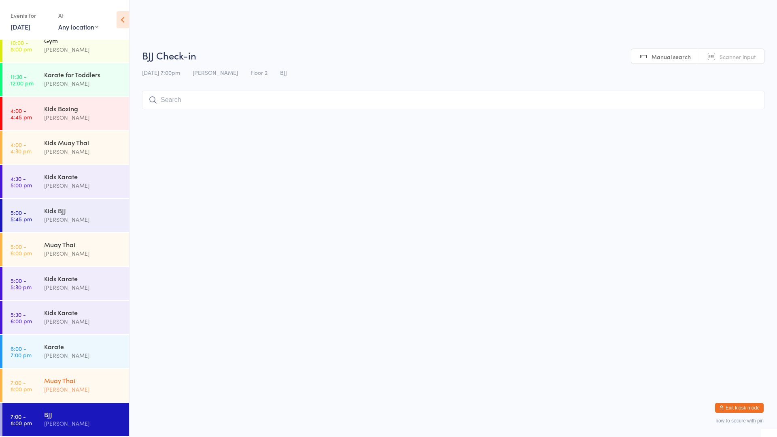
click at [66, 383] on div "Muay Thai" at bounding box center [83, 380] width 78 height 9
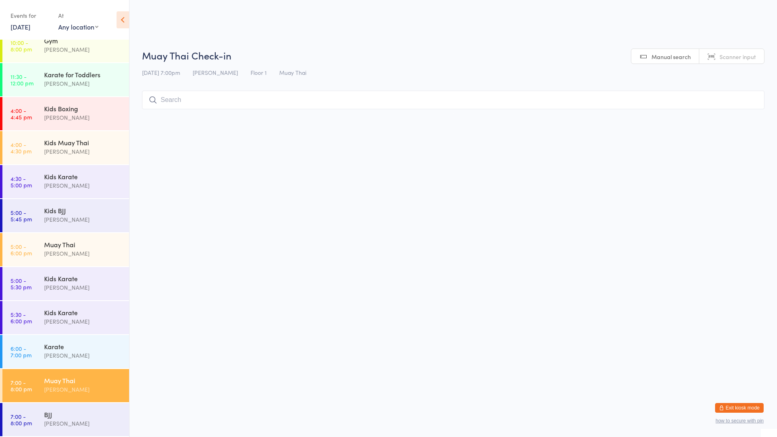
click at [223, 100] on input "search" at bounding box center [453, 100] width 622 height 19
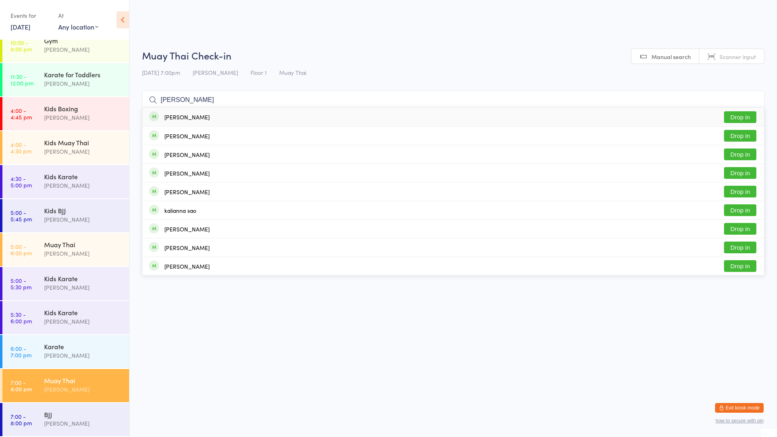
type input "[PERSON_NAME]"
click at [737, 116] on button "Drop in" at bounding box center [740, 117] width 32 height 12
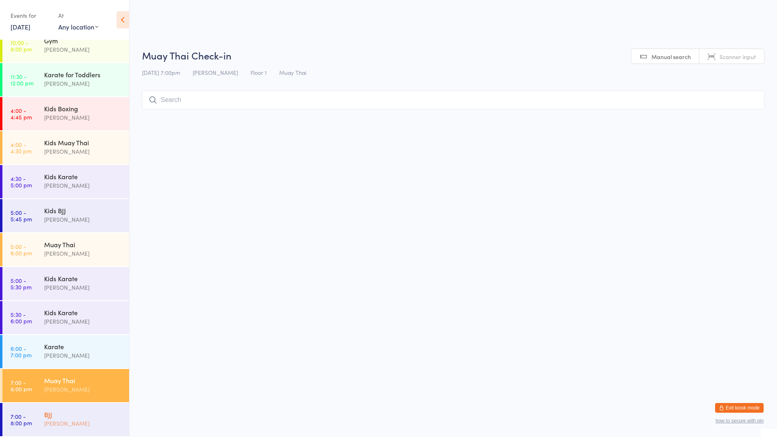
click at [64, 414] on div "BJJ" at bounding box center [83, 414] width 78 height 9
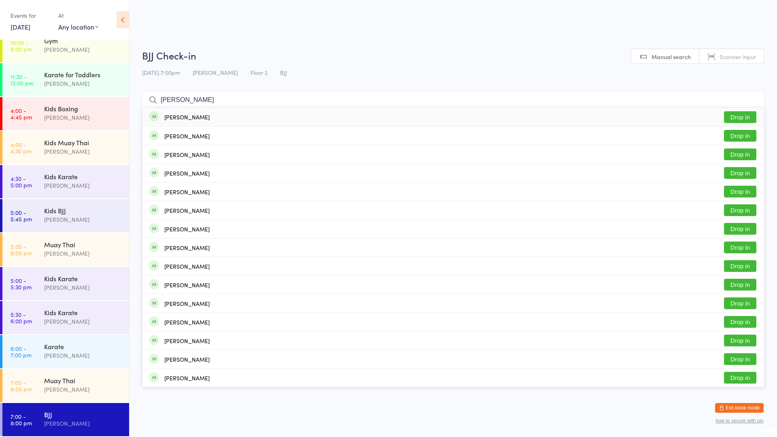
type input "[PERSON_NAME]"
click at [185, 120] on div "[PERSON_NAME]" at bounding box center [186, 117] width 45 height 6
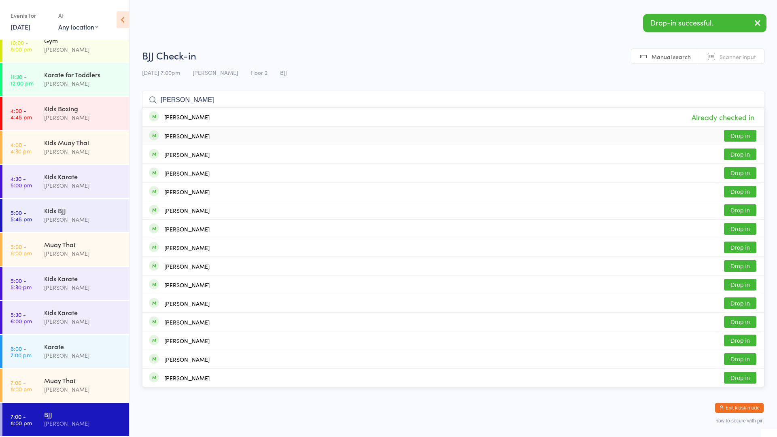
type input "[PERSON_NAME]"
click at [177, 138] on div "[PERSON_NAME]" at bounding box center [186, 136] width 45 height 6
type input "[PERSON_NAME]"
click at [184, 155] on div "[PERSON_NAME]" at bounding box center [186, 154] width 45 height 6
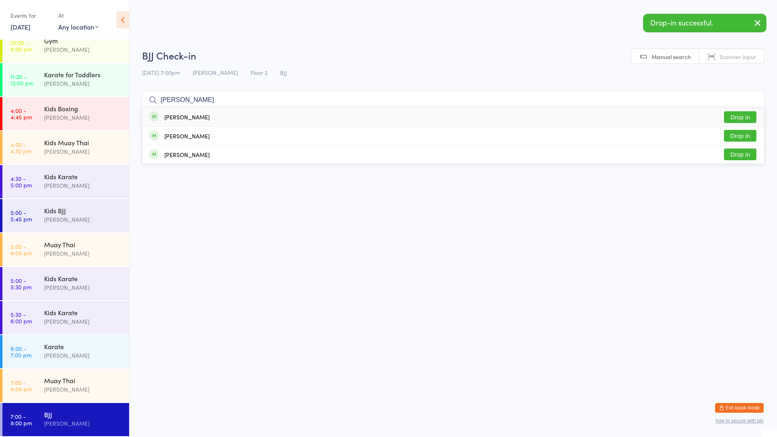
type input "[PERSON_NAME]"
click at [187, 118] on div "[PERSON_NAME]" at bounding box center [186, 117] width 45 height 6
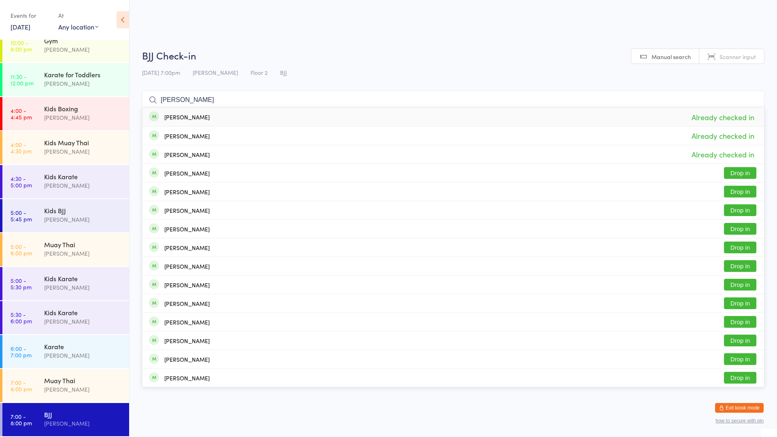
drag, startPoint x: 208, startPoint y: 96, endPoint x: 147, endPoint y: 85, distance: 61.3
click at [152, 85] on div "BJJ Check-in [DATE] 7:00pm [PERSON_NAME] Floor 2 BJJ Manual search Scanner inpu…" at bounding box center [453, 81] width 622 height 65
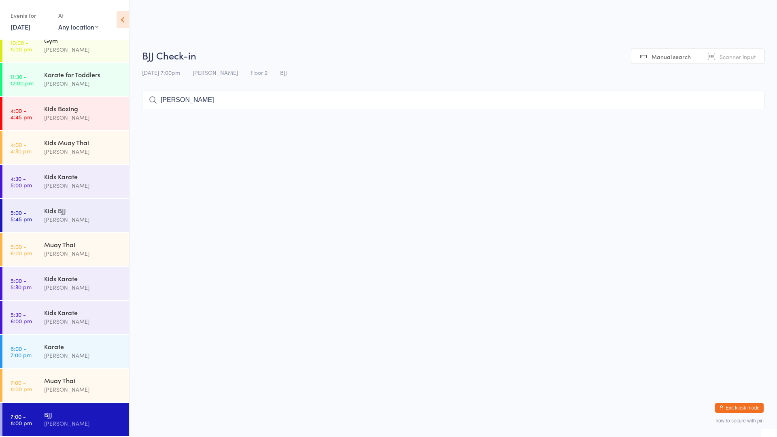
type input "hunter"
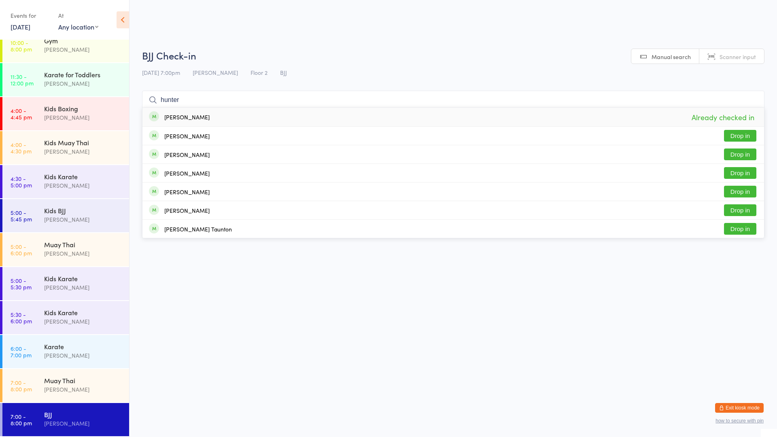
drag, startPoint x: 187, startPoint y: 100, endPoint x: 130, endPoint y: 87, distance: 58.1
click at [131, 88] on ui-view "BJJ Check-in [DATE] 7:00pm [PERSON_NAME] Floor 2 BJJ Manual search Scanner inpu…" at bounding box center [452, 81] width 647 height 65
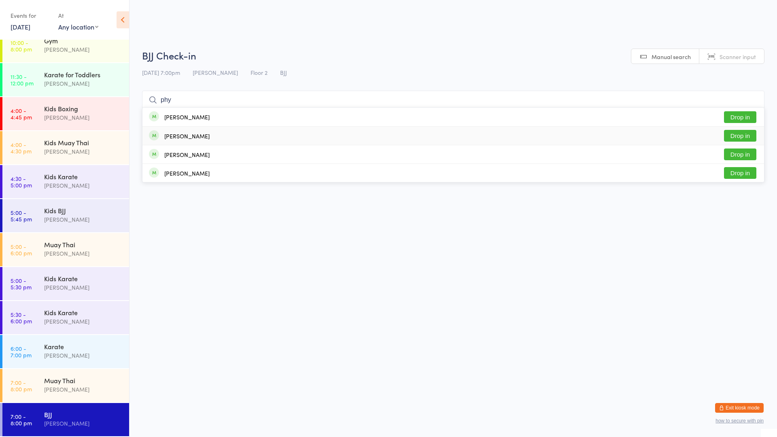
type input "phy"
click at [185, 138] on div "[PERSON_NAME]" at bounding box center [186, 136] width 45 height 6
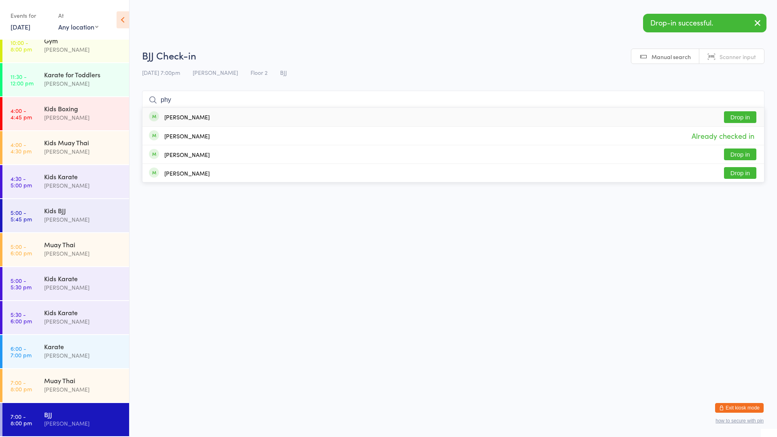
type input "phy"
click at [186, 115] on div "[PERSON_NAME]" at bounding box center [186, 117] width 45 height 6
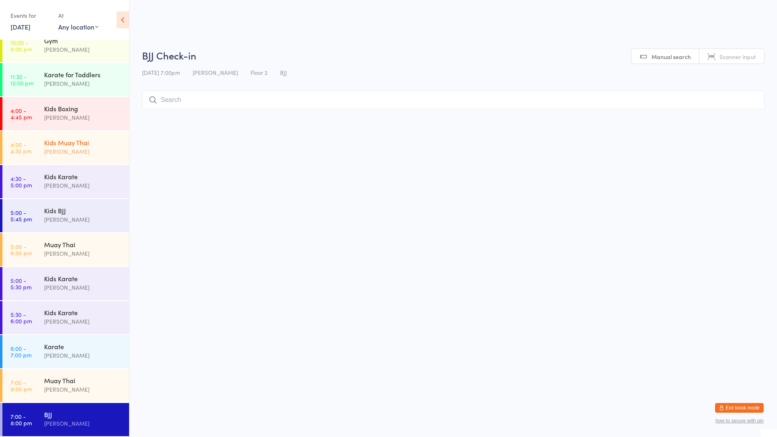
click at [29, 147] on time "4:00 - 4:30 pm" at bounding box center [21, 147] width 21 height 13
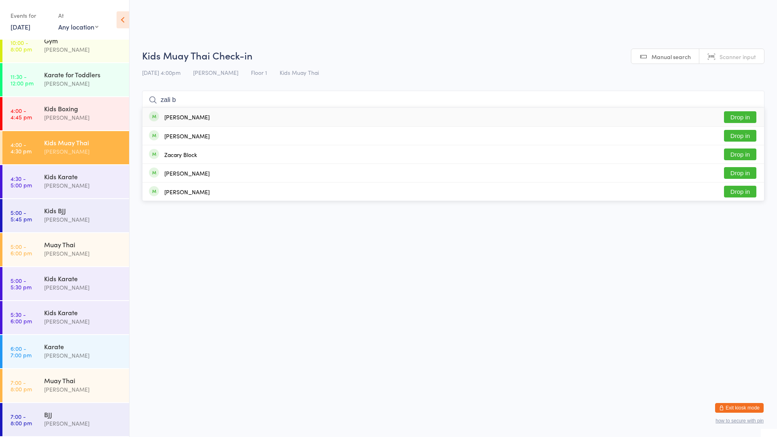
type input "zali b"
click at [737, 119] on button "Drop in" at bounding box center [740, 117] width 32 height 12
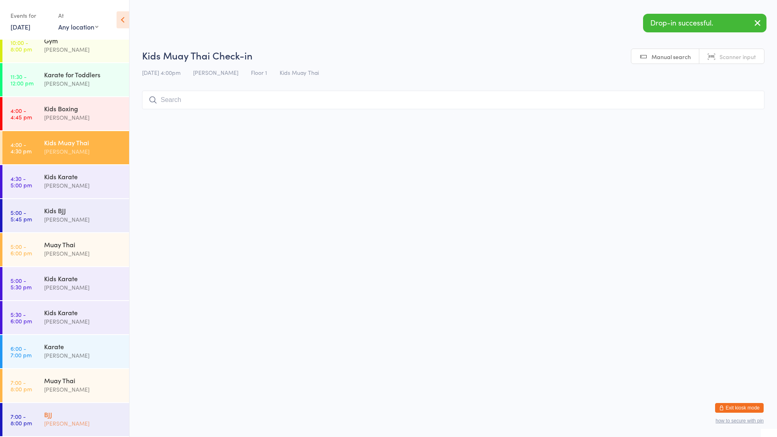
click at [87, 427] on div "[PERSON_NAME]" at bounding box center [83, 423] width 78 height 9
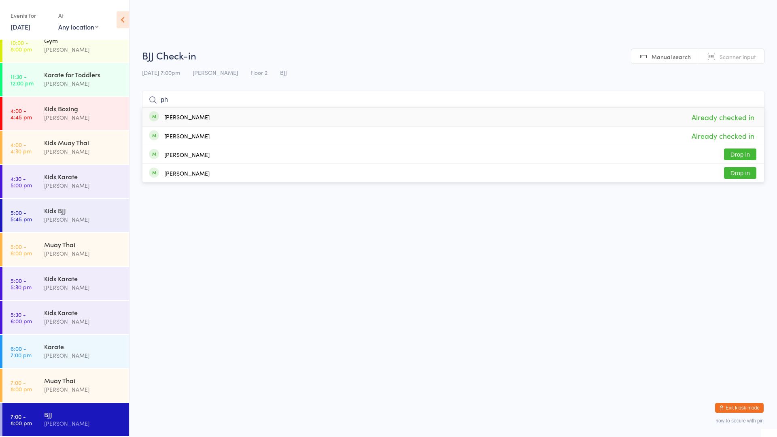
type input "p"
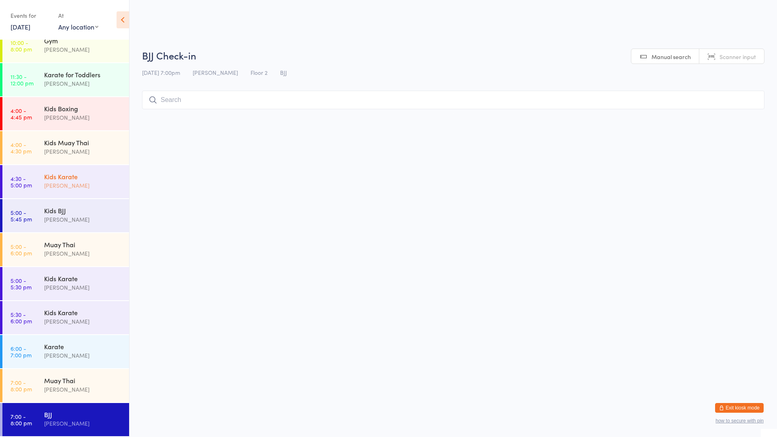
click at [60, 183] on div "[PERSON_NAME]" at bounding box center [83, 185] width 78 height 9
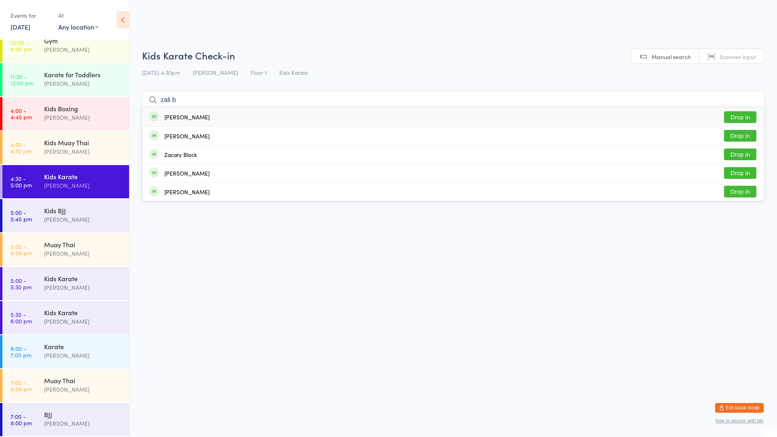
type input "zali b"
click at [739, 117] on button "Drop in" at bounding box center [740, 117] width 32 height 12
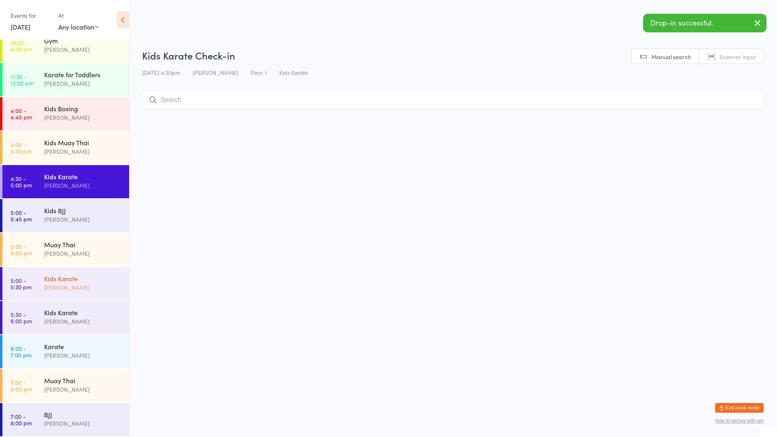
click at [68, 282] on div "Kids Karate" at bounding box center [83, 278] width 78 height 9
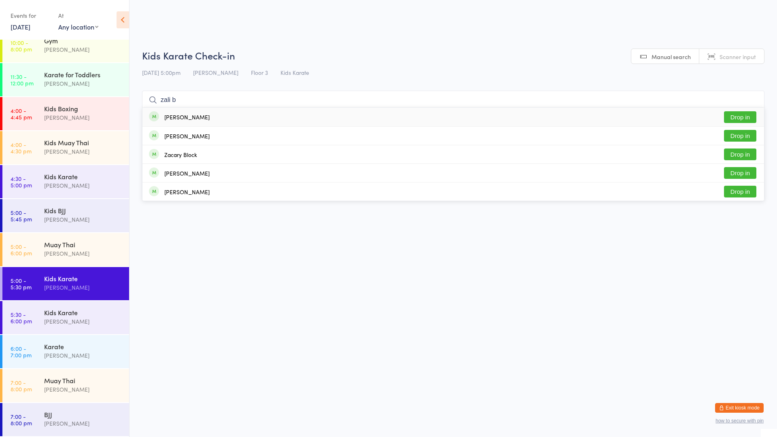
type input "zali b"
click at [742, 115] on button "Drop in" at bounding box center [740, 117] width 32 height 12
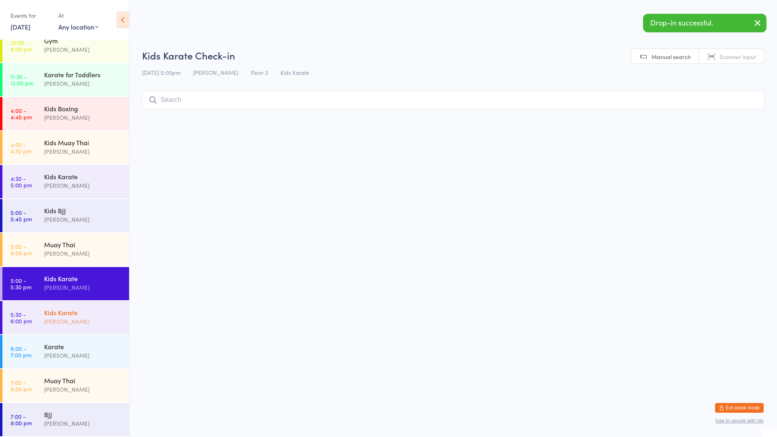
click at [46, 331] on div "Kids Karate [PERSON_NAME]" at bounding box center [86, 317] width 85 height 32
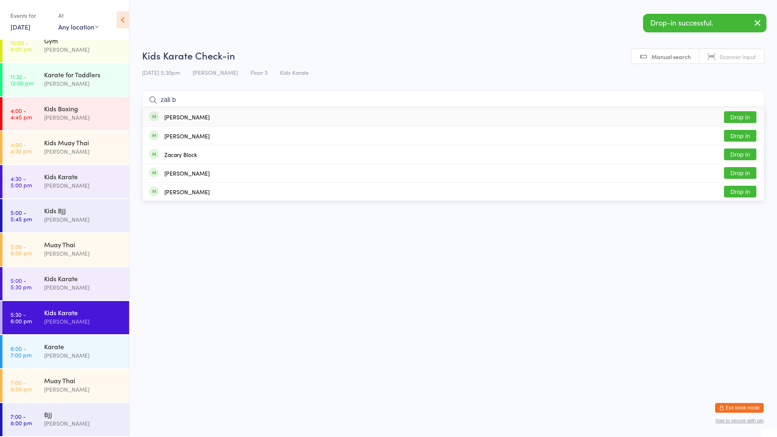
type input "zali b"
click at [745, 115] on button "Drop in" at bounding box center [740, 117] width 32 height 12
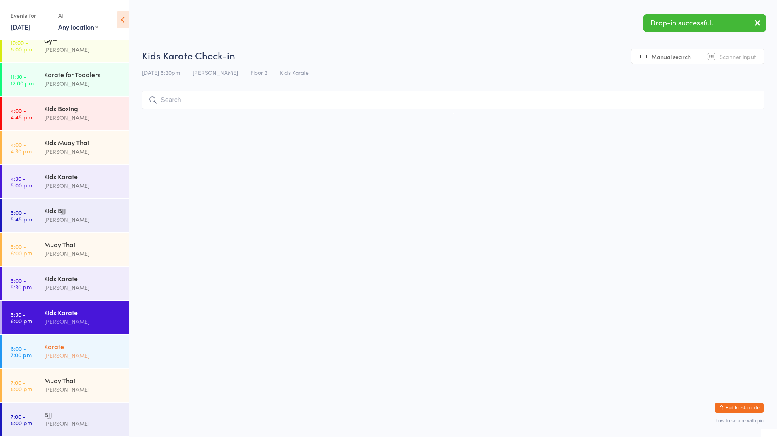
click at [66, 354] on div "[PERSON_NAME]" at bounding box center [83, 355] width 78 height 9
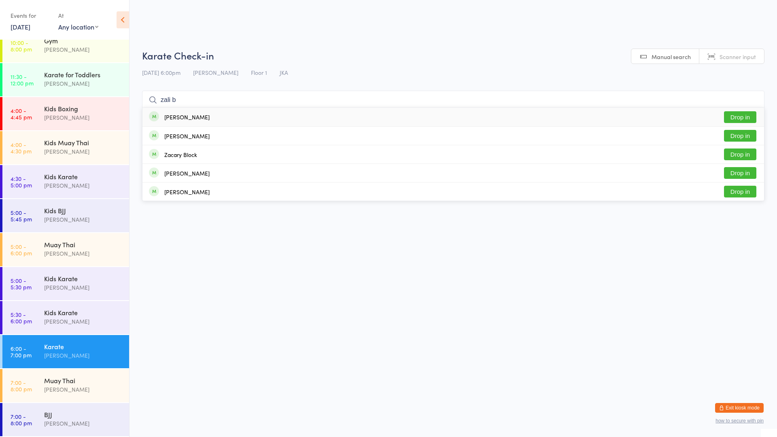
type input "zali b"
click at [735, 112] on button "Drop in" at bounding box center [740, 117] width 32 height 12
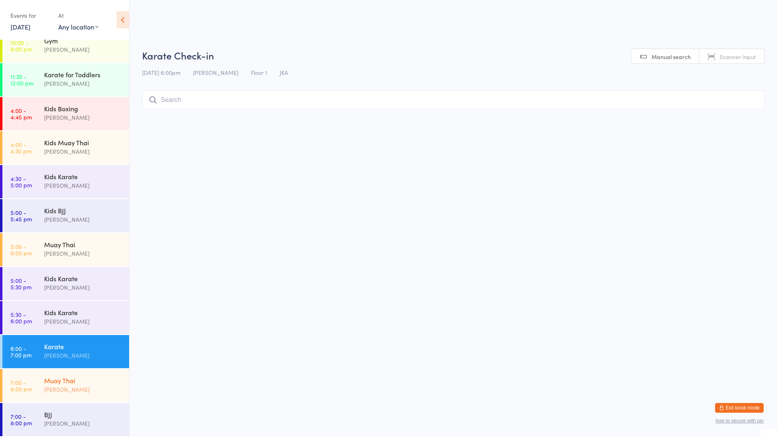
click at [60, 402] on link "7:00 - 8:00 pm Muay Thai [PERSON_NAME]" at bounding box center [65, 385] width 127 height 33
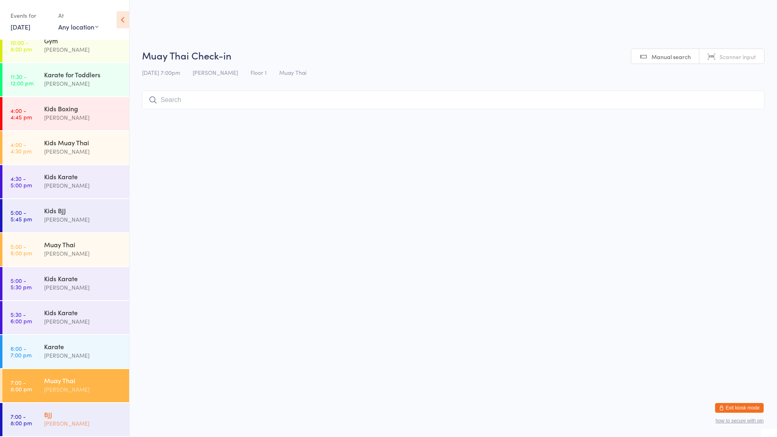
click at [81, 412] on div "BJJ" at bounding box center [83, 414] width 78 height 9
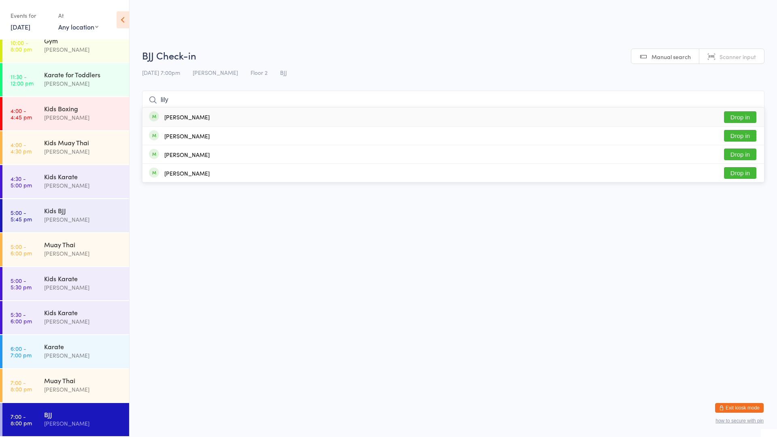
click at [739, 113] on button "Drop in" at bounding box center [740, 117] width 32 height 12
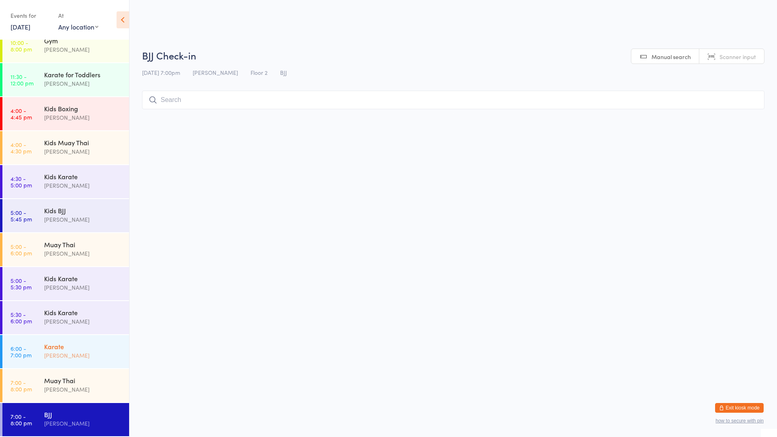
click at [93, 352] on div "[PERSON_NAME]" at bounding box center [83, 355] width 78 height 9
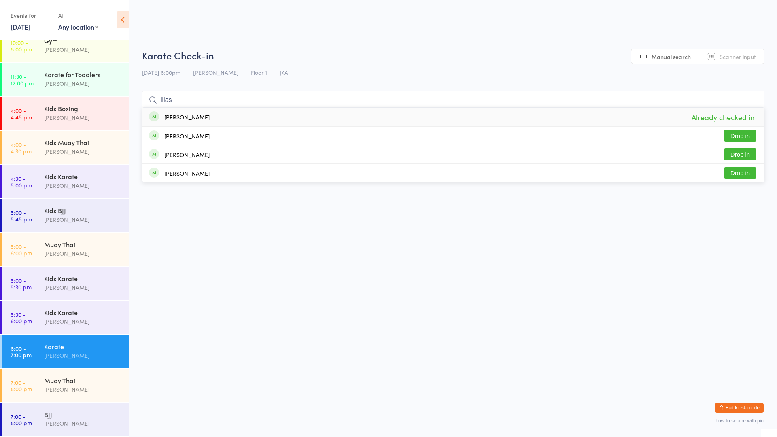
click at [751, 101] on input "lilas" at bounding box center [453, 100] width 622 height 19
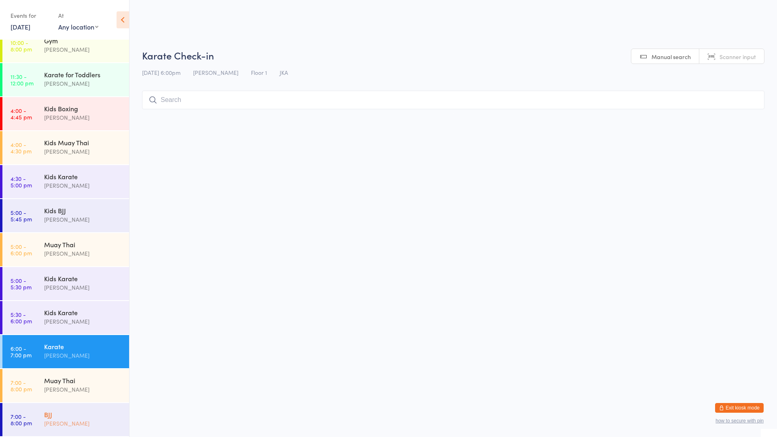
click at [57, 420] on div "[PERSON_NAME]" at bounding box center [83, 423] width 78 height 9
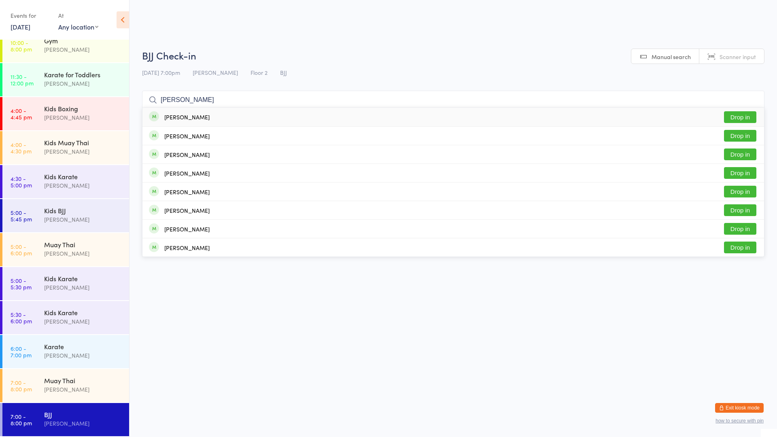
click at [243, 114] on div "[PERSON_NAME] Drop in" at bounding box center [453, 117] width 622 height 19
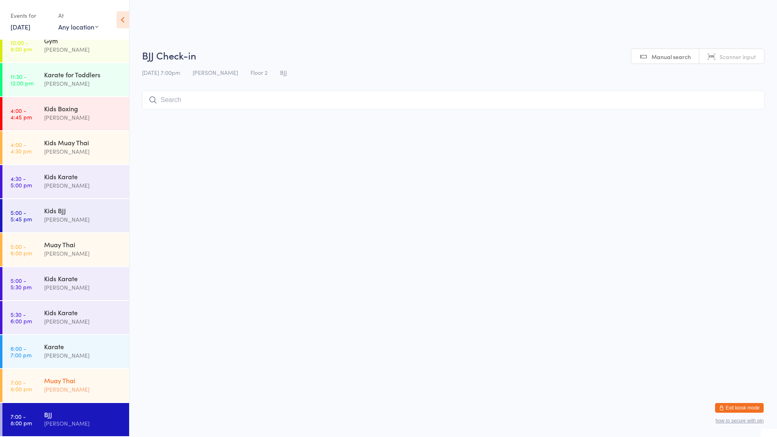
click at [76, 397] on div "Muay Thai [PERSON_NAME]" at bounding box center [86, 385] width 85 height 32
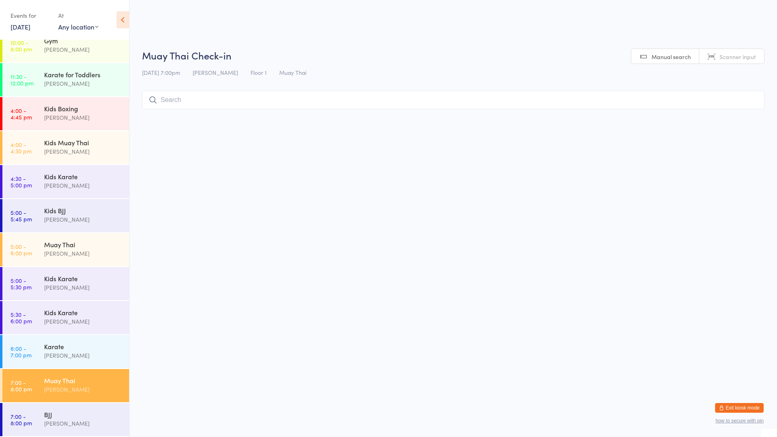
click at [216, 102] on input "search" at bounding box center [453, 100] width 622 height 19
click at [225, 114] on div "[PERSON_NAME] Drop in" at bounding box center [453, 117] width 622 height 19
